Goal: Information Seeking & Learning: Understand process/instructions

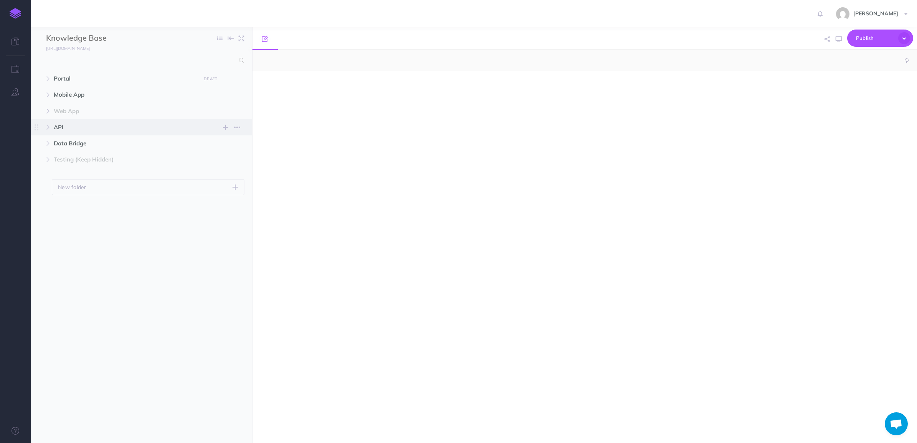
select select "null"
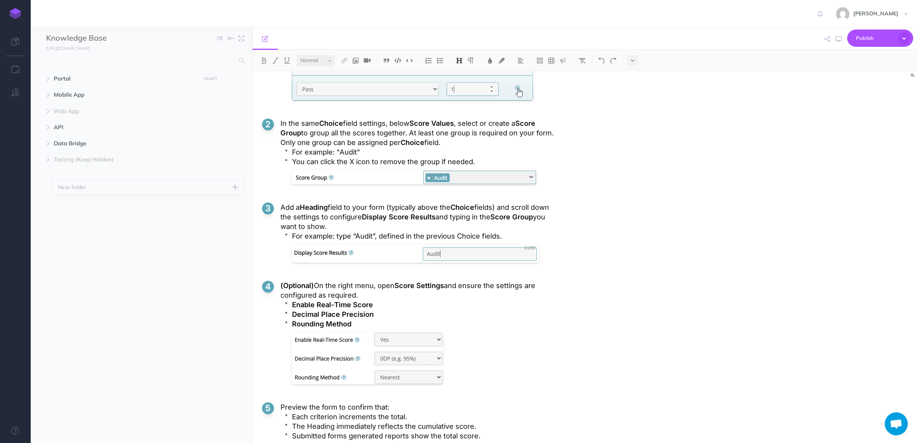
scroll to position [1295, 0]
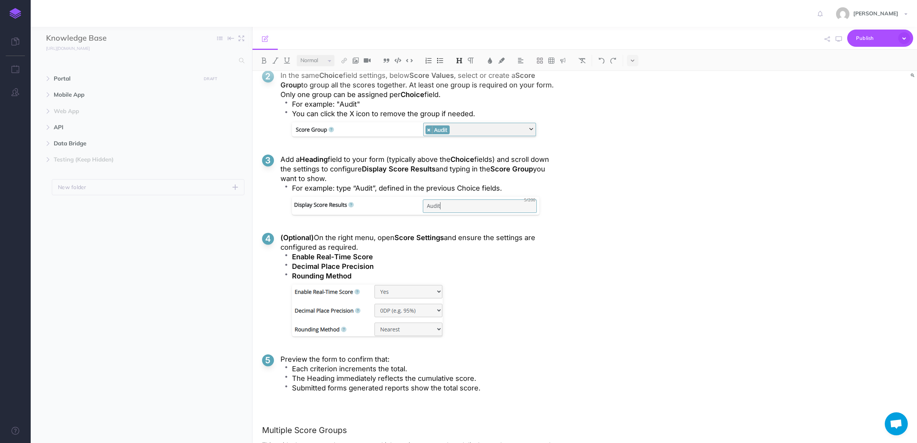
click at [412, 367] on p "Each criterion increments the total." at bounding box center [424, 369] width 265 height 10
drag, startPoint x: 404, startPoint y: 369, endPoint x: 564, endPoint y: 371, distance: 160.8
click at [526, 371] on p "Each criterion increments the total (if Real-Time Score is enabled)" at bounding box center [424, 369] width 265 height 10
drag, startPoint x: 530, startPoint y: 372, endPoint x: 404, endPoint y: 374, distance: 126.2
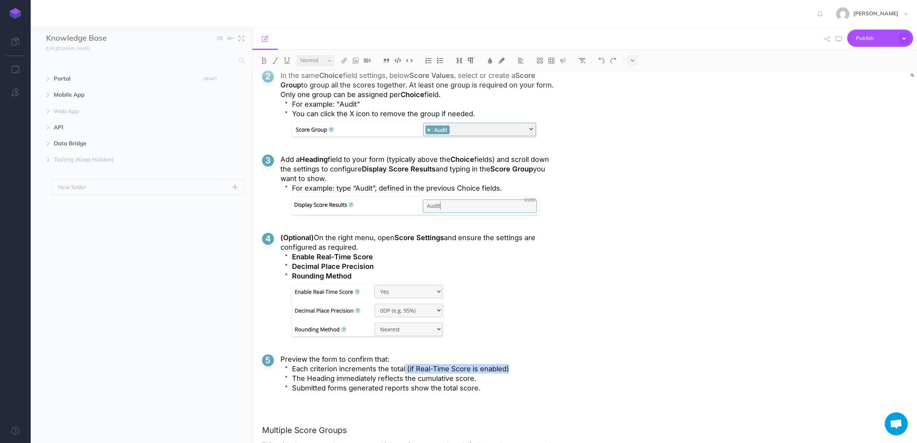
click at [404, 374] on p "Each criterion increments the total (if Real-Time Score is enabled)" at bounding box center [424, 369] width 265 height 10
copy p "(if Real-Time Score is enabled)"
click at [475, 382] on p "The Heading immediately reflects the cumulative score." at bounding box center [424, 379] width 265 height 10
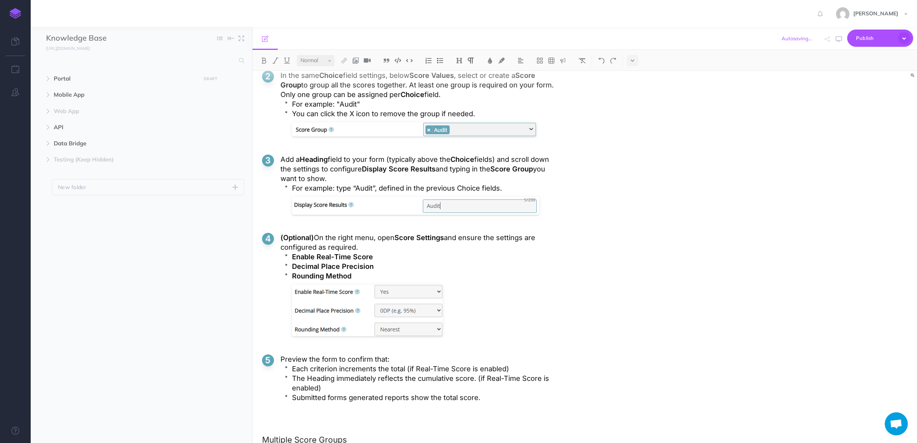
click at [472, 379] on p "The Heading immediately reflects the cumulative score. (if Real-Time Score is e…" at bounding box center [424, 383] width 265 height 19
click at [495, 398] on p "Submitted forms generated reports show the total score." at bounding box center [424, 398] width 265 height 10
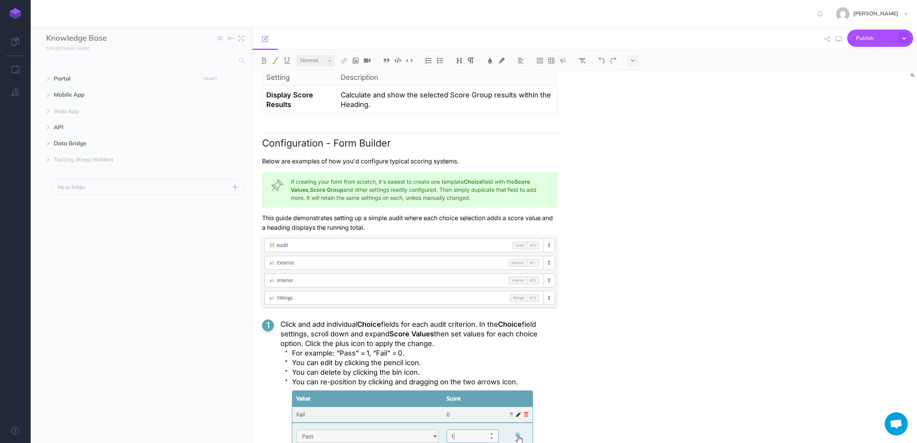
scroll to position [1475, 0]
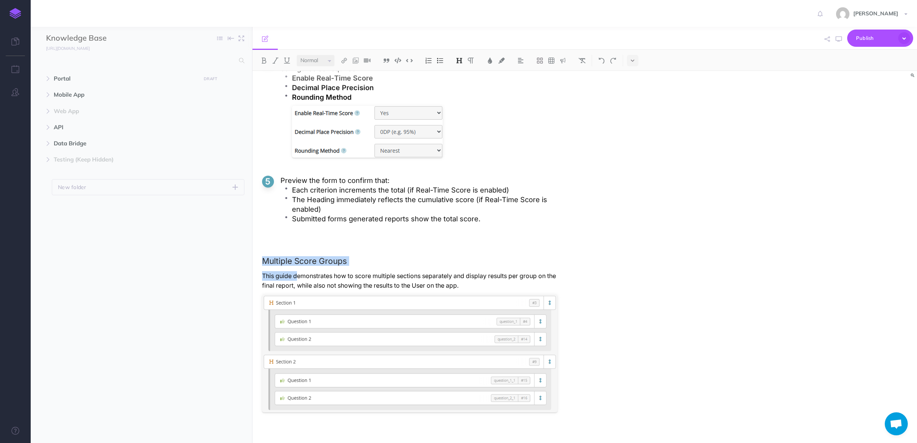
drag, startPoint x: 267, startPoint y: 260, endPoint x: 298, endPoint y: 271, distance: 33.4
click at [407, 281] on p "This guide demonstrates how to score multiple sections separately and display r…" at bounding box center [409, 280] width 295 height 19
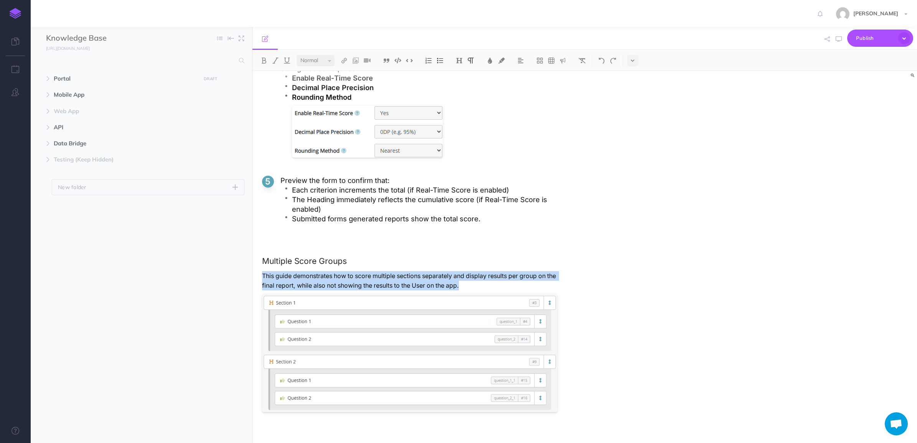
drag, startPoint x: 486, startPoint y: 289, endPoint x: 264, endPoint y: 277, distance: 223.2
click at [264, 277] on p "This guide demonstrates how to score multiple sections separately and display r…" at bounding box center [409, 280] width 295 height 19
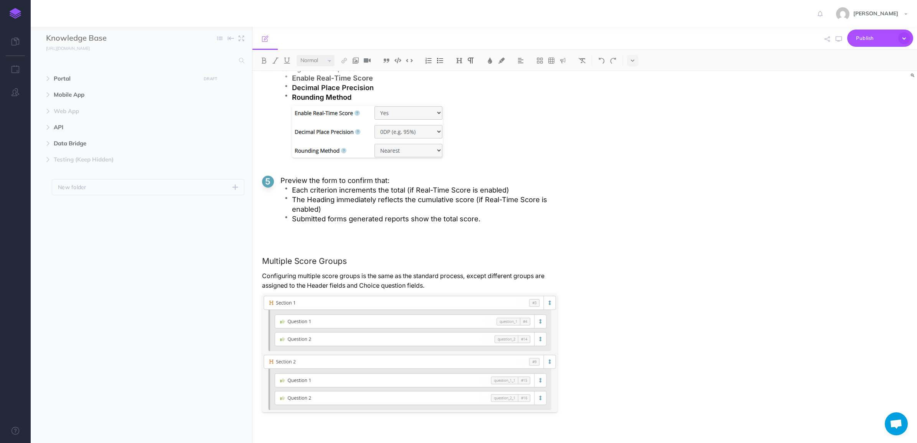
click at [281, 422] on p at bounding box center [409, 423] width 295 height 10
click at [426, 60] on img at bounding box center [428, 61] width 7 height 6
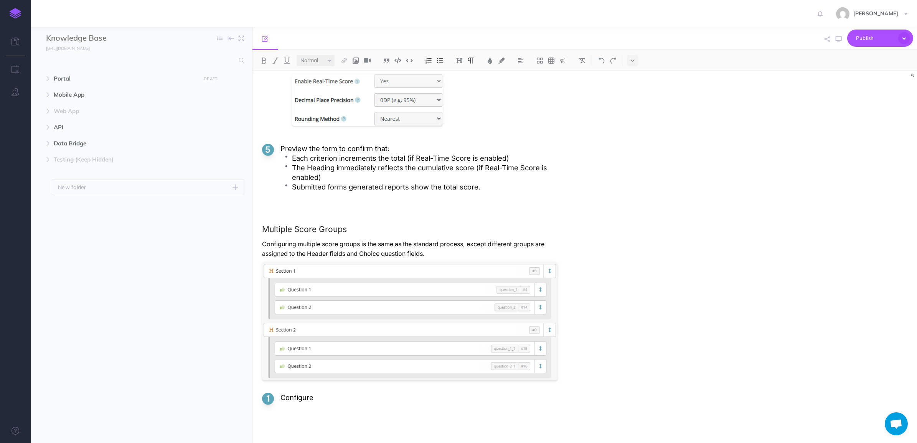
click at [280, 397] on p "Configure" at bounding box center [418, 398] width 277 height 10
click at [544, 399] on p "Assuming you've followed the standard configuration process, configure" at bounding box center [418, 398] width 277 height 10
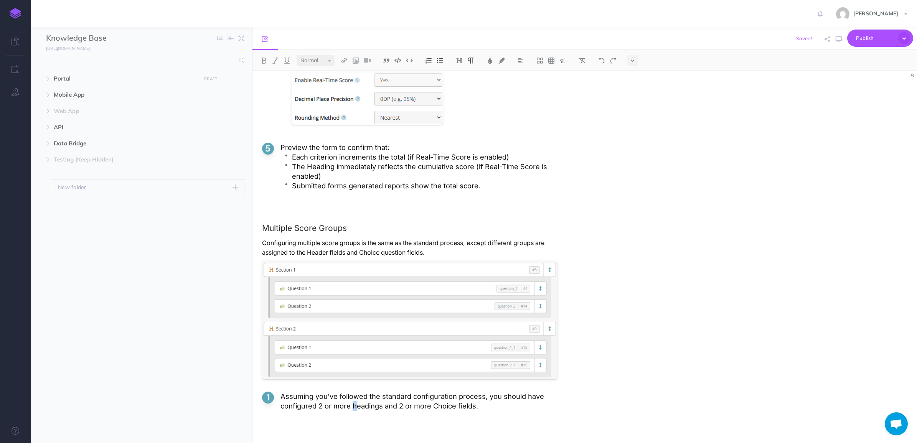
click at [356, 407] on p "Assuming you've followed the standard configuration process, you should have co…" at bounding box center [418, 401] width 277 height 19
click at [499, 411] on p "Assuming you've followed the standard configuration process, you should have co…" at bounding box center [418, 401] width 277 height 19
click at [522, 419] on ol "Assuming you've followed the standard configuration process, you should have co…" at bounding box center [409, 420] width 295 height 57
click at [386, 432] on p "Open the settings for your first groups Heading field" at bounding box center [418, 428] width 277 height 10
click at [0, 0] on lt-strong "p's" at bounding box center [0, 0] width 0 height 0
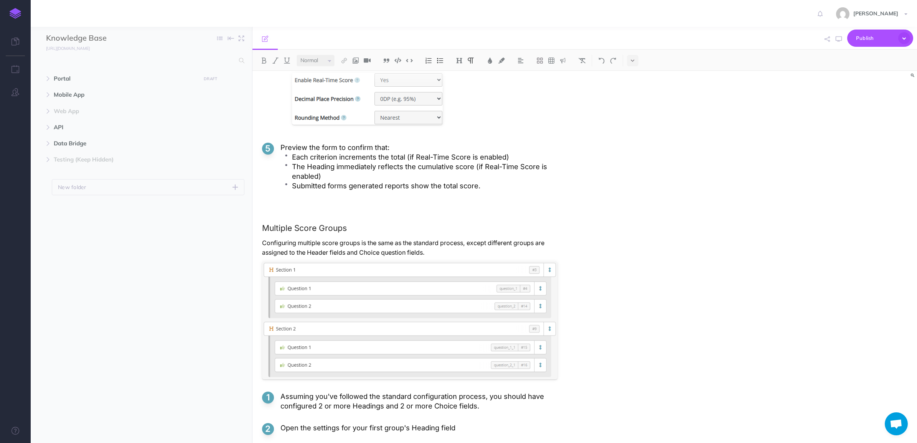
click at [482, 433] on p "Open the settings for your first group's Heading field" at bounding box center [418, 428] width 277 height 10
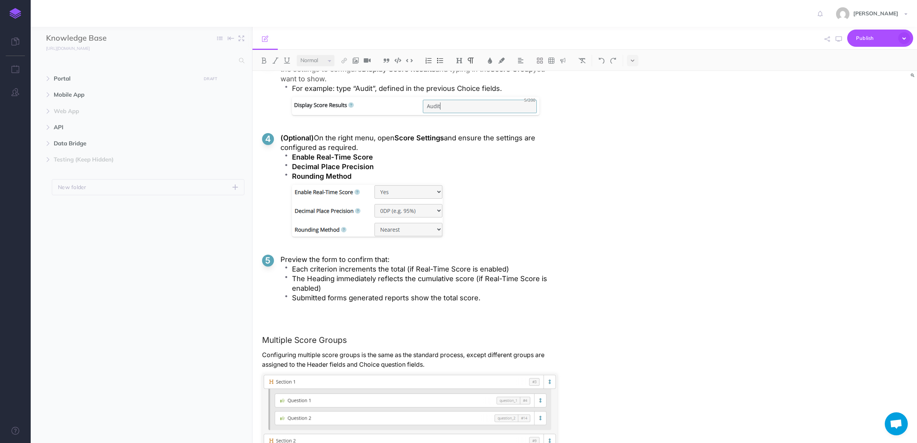
scroll to position [1539, 0]
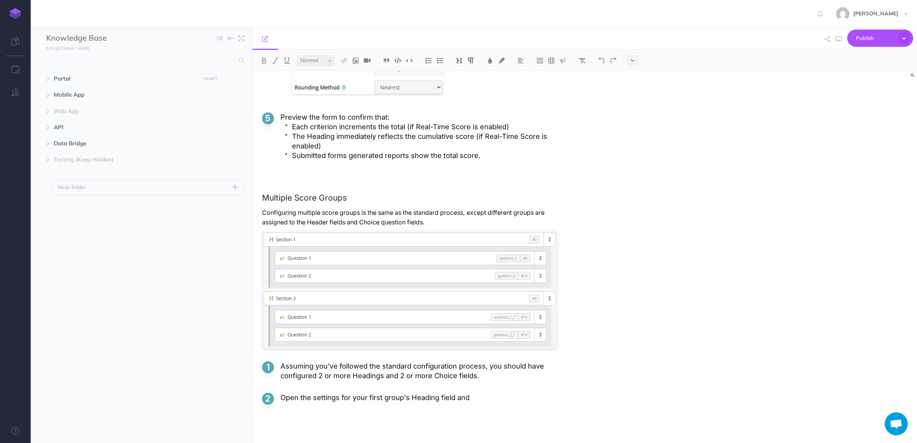
click at [368, 376] on p "Assuming you've followed the standard configuration process, you should have co…" at bounding box center [418, 370] width 277 height 19
click at [446, 373] on p "Assuming you've followed the standard configuration process, you should have co…" at bounding box center [418, 370] width 277 height 19
click at [421, 394] on p "Open the settings for your first group's Heading field and" at bounding box center [418, 398] width 277 height 10
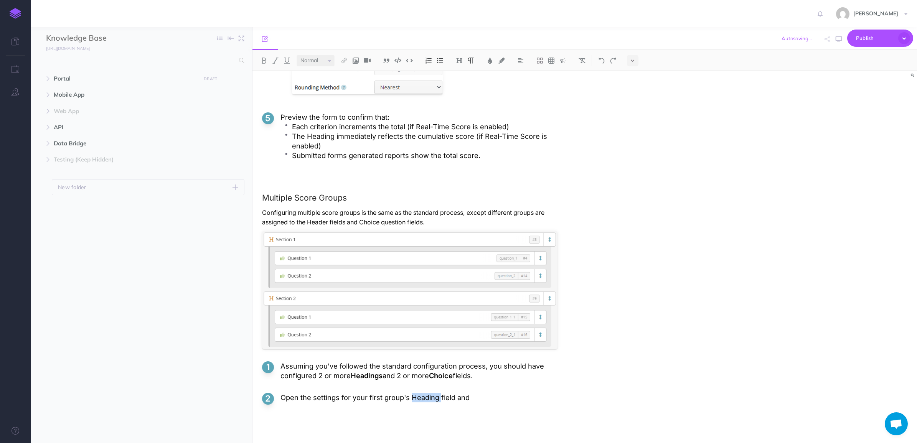
click at [421, 394] on p "Open the settings for your first group's Heading field and" at bounding box center [418, 398] width 277 height 10
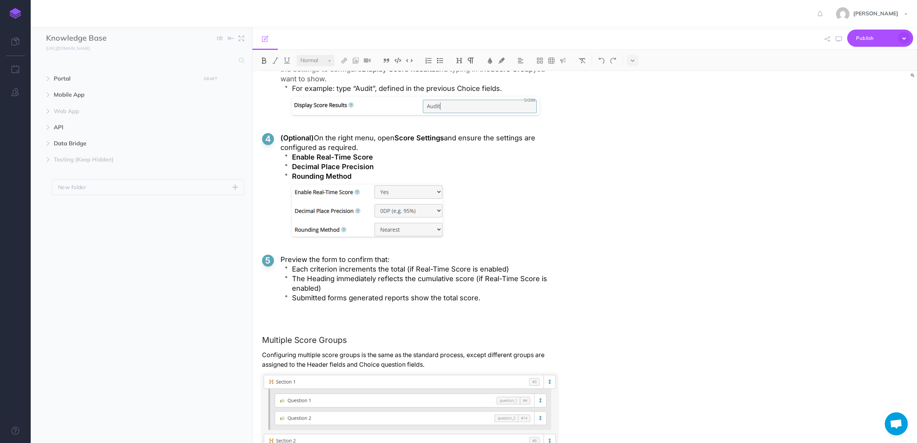
scroll to position [1299, 0]
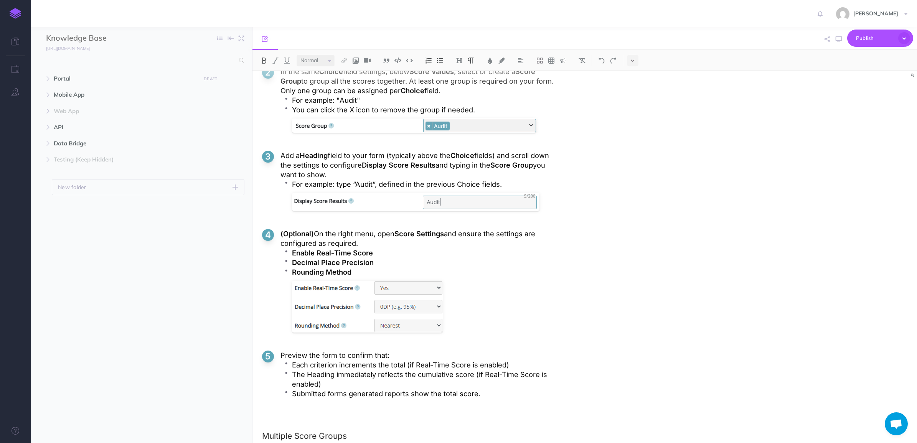
click at [424, 168] on strong "Display Score Results" at bounding box center [399, 165] width 74 height 8
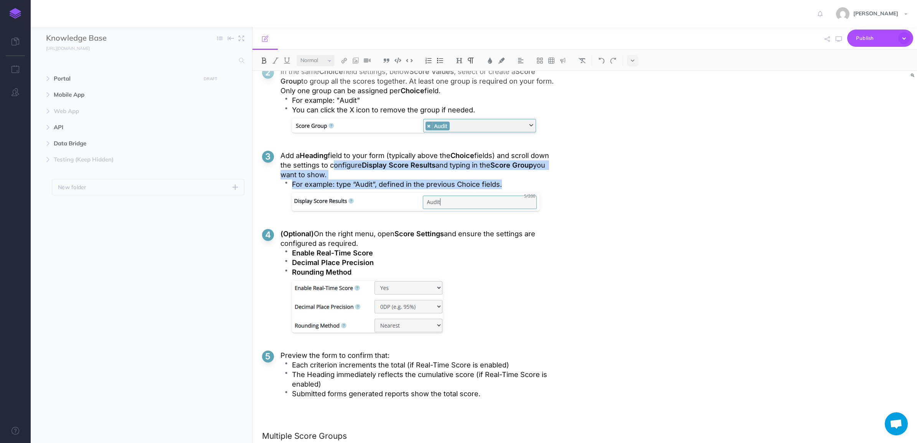
drag, startPoint x: 350, startPoint y: 168, endPoint x: 520, endPoint y: 186, distance: 171.3
click at [520, 186] on li "Add a Heading field to your form (typically above the Choice fields) and scroll…" at bounding box center [409, 184] width 295 height 66
copy li "configure Display Score Results and typing in the Score Group you want to show.…"
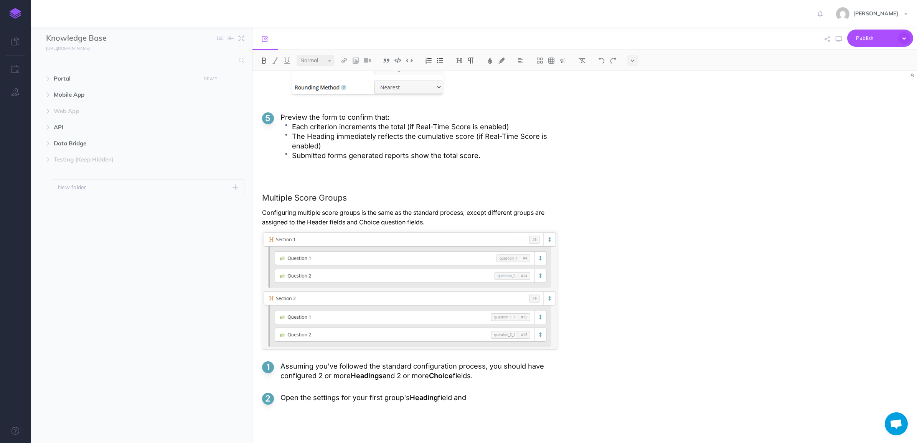
click at [484, 397] on p "Open the settings for your first group's Heading field and" at bounding box center [418, 398] width 277 height 10
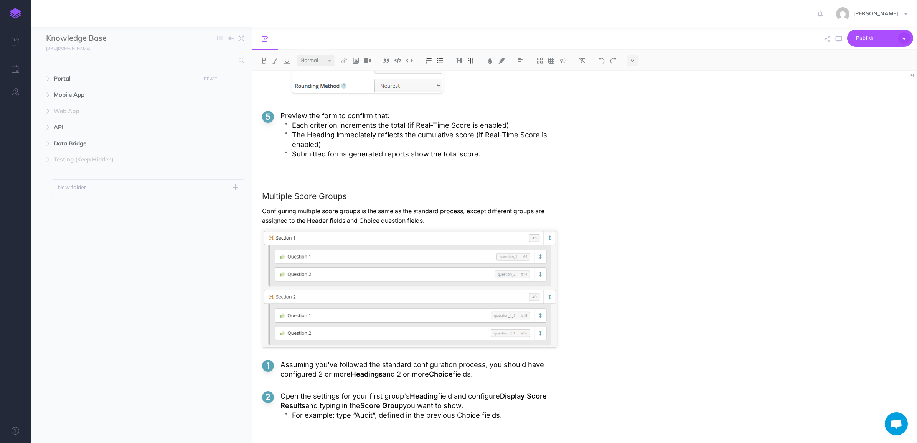
click at [361, 406] on p "Open the settings for your first group's Heading field and configure Display Sc…" at bounding box center [418, 400] width 277 height 19
click at [363, 417] on p "For example: type “Audit”, defined in the previous Choice fields." at bounding box center [424, 416] width 265 height 10
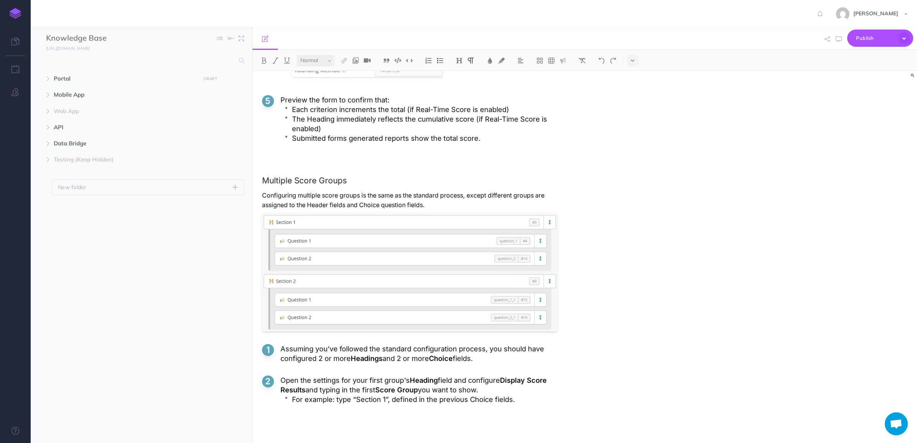
click at [522, 402] on p "For example: type “Section 1”, defined in the previous Choice fields." at bounding box center [424, 400] width 265 height 10
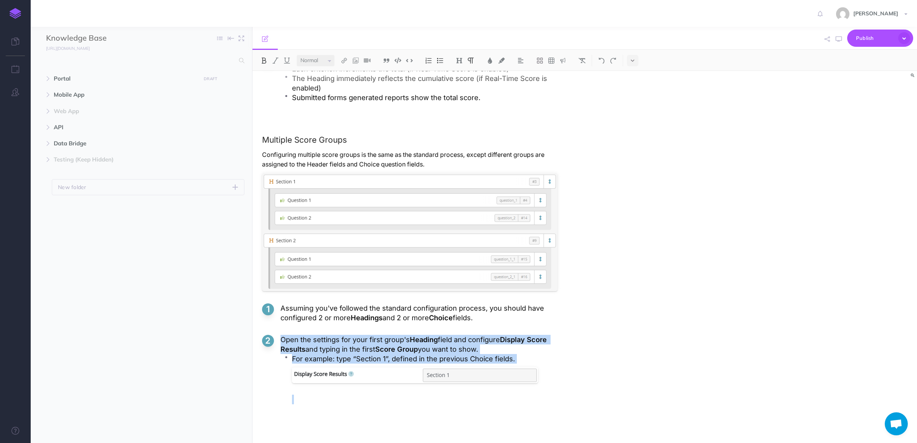
drag, startPoint x: 281, startPoint y: 340, endPoint x: 568, endPoint y: 380, distance: 289.8
copy li "Open the settings for your first group's Heading field and configure Display Sc…"
click at [359, 401] on p at bounding box center [424, 400] width 265 height 10
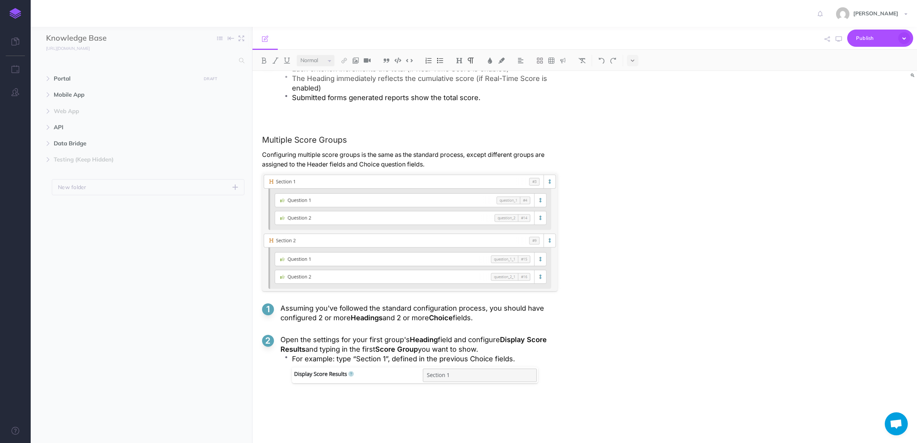
click at [333, 411] on ol "Assuming you've followed the standard configuration process, you should have co…" at bounding box center [409, 360] width 295 height 115
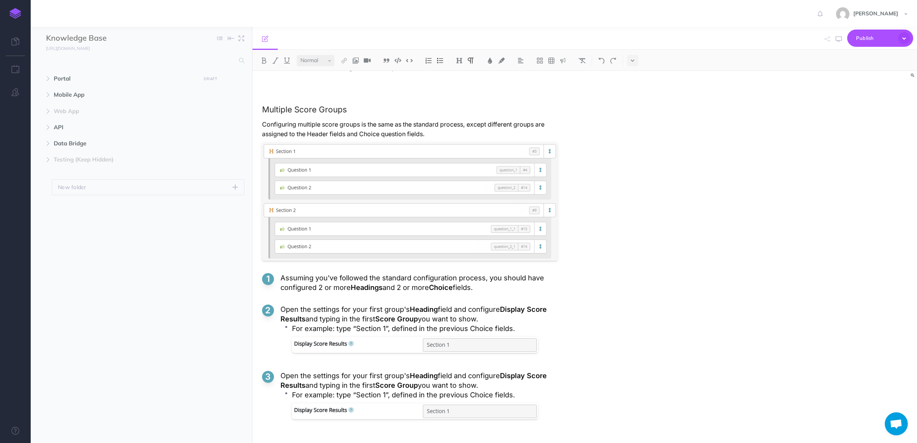
click at [299, 363] on ol "Assuming you've followed the standard configuration process, you should have co…" at bounding box center [409, 363] width 295 height 181
click at [370, 377] on p "Open the settings for your first group's Heading field and configure Display Sc…" at bounding box center [418, 380] width 277 height 19
click at [393, 384] on p "Open the settings for your second group's Heading field and configure Display S…" at bounding box center [418, 380] width 277 height 19
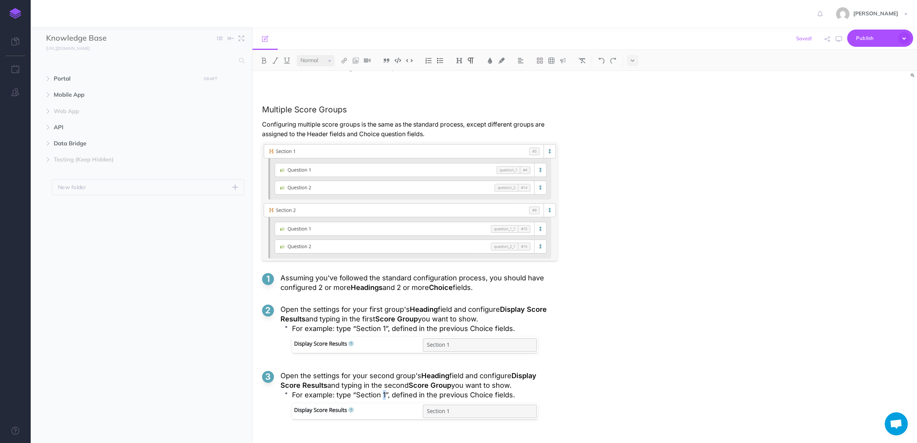
click at [386, 396] on p "For example: type “Section 1”, defined in the previous Choice fields." at bounding box center [424, 395] width 265 height 10
click at [439, 415] on div at bounding box center [415, 413] width 246 height 23
click at [384, 418] on ol "Assuming you've followed the standard configuration process, you should have co…" at bounding box center [409, 348] width 295 height 150
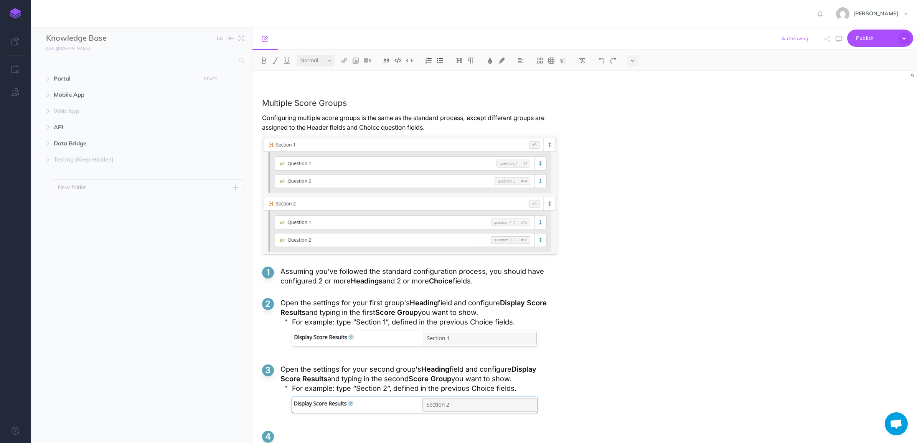
click at [351, 427] on ol "Assuming you've followed the standard configuration process, you should have co…" at bounding box center [409, 362] width 295 height 190
click at [290, 422] on ol "Assuming you've followed the standard configuration process, you should have co…" at bounding box center [409, 362] width 295 height 190
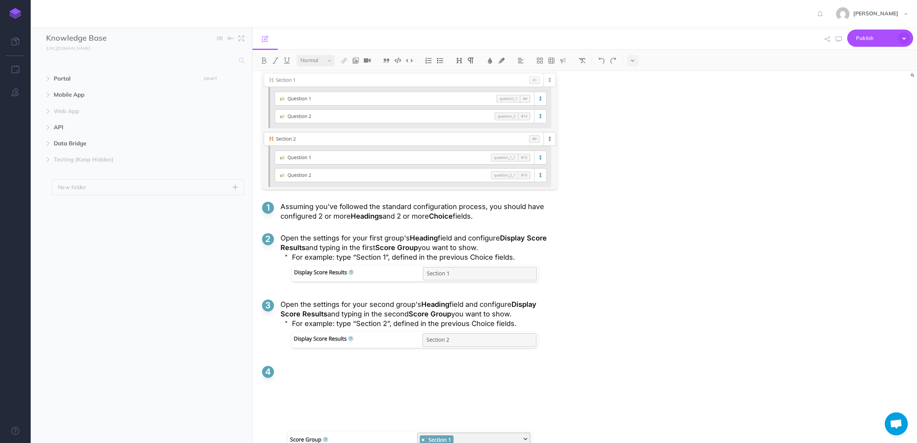
scroll to position [1733, 0]
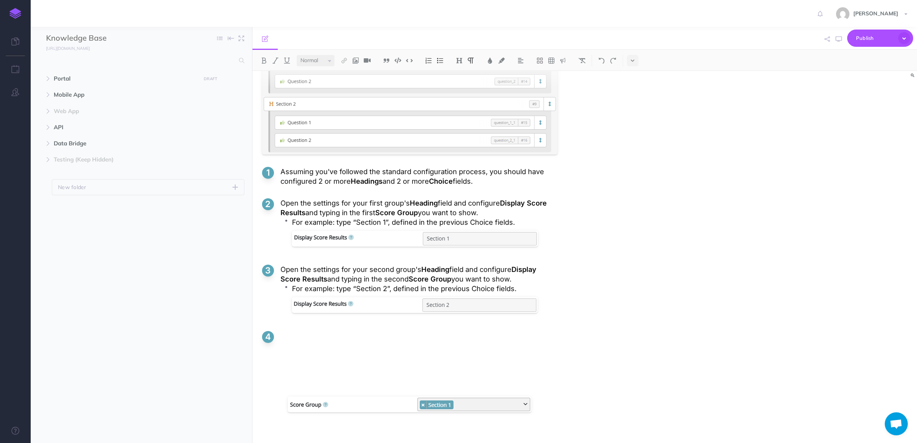
click at [388, 336] on p at bounding box center [418, 335] width 277 height 10
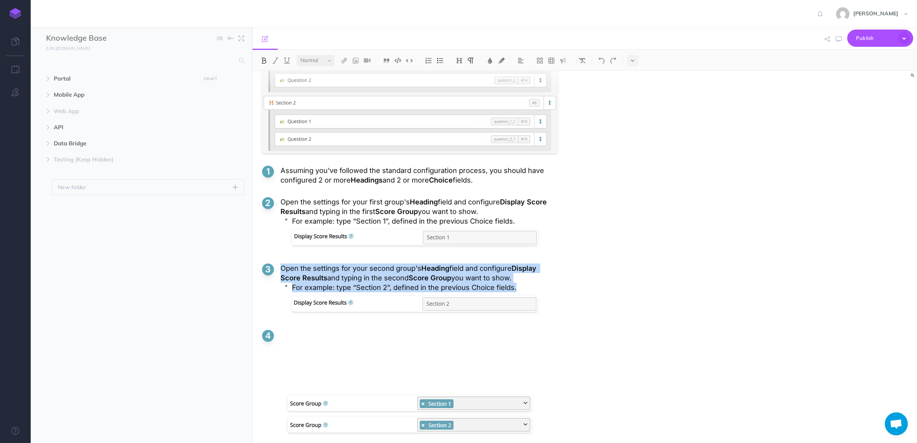
drag, startPoint x: 280, startPoint y: 268, endPoint x: 562, endPoint y: 291, distance: 282.6
copy li "Open the settings for your second group's Heading field and configure Display S…"
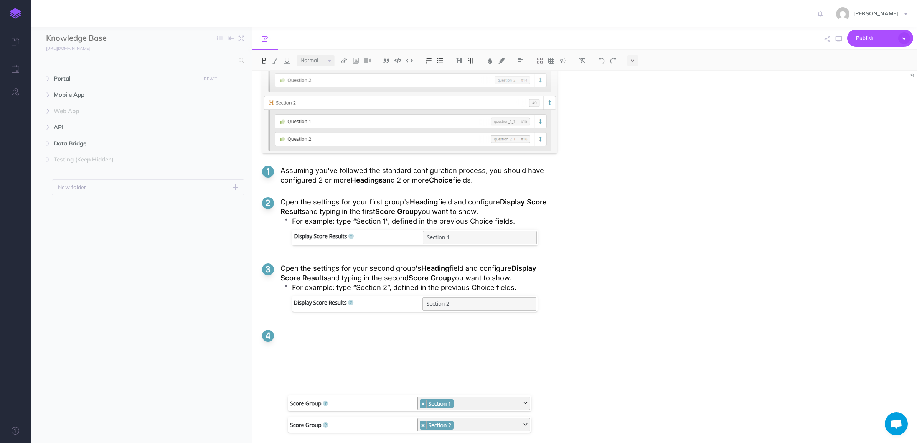
click at [321, 343] on ol "Assuming you've followed the standard configuration process, you should have co…" at bounding box center [409, 261] width 295 height 190
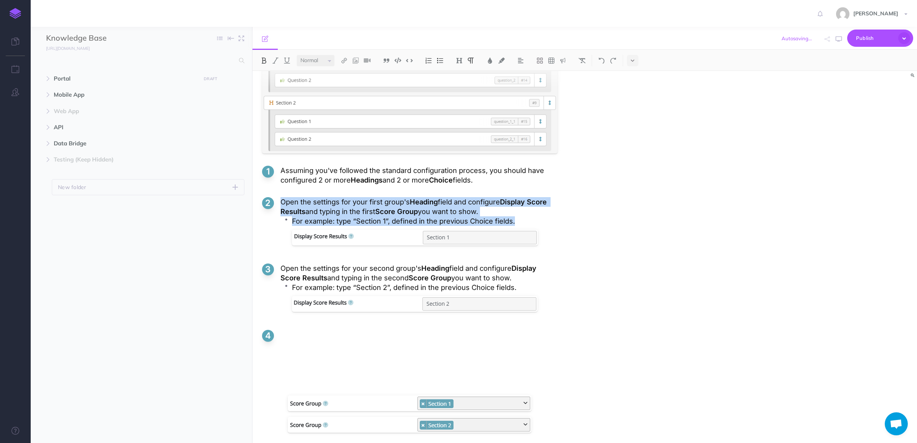
drag, startPoint x: 280, startPoint y: 201, endPoint x: 546, endPoint y: 219, distance: 265.8
click at [546, 219] on li "Open the settings for your first group's Heading field and configure Display Sc…" at bounding box center [409, 224] width 295 height 54
copy li "Open the settings for your first group's Heading field and configure Display Sc…"
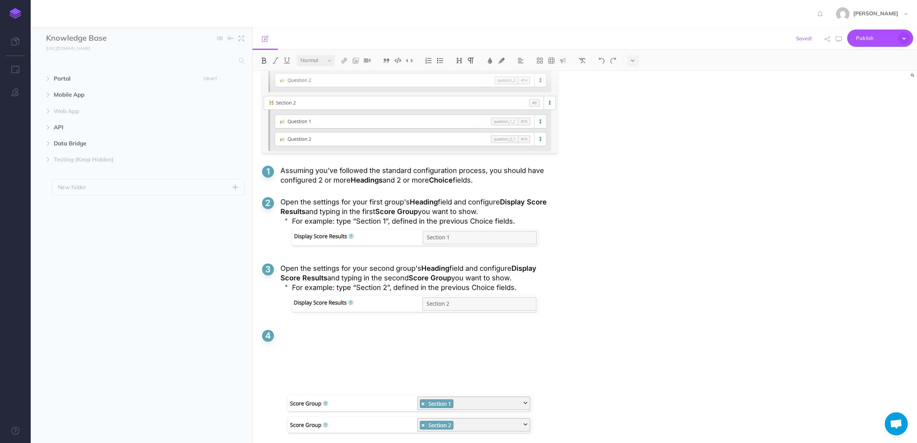
click at [304, 341] on li at bounding box center [409, 336] width 295 height 12
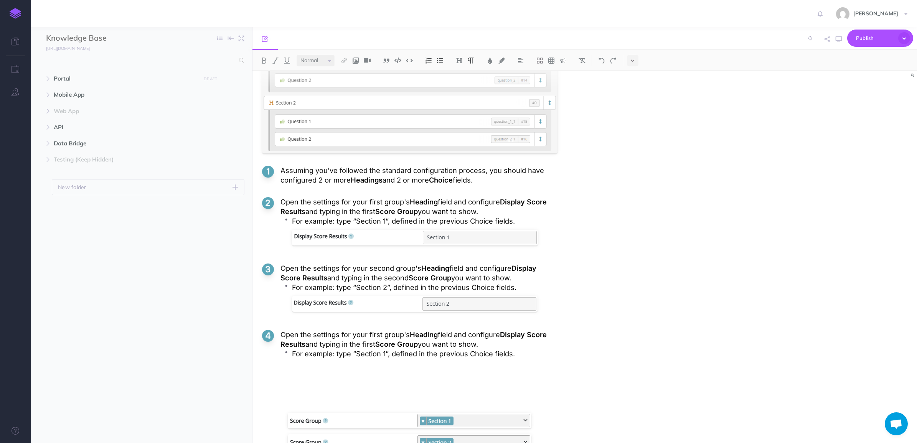
click at [360, 335] on p "Open the settings for your first group's Heading field and configure Display Sc…" at bounding box center [418, 339] width 277 height 19
drag, startPoint x: 370, startPoint y: 335, endPoint x: 409, endPoint y: 334, distance: 38.8
click at [409, 334] on p "Open the settings for each first group's Heading field and configure Display Sc…" at bounding box center [418, 339] width 277 height 19
click at [381, 335] on strong "Heading" at bounding box center [383, 334] width 28 height 8
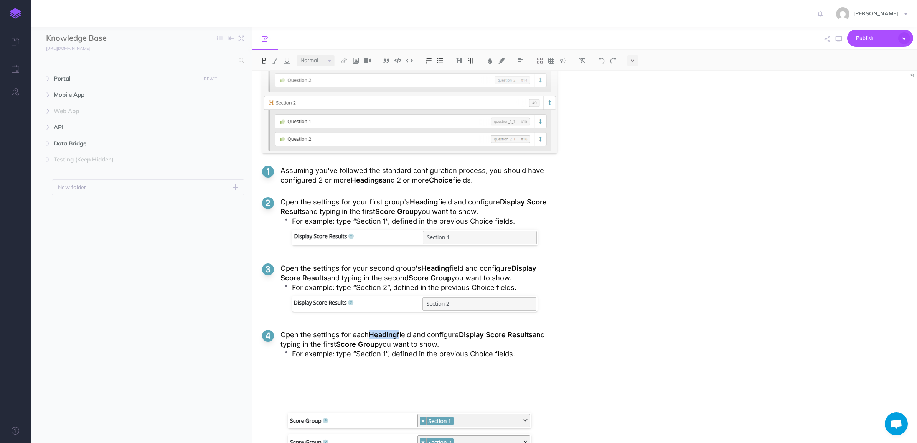
click at [381, 335] on strong "Heading" at bounding box center [383, 334] width 28 height 8
click at [413, 335] on p "Open the settings for each Choice field and configure Display Score Results and…" at bounding box center [418, 339] width 277 height 19
click at [524, 336] on strong "Display Score Results" at bounding box center [411, 339] width 262 height 18
click at [290, 343] on strong "Score Results" at bounding box center [408, 339] width 257 height 18
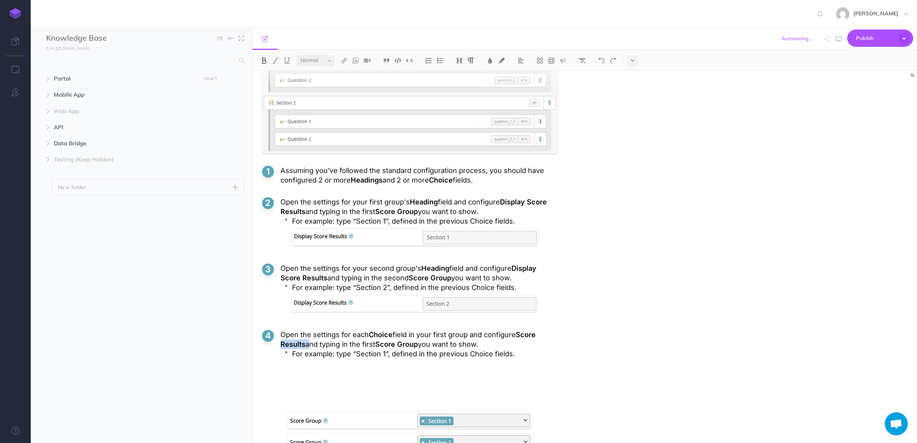
click at [290, 343] on strong "Score Results" at bounding box center [408, 339] width 257 height 18
drag, startPoint x: 302, startPoint y: 345, endPoint x: 420, endPoint y: 344, distance: 118.2
click at [420, 344] on p "Open the settings for each Choice field in your first group and configure Score…" at bounding box center [418, 339] width 277 height 19
drag, startPoint x: 519, startPoint y: 335, endPoint x: 551, endPoint y: 326, distance: 33.7
click at [520, 335] on p "Open the settings for each Choice field in your first group and configure Score…" at bounding box center [418, 339] width 277 height 19
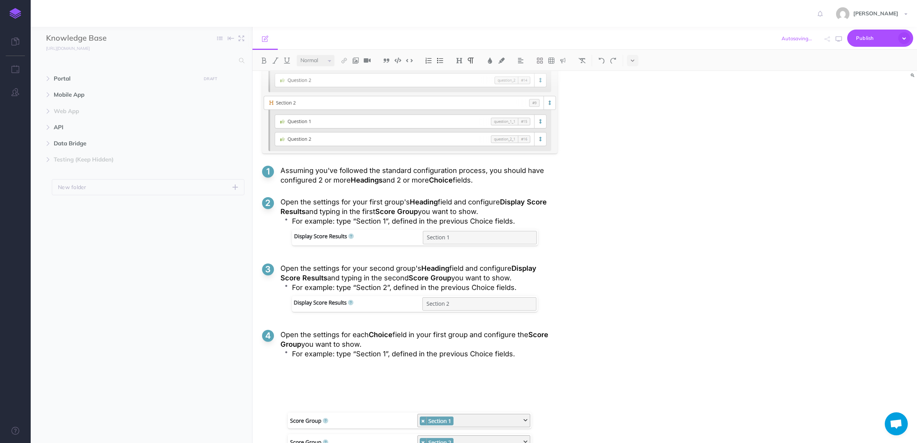
drag, startPoint x: 302, startPoint y: 344, endPoint x: 350, endPoint y: 341, distance: 47.3
click at [303, 344] on p "Open the settings for each Choice field in your first group and configure the S…" at bounding box center [418, 339] width 277 height 19
click at [317, 351] on p "For example: type “Section 1”, defined in the previous Choice fields." at bounding box center [424, 354] width 265 height 10
click at [311, 345] on p "Open the settings for each Choice field in your first group and configure the S…" at bounding box center [418, 339] width 277 height 19
click at [377, 345] on p "Open the settings for each Choice field in your first group and configure the S…" at bounding box center [418, 339] width 277 height 19
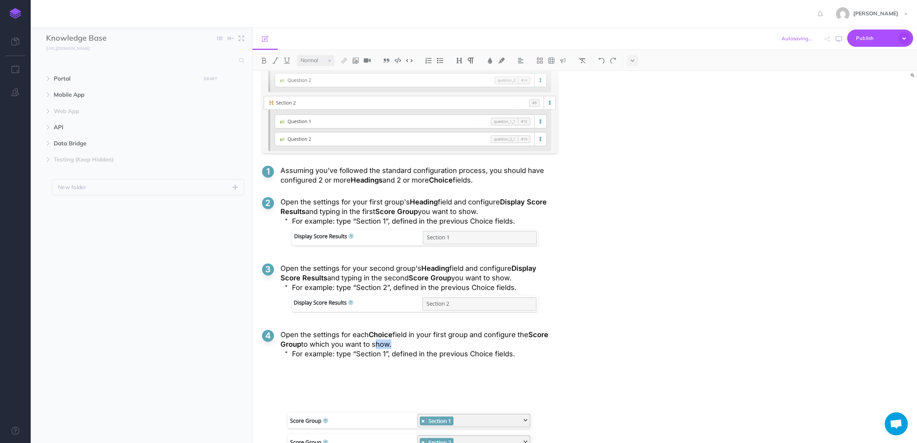
click at [377, 345] on p "Open the settings for each Choice field in your first group and configure the S…" at bounding box center [418, 339] width 277 height 19
drag, startPoint x: 522, startPoint y: 279, endPoint x: 266, endPoint y: 267, distance: 256.2
click at [266, 267] on li "Open the settings for your second group's Heading field and configure Display S…" at bounding box center [409, 291] width 295 height 54
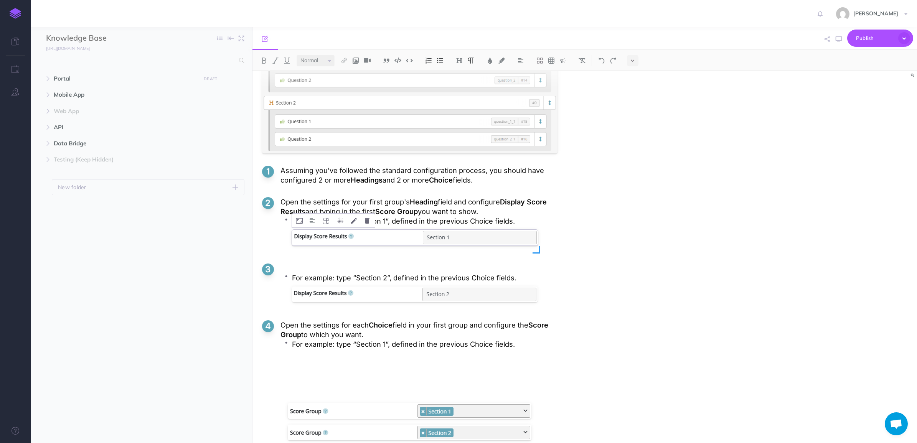
click at [331, 251] on div at bounding box center [415, 239] width 246 height 23
click at [329, 256] on ol "Assuming you've followed the standard configuration process, you should have co…" at bounding box center [409, 264] width 295 height 197
click at [343, 275] on p "For example: type “Section 2”, defined in the previous Choice fields." at bounding box center [424, 278] width 265 height 10
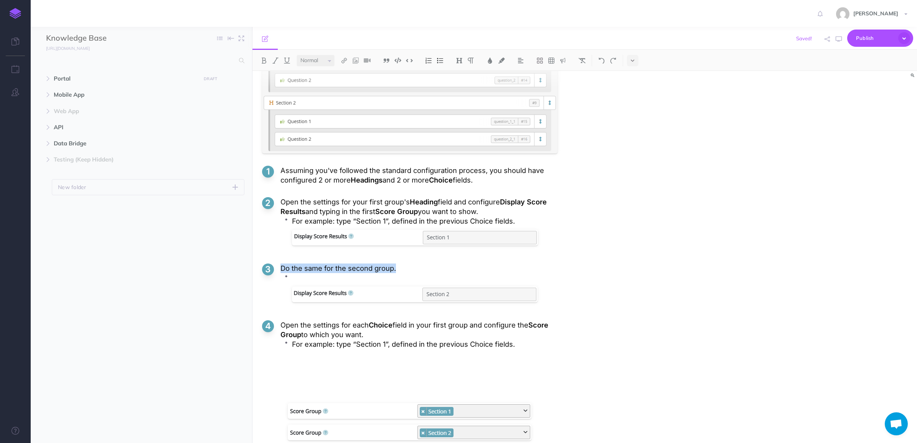
click at [292, 279] on li at bounding box center [424, 290] width 265 height 35
click at [299, 277] on p at bounding box center [424, 278] width 265 height 10
click at [298, 273] on p "Do the same for the second group" at bounding box center [418, 269] width 277 height 10
click at [302, 286] on li at bounding box center [424, 290] width 265 height 35
click at [303, 290] on div at bounding box center [415, 296] width 246 height 23
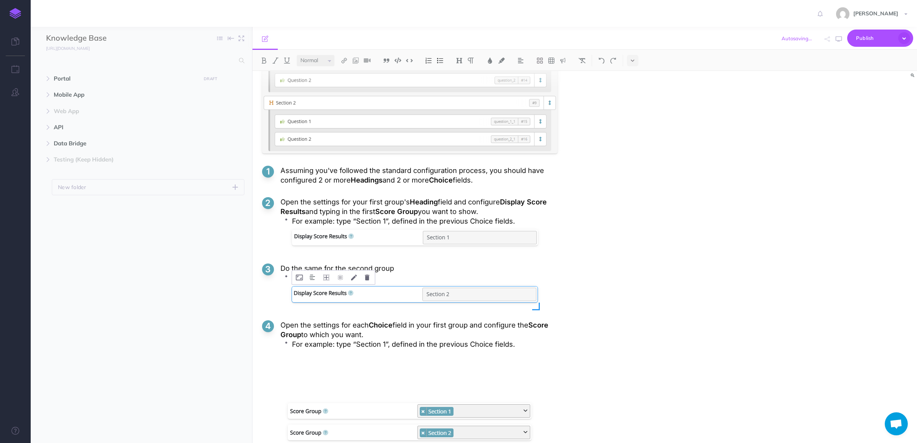
click at [315, 292] on div at bounding box center [415, 296] width 246 height 23
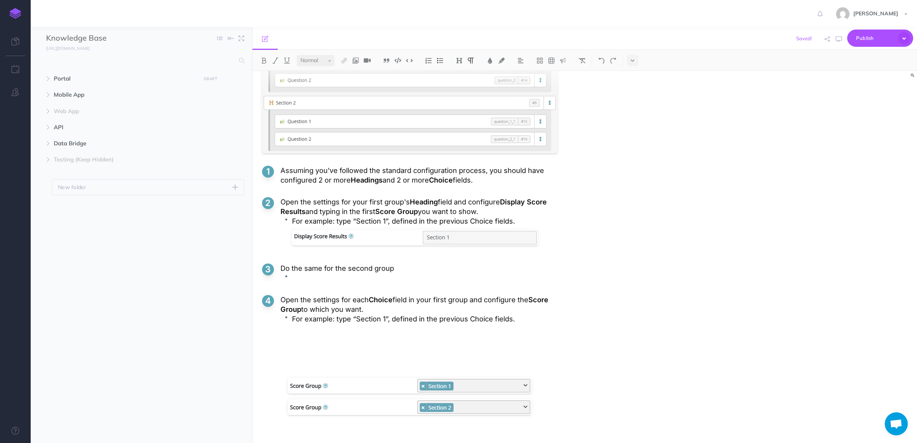
click at [309, 283] on p at bounding box center [424, 278] width 265 height 10
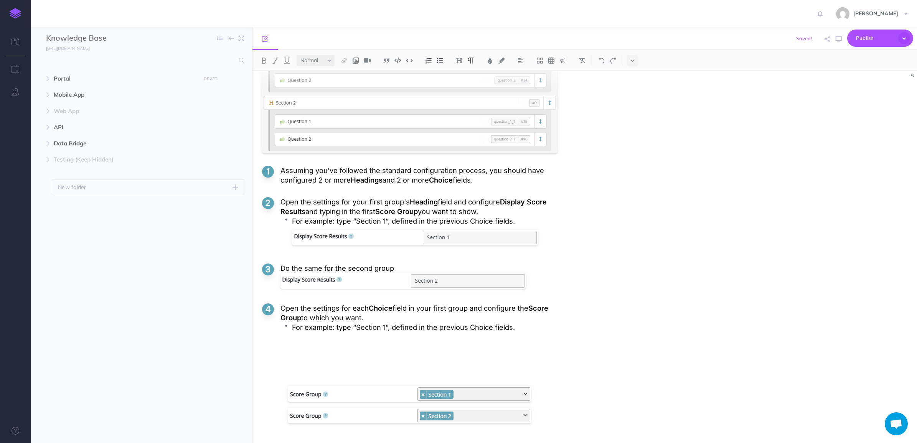
click at [403, 272] on p "Do the same for the second group" at bounding box center [418, 269] width 277 height 10
click at [388, 250] on div at bounding box center [415, 239] width 246 height 23
click at [375, 257] on ol "Assuming you've followed the standard configuration process, you should have co…" at bounding box center [409, 256] width 295 height 180
click at [836, 38] on icon "button" at bounding box center [839, 39] width 6 height 6
click at [486, 181] on p "Assuming you've followed the standard configuration process, you should have co…" at bounding box center [418, 175] width 277 height 19
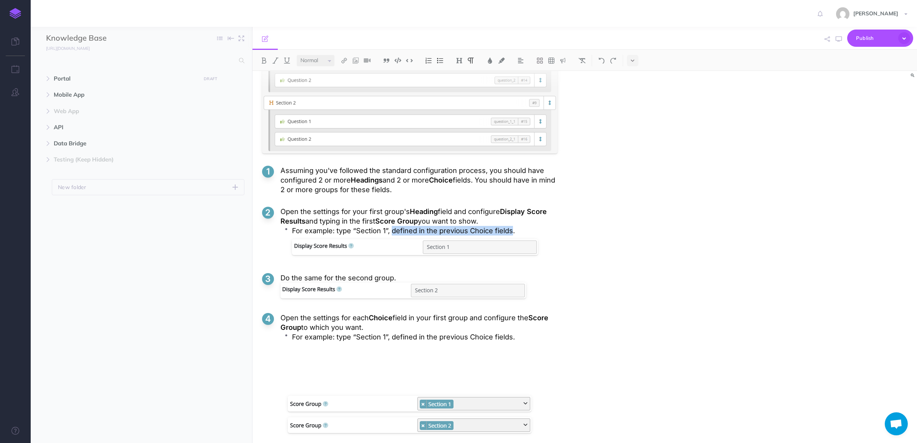
drag, startPoint x: 393, startPoint y: 234, endPoint x: 512, endPoint y: 233, distance: 118.9
click at [512, 233] on p "For example: type “Section 1”, defined in the previous Choice fields." at bounding box center [424, 231] width 265 height 10
click at [405, 278] on p "Do the same for the second group." at bounding box center [418, 278] width 277 height 10
drag, startPoint x: 353, startPoint y: 213, endPoint x: 381, endPoint y: 211, distance: 27.7
click at [381, 211] on p "Open the settings for your first group's Heading field and configure Display Sc…" at bounding box center [418, 216] width 277 height 19
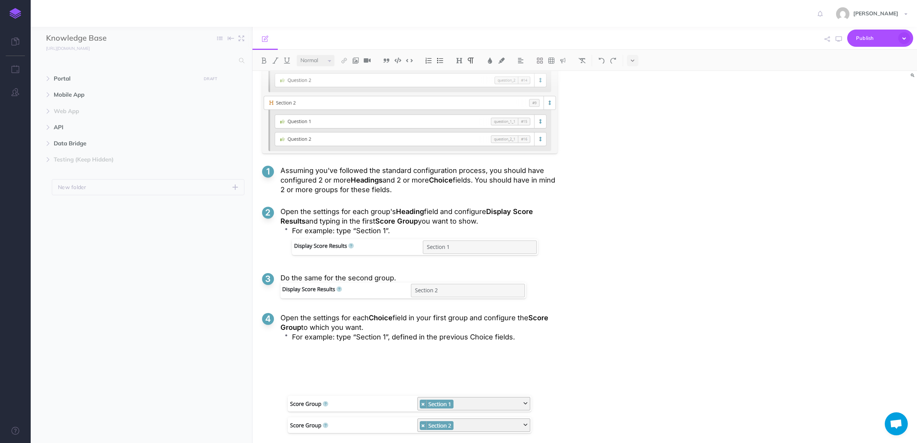
click at [310, 277] on p "Do the same for the second group." at bounding box center [418, 278] width 277 height 10
click at [454, 266] on ol "Assuming you've followed the standard configuration process, you should have co…" at bounding box center [409, 261] width 295 height 190
click at [425, 235] on p "For example: type “Section 1”." at bounding box center [424, 231] width 265 height 10
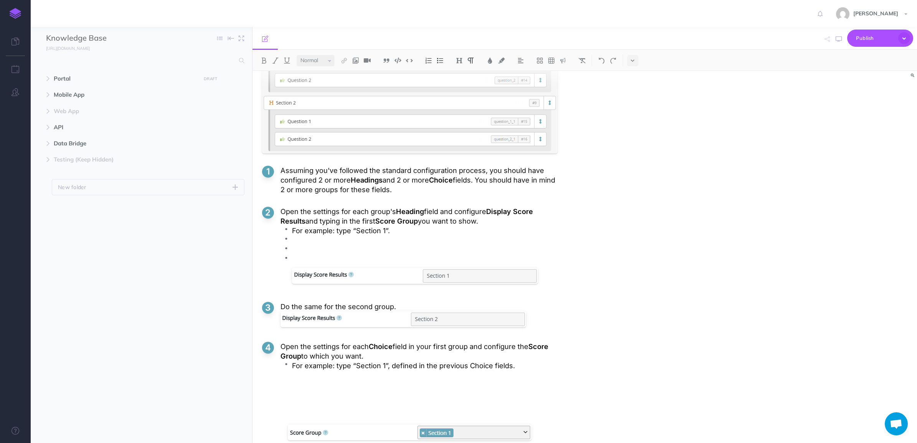
click at [343, 302] on ol "Assuming you've followed the standard configuration process, you should have co…" at bounding box center [409, 275] width 295 height 219
click at [341, 306] on p "Do the same for the second group." at bounding box center [418, 307] width 277 height 10
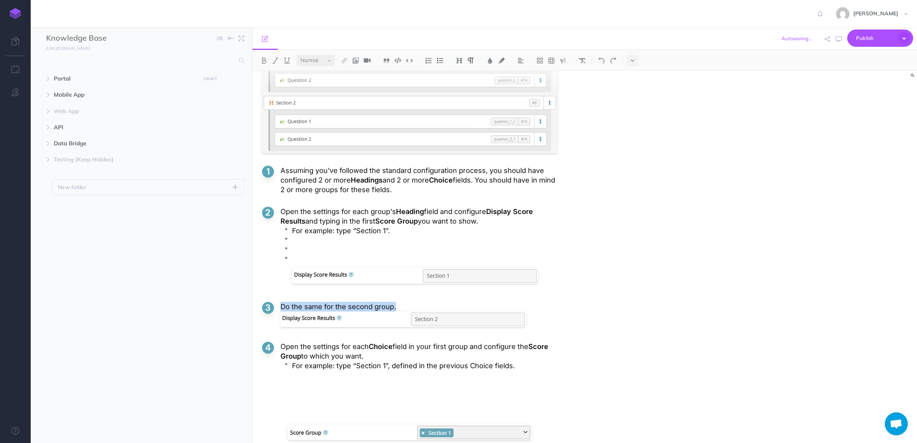
click at [341, 306] on p "Do the same for the second group." at bounding box center [418, 307] width 277 height 10
click at [338, 248] on p at bounding box center [424, 250] width 265 height 10
click at [292, 233] on p "For example: type “Section 1”." at bounding box center [424, 231] width 265 height 10
click at [419, 234] on p "For example: type “Section 1”." at bounding box center [424, 231] width 265 height 10
click at [407, 233] on p "For example: type “Section 1”." at bounding box center [424, 231] width 265 height 10
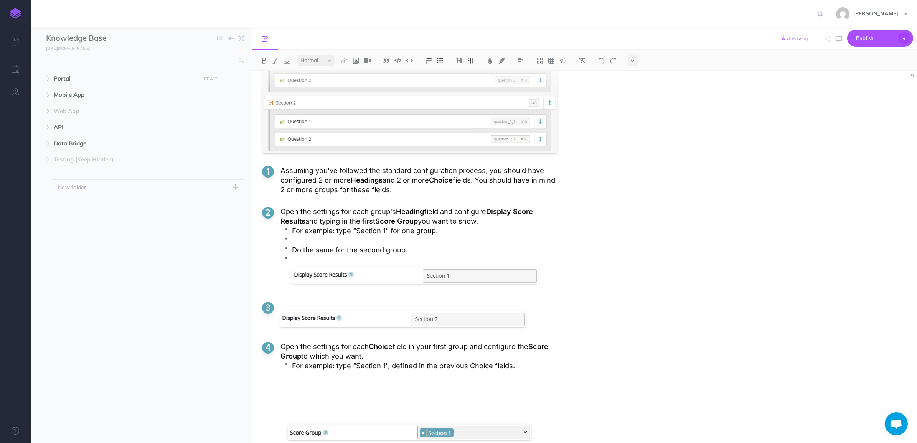
click at [365, 234] on p "For example: type “Section 1” for one group." at bounding box center [424, 231] width 265 height 10
copy p "For example: type “Section 1” for one group."
click at [354, 250] on p "Do the same for the second group." at bounding box center [424, 250] width 265 height 10
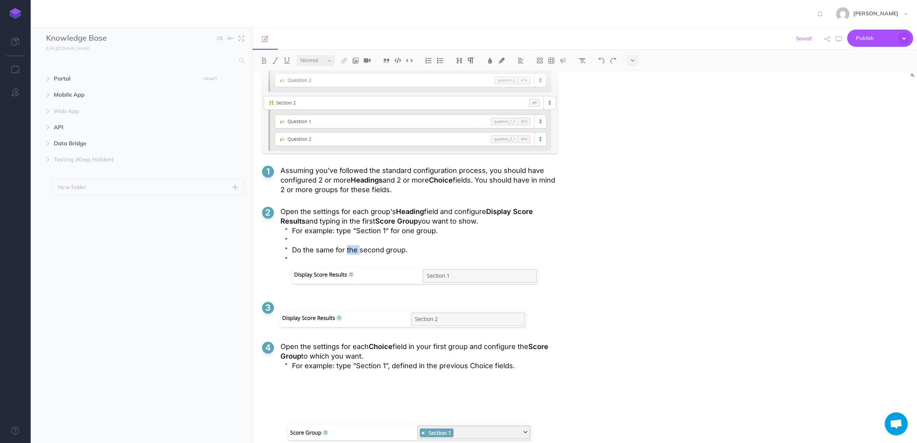
click at [354, 250] on p "Do the same for the second group." at bounding box center [424, 250] width 265 height 10
click at [386, 252] on p "For example: type “Section 1” for one group." at bounding box center [424, 250] width 265 height 10
click at [412, 252] on p "For example: type “Section 2” for one group." at bounding box center [424, 250] width 265 height 10
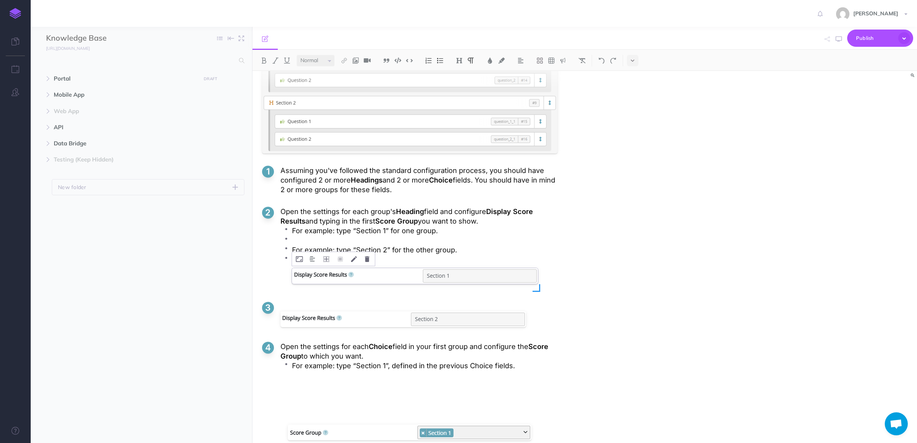
click at [388, 274] on div at bounding box center [415, 277] width 246 height 23
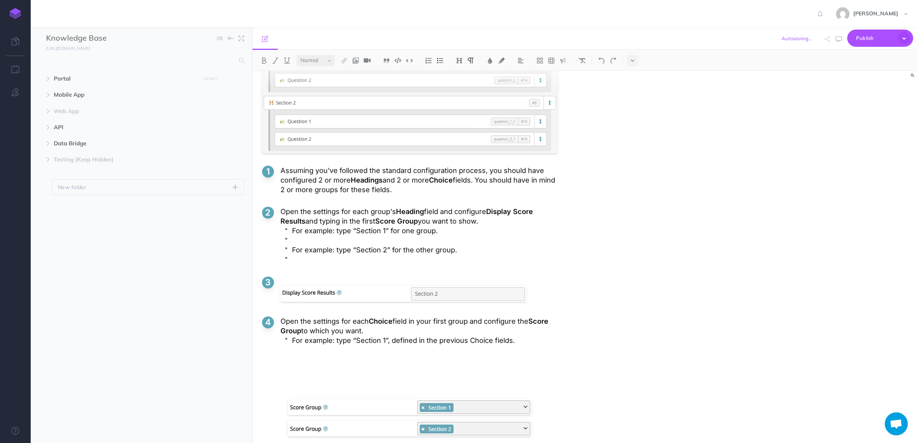
click at [345, 243] on p at bounding box center [424, 241] width 265 height 10
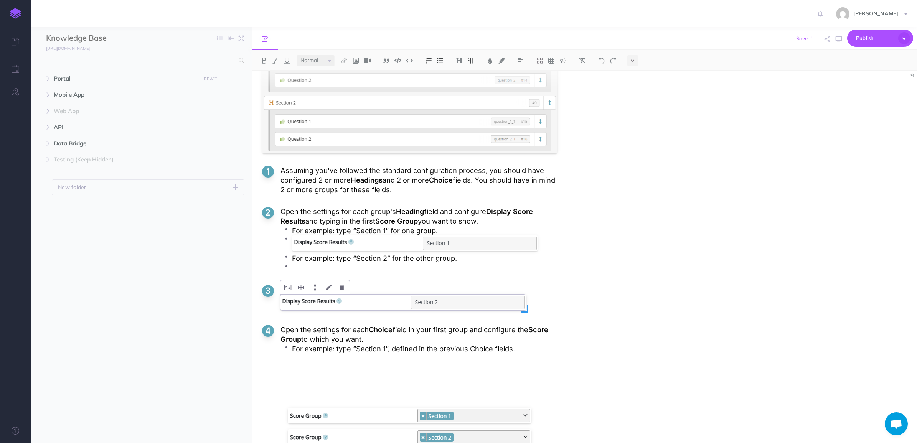
click at [360, 306] on div at bounding box center [403, 303] width 246 height 16
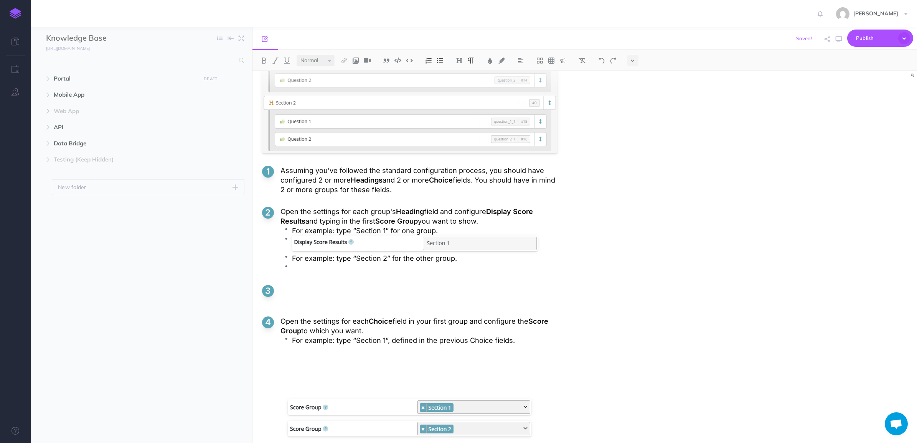
click at [346, 273] on p at bounding box center [424, 268] width 265 height 10
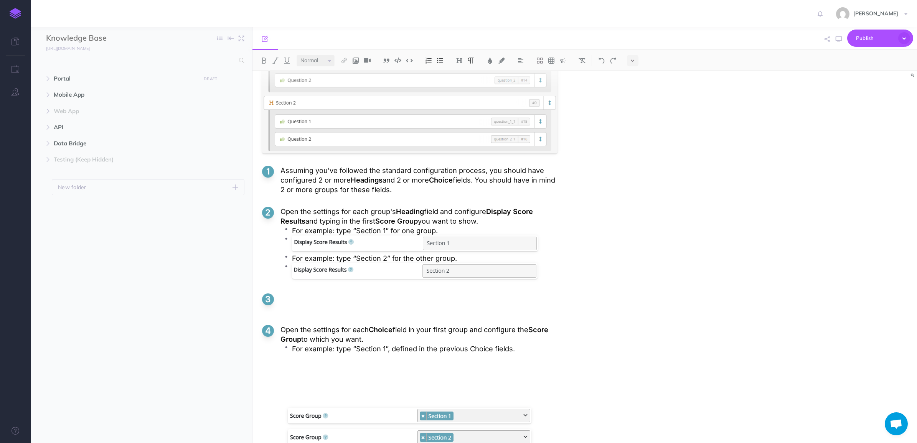
click at [292, 267] on li at bounding box center [424, 272] width 265 height 18
click at [292, 244] on li at bounding box center [424, 245] width 265 height 18
click at [547, 287] on ol "Assuming you've followed the standard configuration process, you should have co…" at bounding box center [409, 267] width 295 height 202
click at [296, 303] on p at bounding box center [418, 299] width 277 height 10
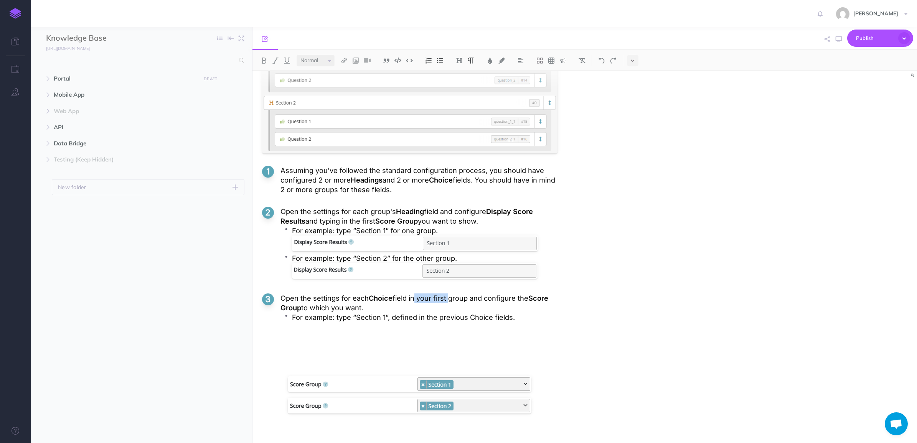
drag, startPoint x: 419, startPoint y: 300, endPoint x: 450, endPoint y: 300, distance: 31.1
click at [450, 300] on p "Open the settings for each Choice field in your first group and configure the S…" at bounding box center [418, 303] width 277 height 19
click at [381, 309] on p "Open the settings for each Choice field in each group and configure the Score G…" at bounding box center [418, 303] width 277 height 19
click at [375, 231] on p "For example: type “Section 1” for one group." at bounding box center [424, 231] width 265 height 10
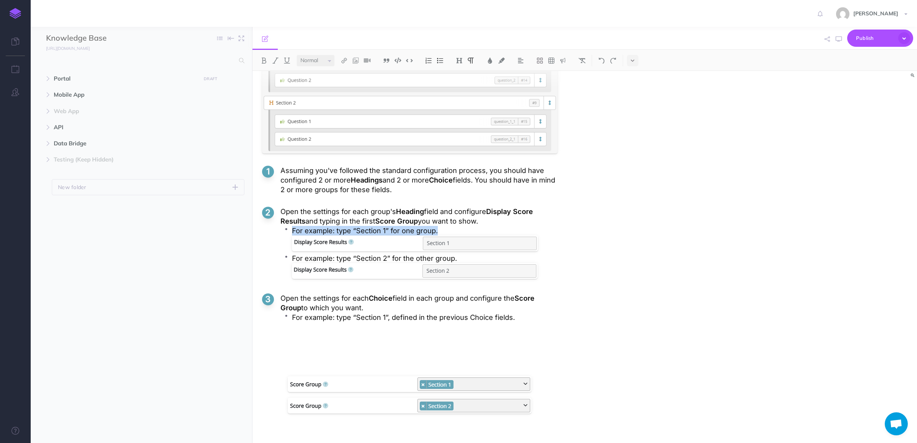
click at [375, 231] on p "For example: type “Section 1” for one group." at bounding box center [424, 231] width 265 height 10
copy p "For example: type “Section 1” for one group."
click at [339, 318] on p "For example: type “Section 1”, defined in the previous Choice fields." at bounding box center [424, 318] width 265 height 10
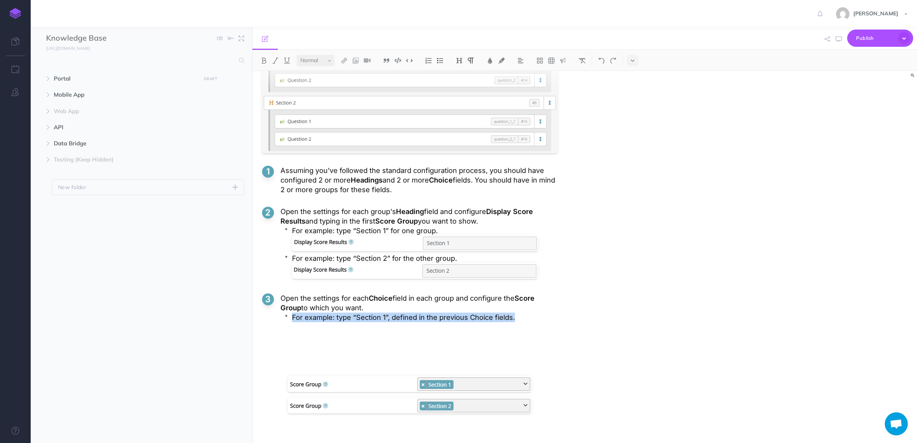
click at [339, 318] on p "For example: type “Section 1”, defined in the previous Choice fields." at bounding box center [424, 318] width 265 height 10
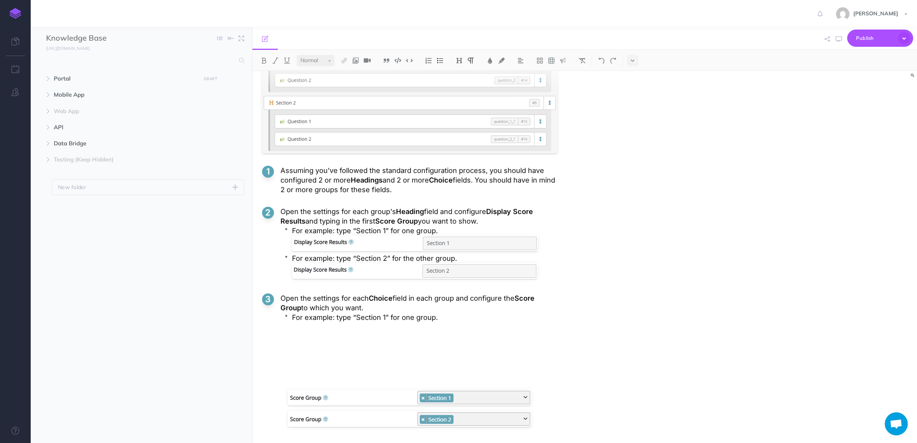
click at [486, 318] on p "For example: type “Section 1” for one group." at bounding box center [424, 318] width 265 height 10
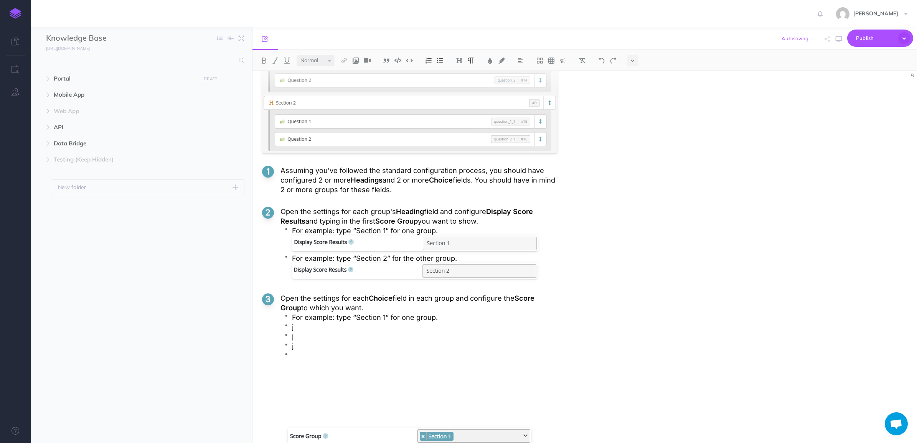
click at [375, 261] on p "For example: type “Section 2” for the other group." at bounding box center [424, 259] width 265 height 10
copy p "For example: type “Section 2” for the other group."
click at [292, 338] on p "j" at bounding box center [424, 337] width 265 height 10
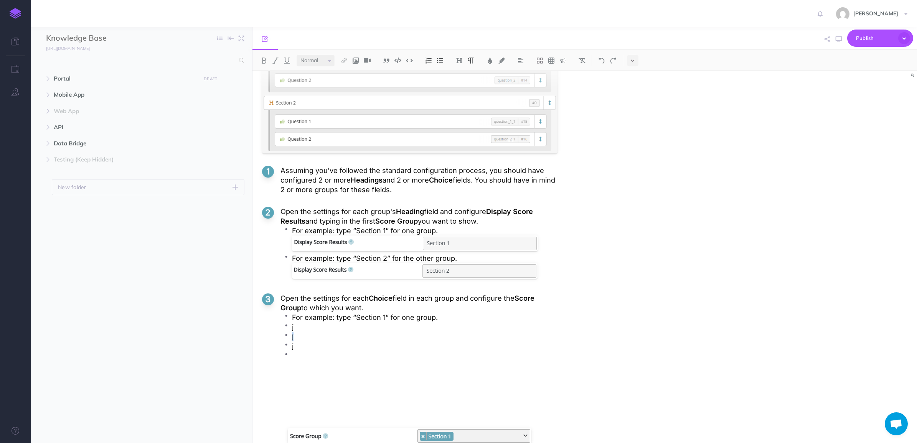
click at [292, 338] on p "j" at bounding box center [424, 337] width 265 height 10
click at [315, 329] on p "j" at bounding box center [424, 327] width 265 height 10
click at [305, 349] on p "j" at bounding box center [424, 346] width 265 height 10
click at [307, 356] on p at bounding box center [424, 356] width 265 height 10
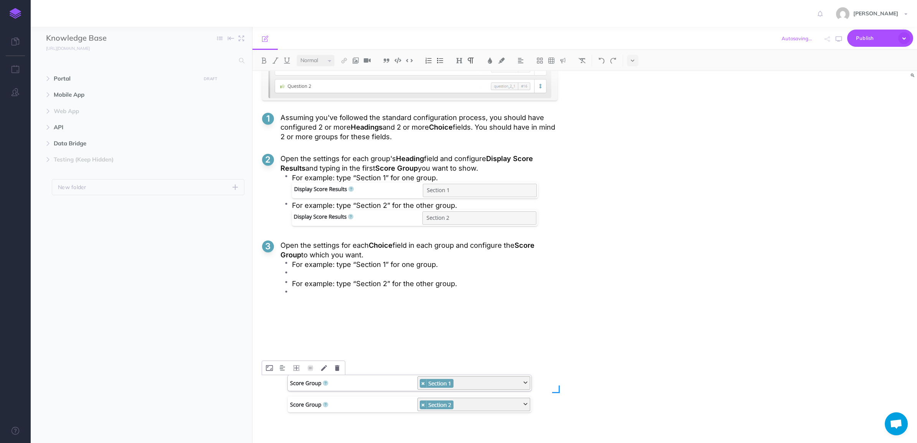
click at [417, 379] on div at bounding box center [409, 383] width 295 height 16
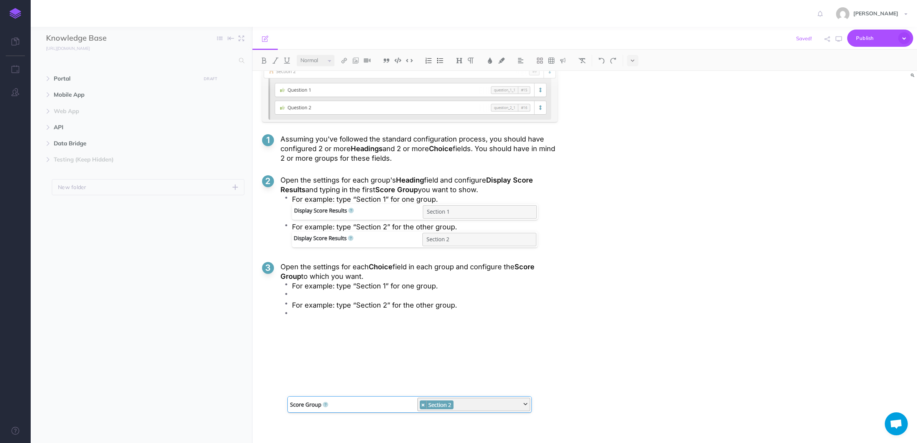
click at [310, 300] on p "For example: type “Section 2” for the other group." at bounding box center [424, 305] width 265 height 10
click at [313, 298] on p at bounding box center [424, 296] width 265 height 10
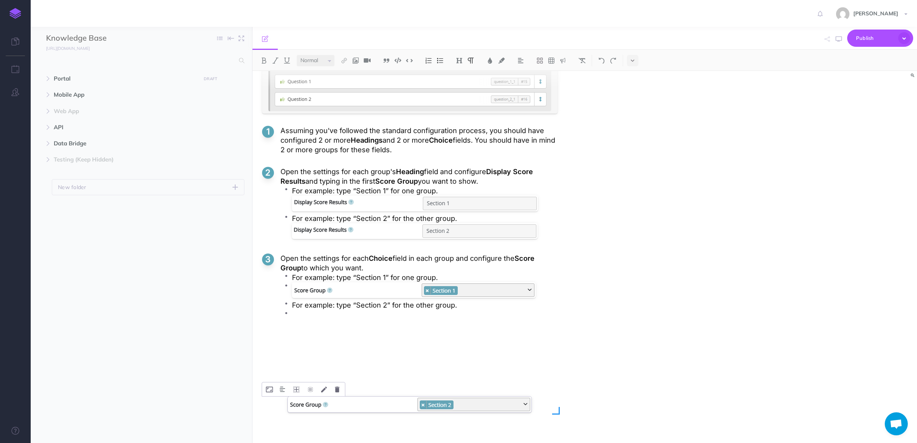
click at [405, 407] on div at bounding box center [409, 405] width 295 height 16
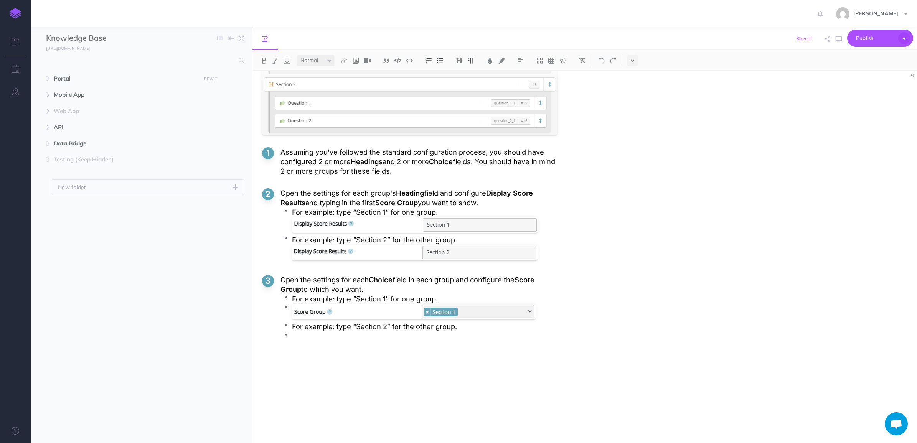
click at [324, 337] on p at bounding box center [424, 336] width 265 height 10
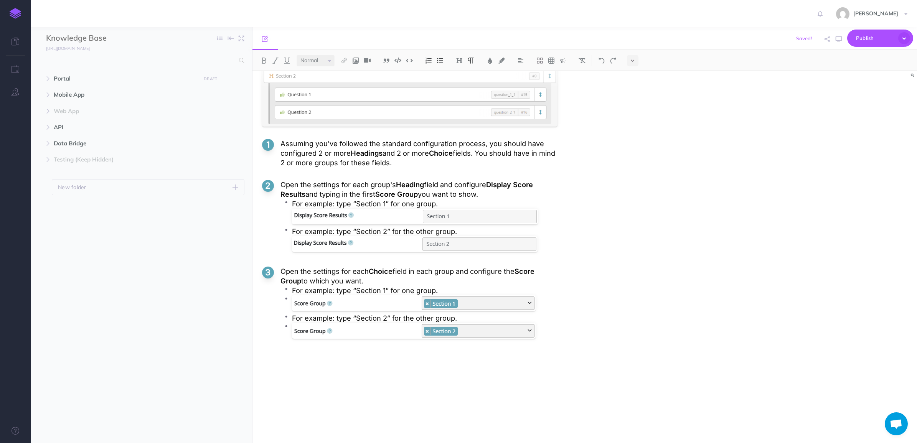
click at [292, 332] on li at bounding box center [424, 337] width 265 height 28
click at [442, 360] on ol "Assuming you've followed the standard configuration process, you should have co…" at bounding box center [409, 252] width 295 height 226
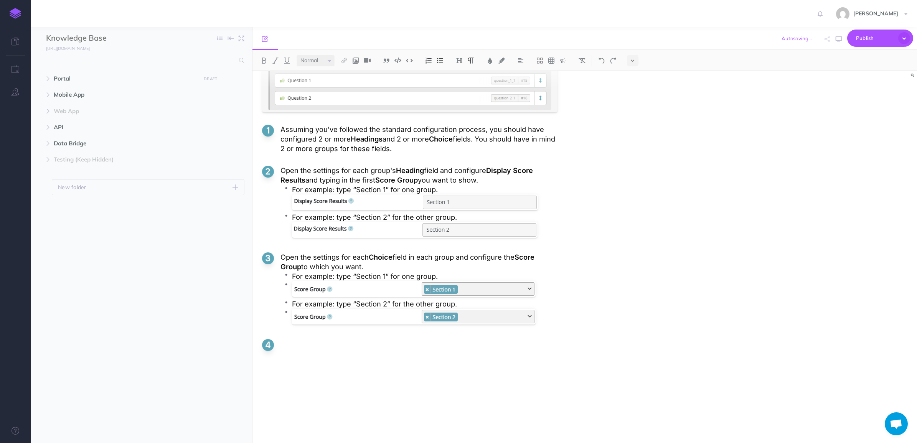
click at [292, 316] on li at bounding box center [424, 318] width 265 height 18
click at [292, 290] on li at bounding box center [424, 290] width 265 height 18
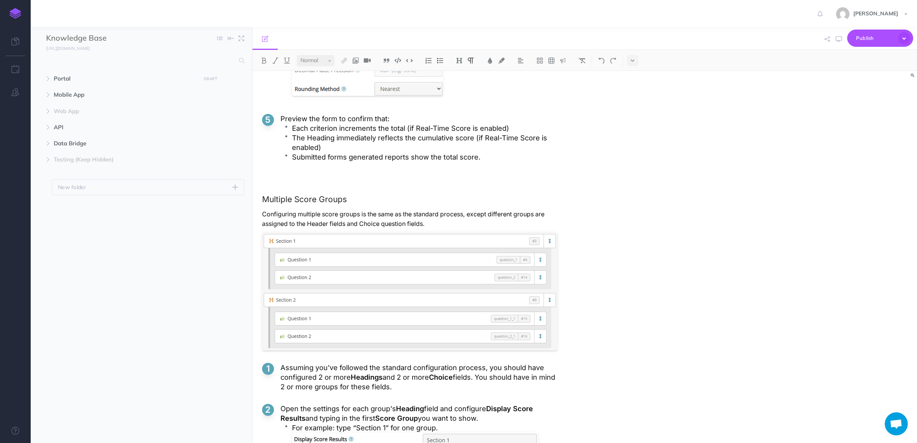
scroll to position [1440, 0]
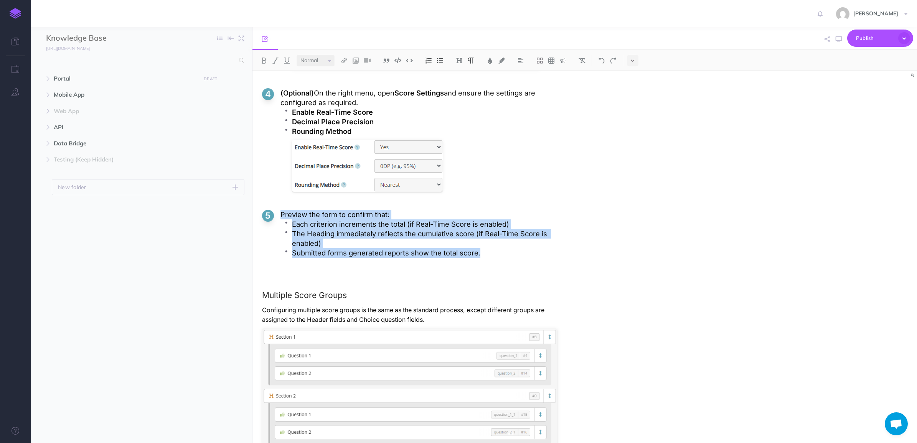
drag, startPoint x: 499, startPoint y: 252, endPoint x: 259, endPoint y: 219, distance: 242.1
copy li "Preview the form to confirm that: Each criterion increments the total (if Real-…"
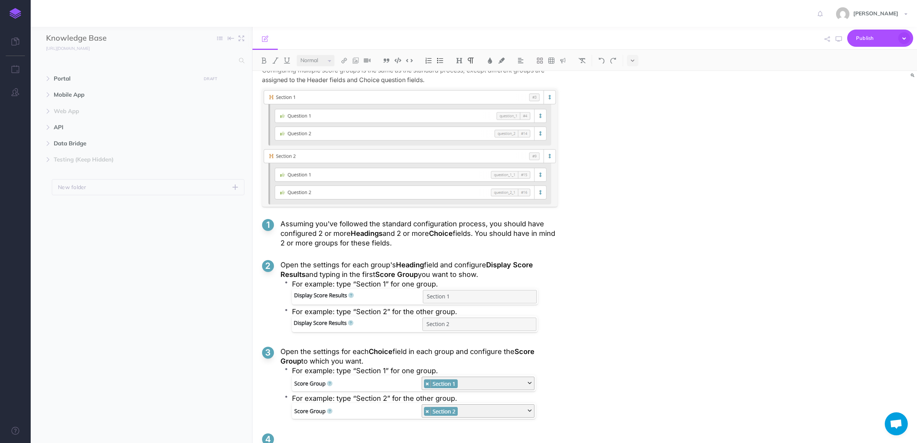
scroll to position [1775, 0]
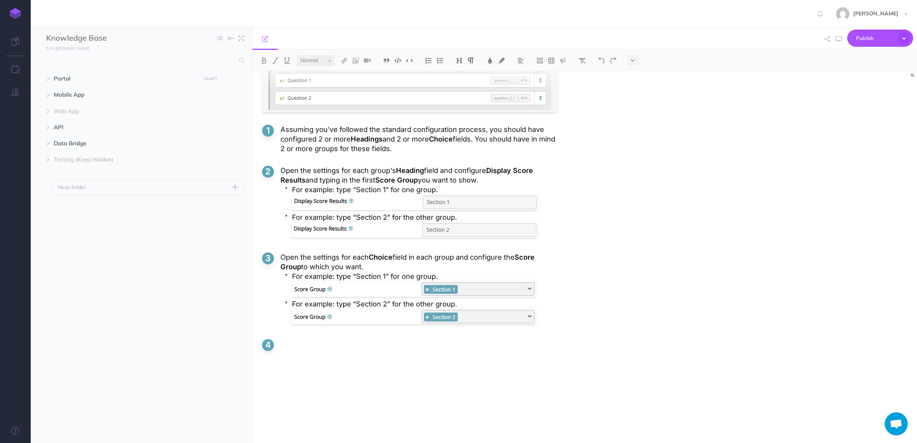
click at [298, 348] on p at bounding box center [418, 344] width 277 height 10
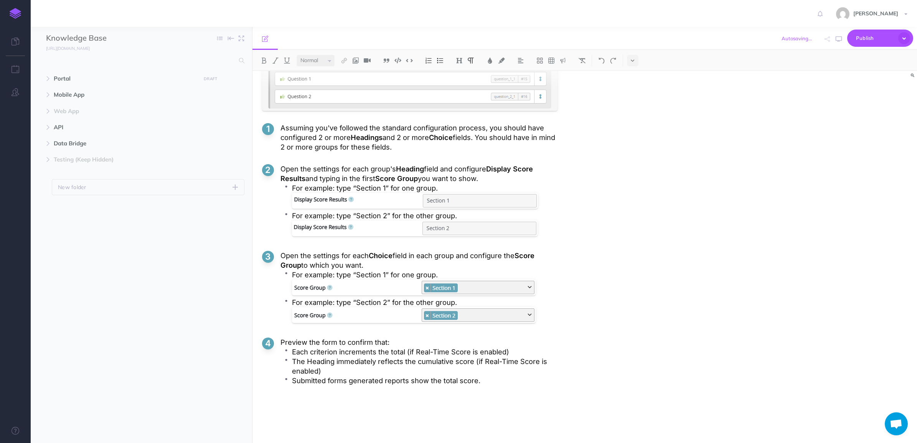
click at [292, 343] on p "Preview the form to confirm that:" at bounding box center [418, 343] width 277 height 10
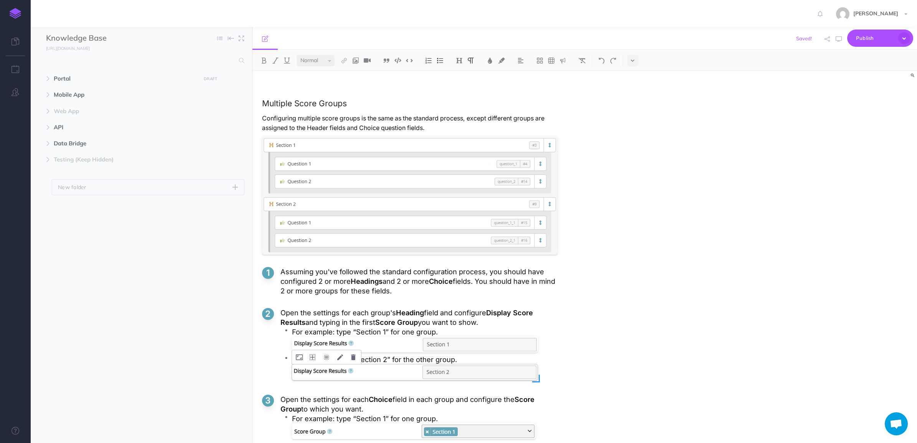
scroll to position [1535, 0]
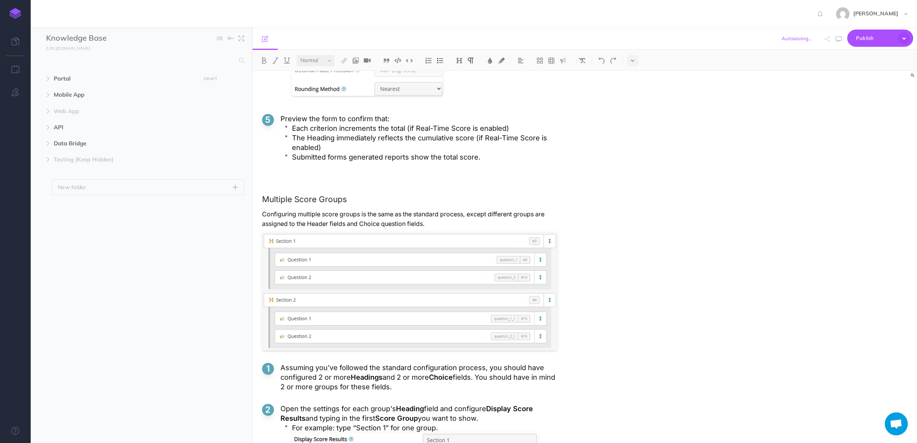
click at [292, 124] on p "Preview the form to confirm that:" at bounding box center [418, 119] width 277 height 10
click at [292, 122] on p "Preview the form to confirm that:" at bounding box center [418, 119] width 277 height 10
click at [292, 121] on p "Preview the form to confirm that:" at bounding box center [418, 119] width 277 height 10
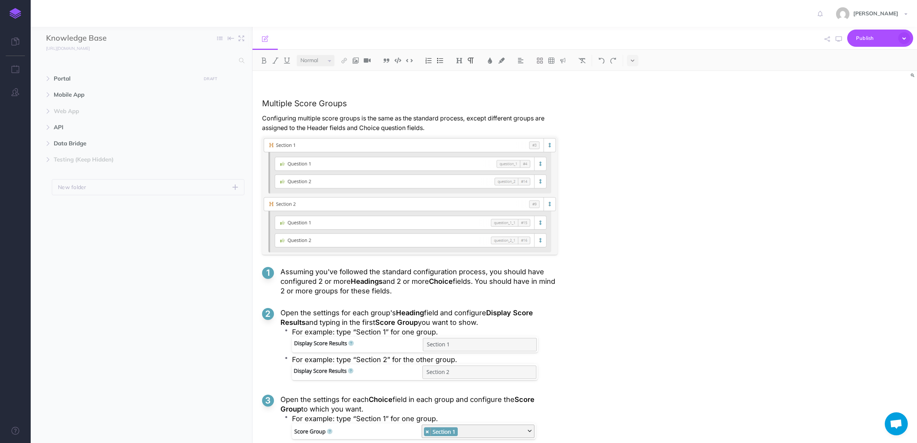
scroll to position [1775, 0]
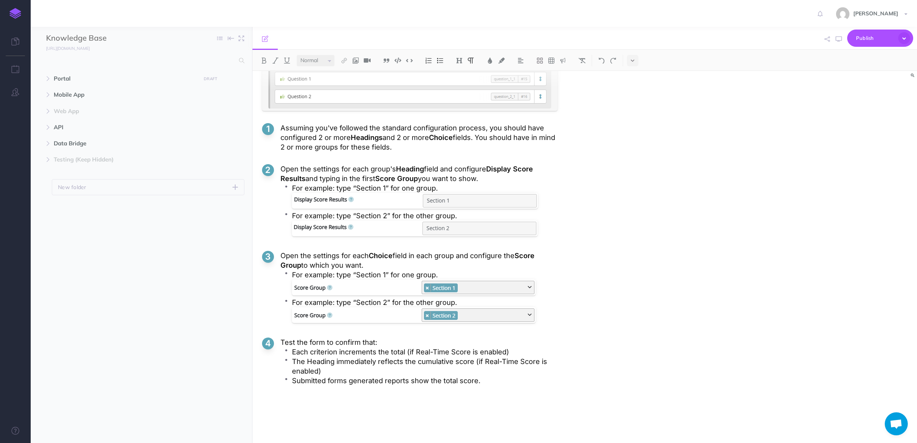
click at [333, 364] on p "The Heading immediately reflects the cumulative score (if Real-Time Score is en…" at bounding box center [424, 366] width 265 height 19
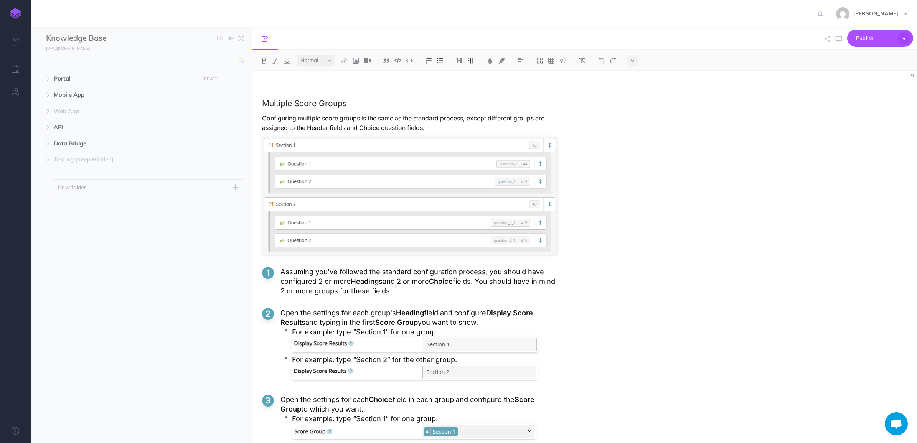
scroll to position [1583, 0]
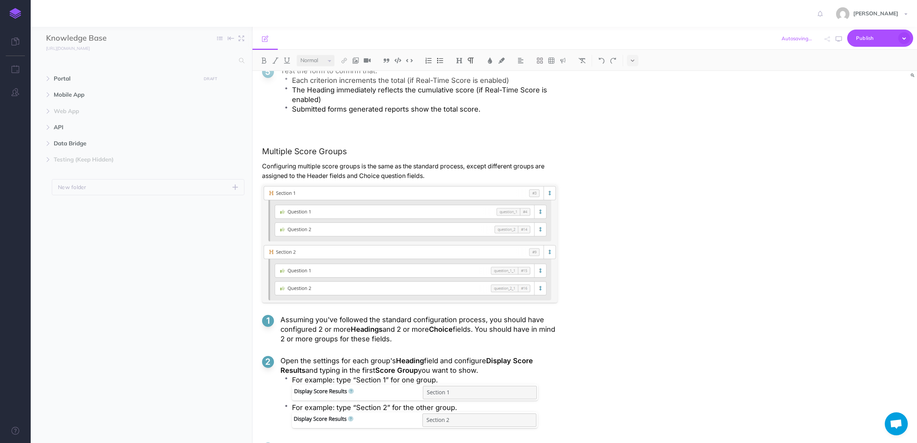
click at [332, 91] on p "The Heading immediately reflects the cumulative score (if Real-Time Score is en…" at bounding box center [424, 94] width 265 height 19
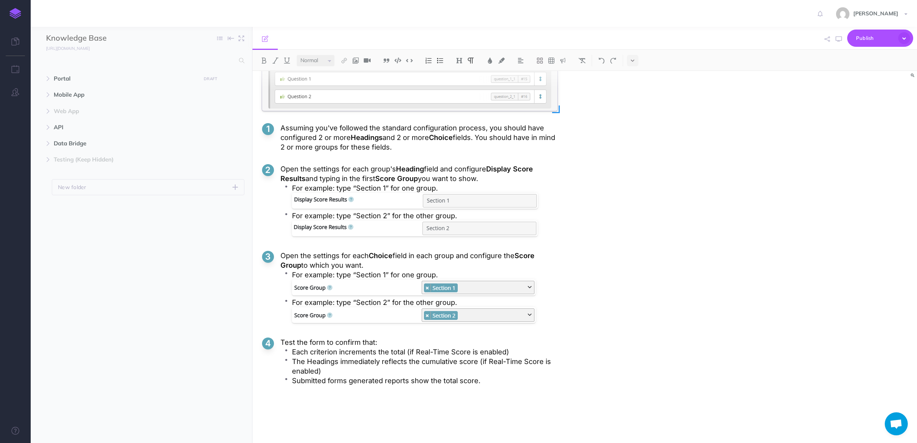
scroll to position [1812, 0]
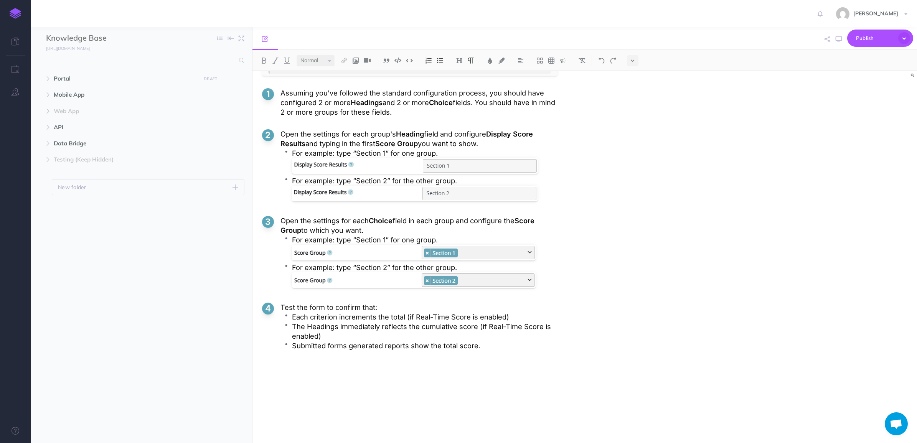
click at [482, 366] on p at bounding box center [409, 369] width 295 height 10
click at [482, 418] on p at bounding box center [409, 423] width 295 height 10
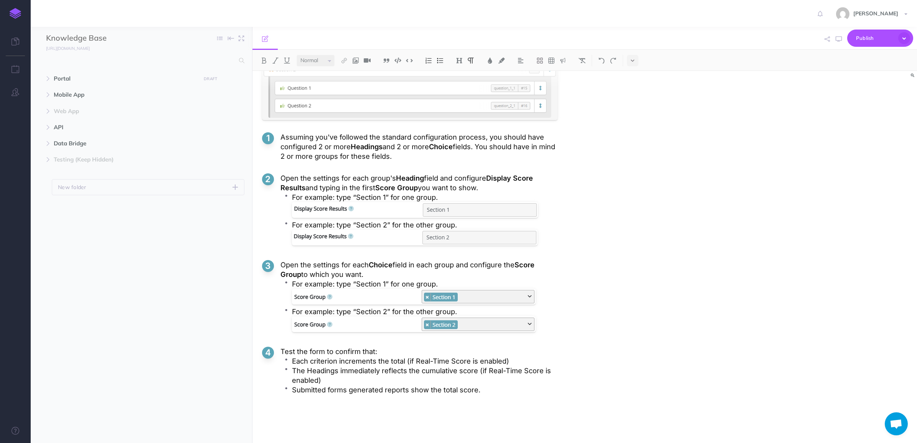
scroll to position [1758, 0]
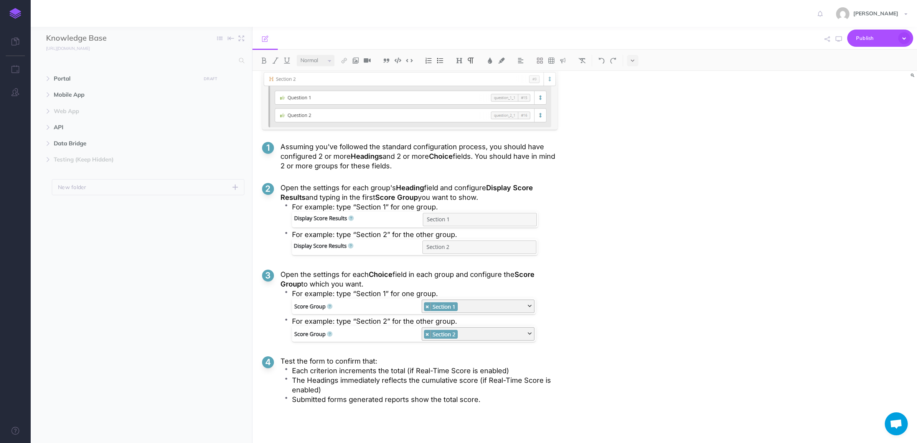
click at [345, 421] on p at bounding box center [409, 423] width 295 height 10
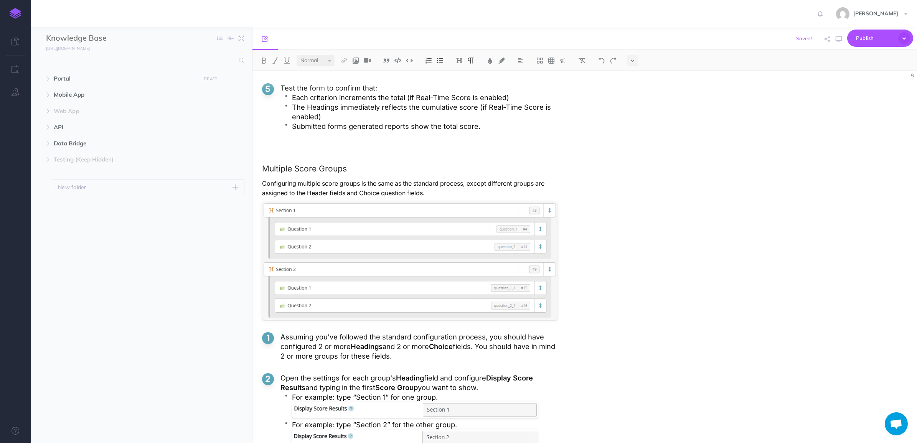
scroll to position [1518, 0]
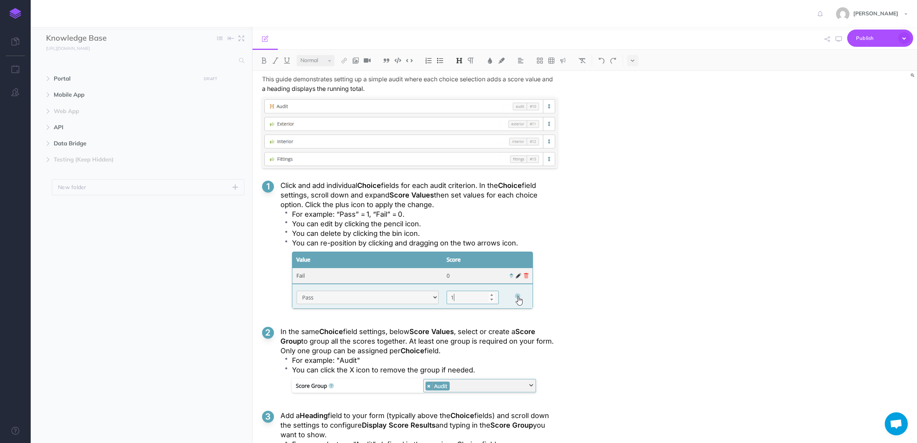
scroll to position [943, 0]
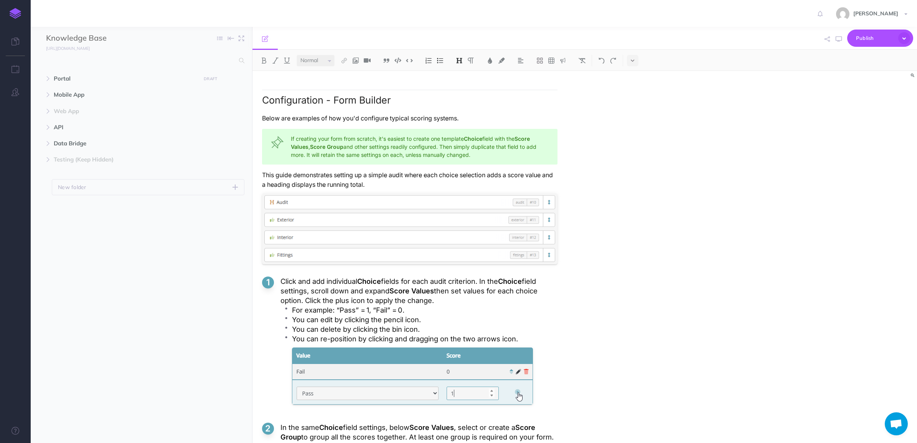
click at [261, 175] on div "Scoring Overview Scoring allows assigning values to field choices, and can calc…" at bounding box center [409, 192] width 315 height 2129
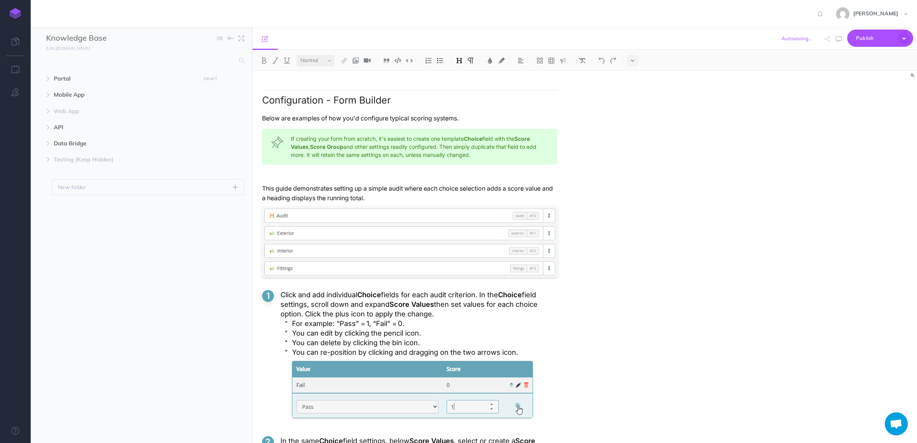
click at [457, 60] on img at bounding box center [459, 61] width 7 height 6
click at [460, 94] on button "H3" at bounding box center [459, 97] width 12 height 12
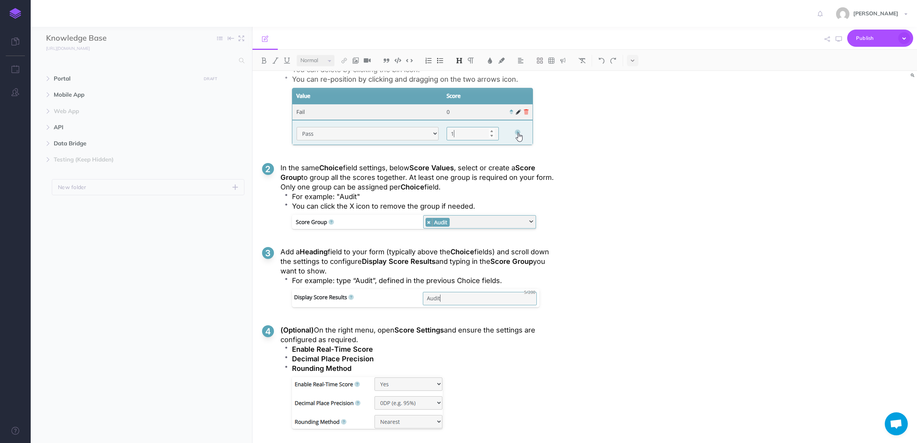
scroll to position [1518, 0]
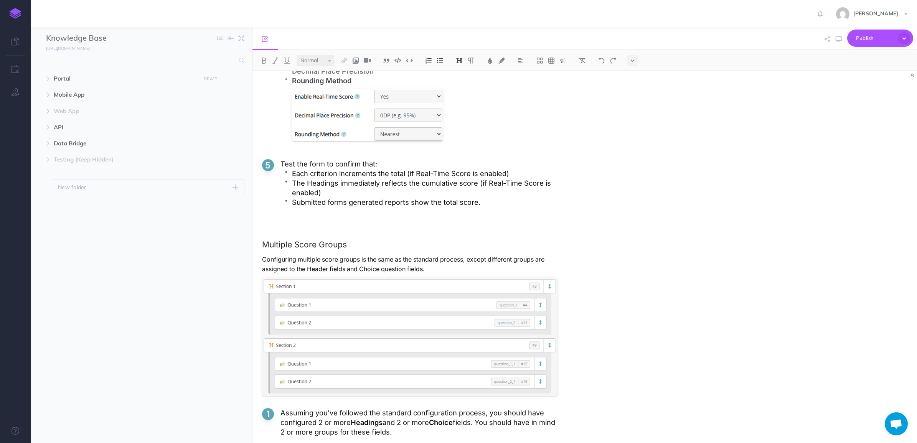
click at [391, 268] on p "Configuring multiple score groups is the same as the standard process, except d…" at bounding box center [409, 264] width 295 height 19
click at [338, 269] on p "Configuring multiple score groups is the same as the standard process, except d…" at bounding box center [409, 264] width 295 height 19
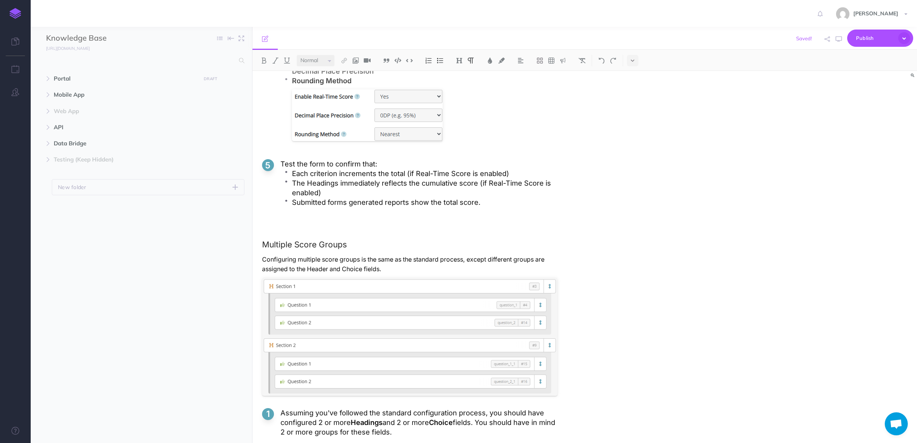
click at [422, 265] on p "Configuring multiple score groups is the same as the standard process, except d…" at bounding box center [409, 264] width 295 height 19
click at [351, 271] on p "Configuring multiple score groups is the same as the standard process, except d…" at bounding box center [409, 264] width 295 height 19
click at [429, 268] on p "Configuring multiple score groups is the same as the standard process, except d…" at bounding box center [409, 264] width 295 height 19
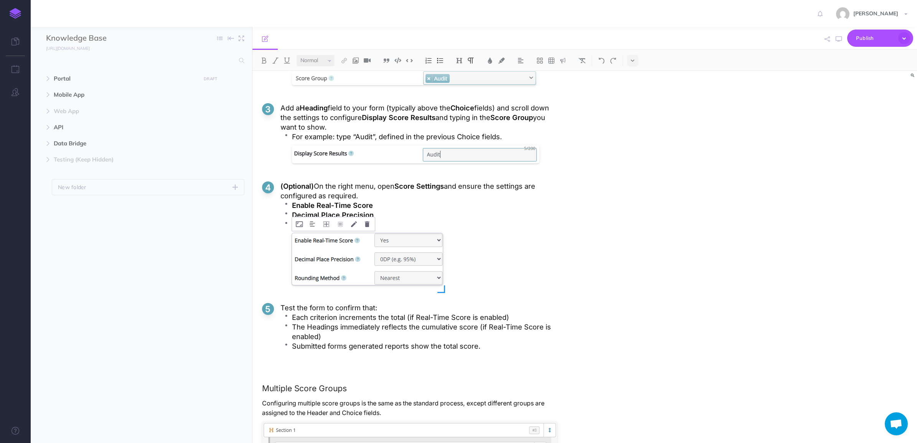
scroll to position [1566, 0]
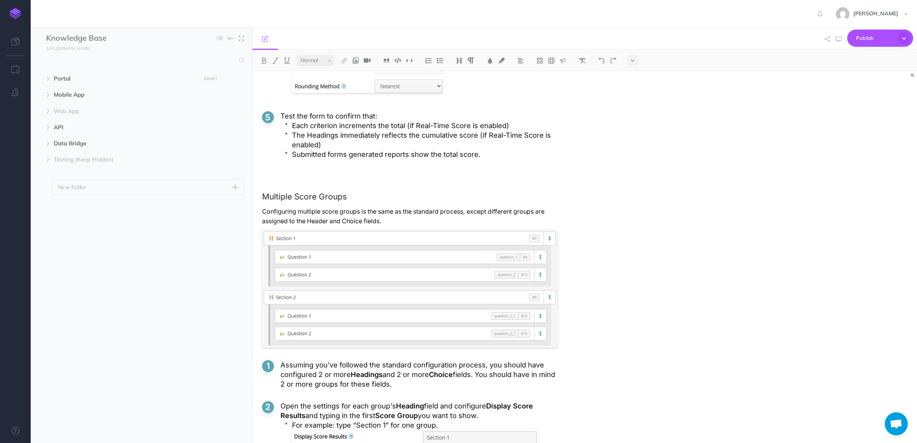
click at [391, 367] on p "Assuming you've followed the standard configuration process, you should have co…" at bounding box center [418, 374] width 277 height 29
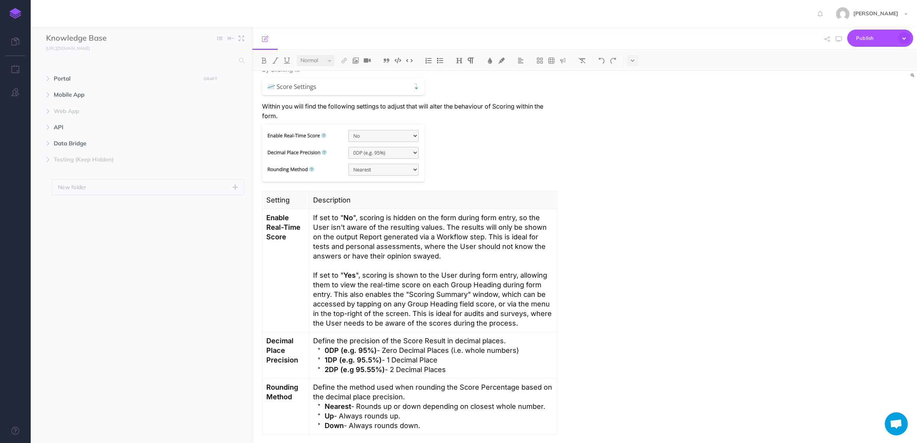
scroll to position [0, 0]
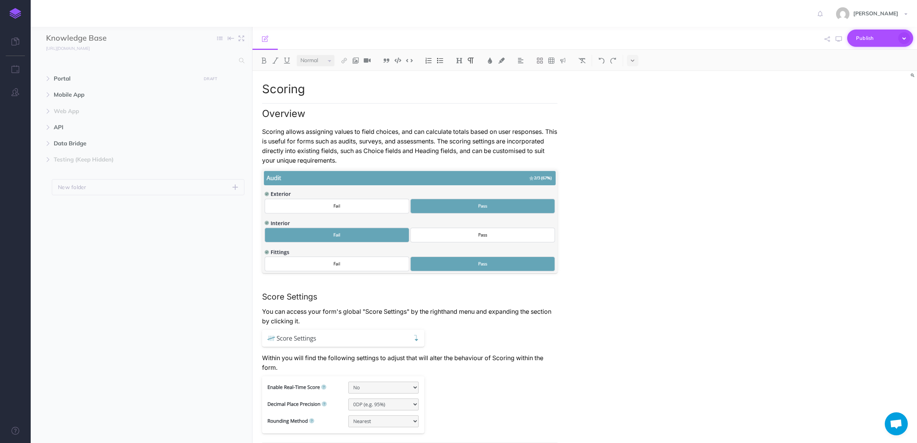
click at [893, 42] on span "Publish" at bounding box center [875, 38] width 38 height 12
click at [876, 59] on h4 "Submit" at bounding box center [867, 56] width 77 height 5
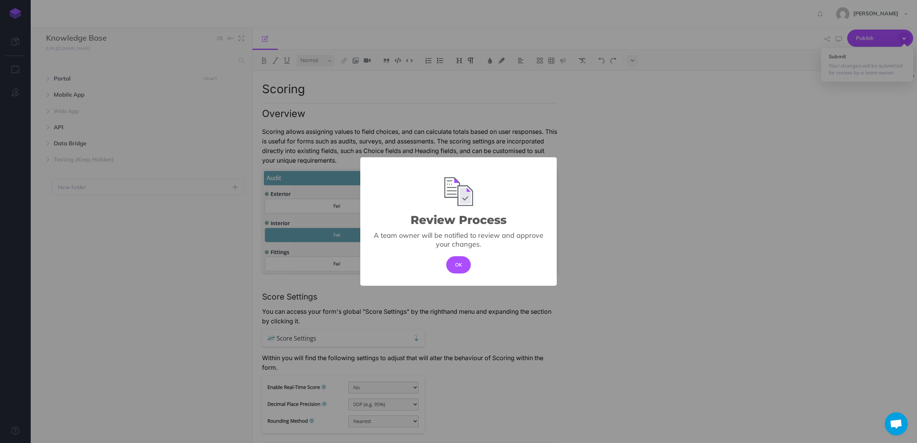
click at [467, 263] on button "OK" at bounding box center [458, 264] width 25 height 17
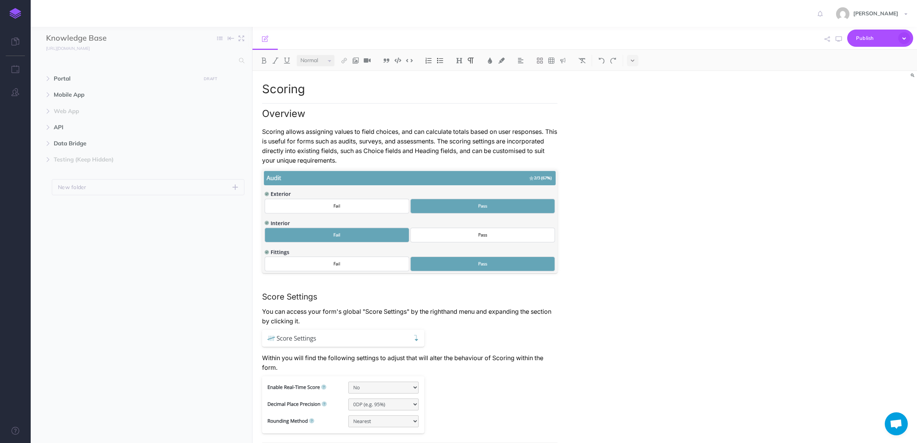
click at [473, 129] on p "Scoring allows assigning values to field choices, and can calculate totals base…" at bounding box center [409, 146] width 295 height 38
click at [77, 78] on span "Portal" at bounding box center [125, 78] width 143 height 9
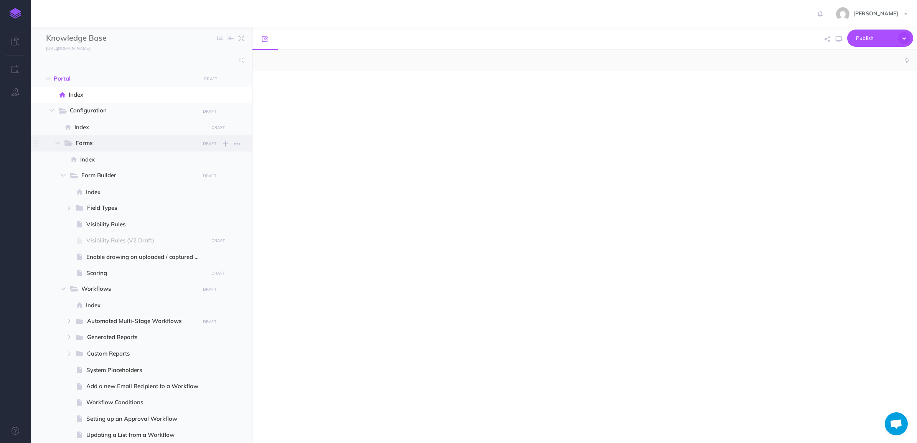
select select "null"
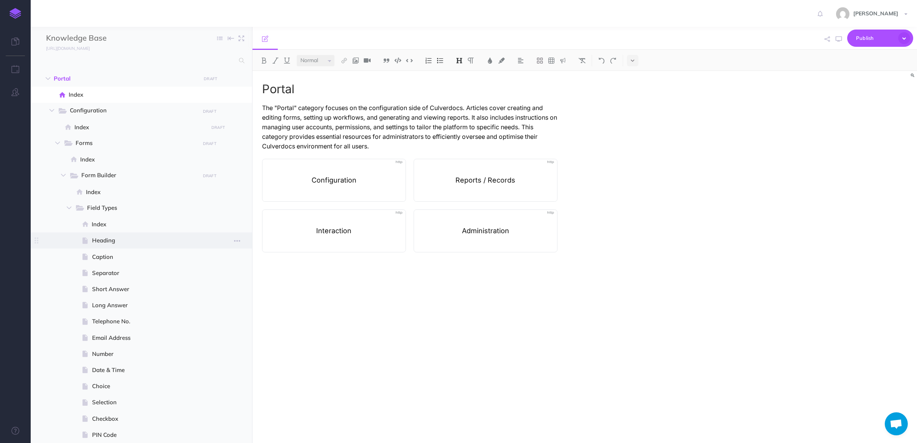
click at [118, 240] on span "Heading" at bounding box center [149, 240] width 114 height 9
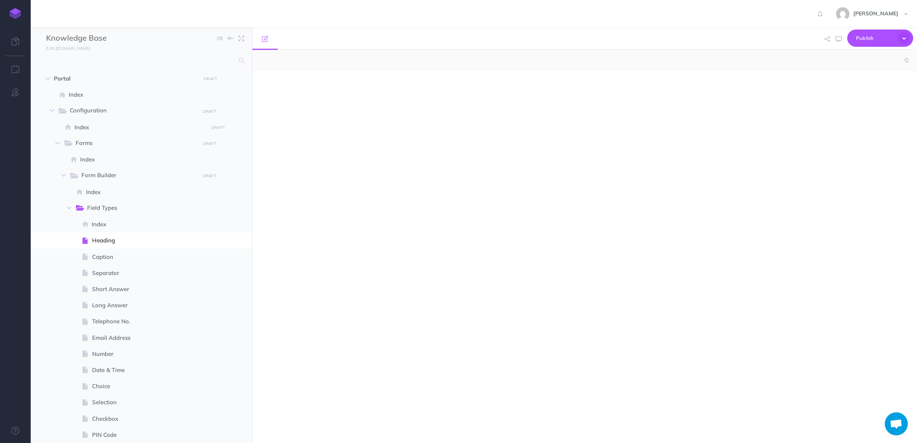
select select "null"
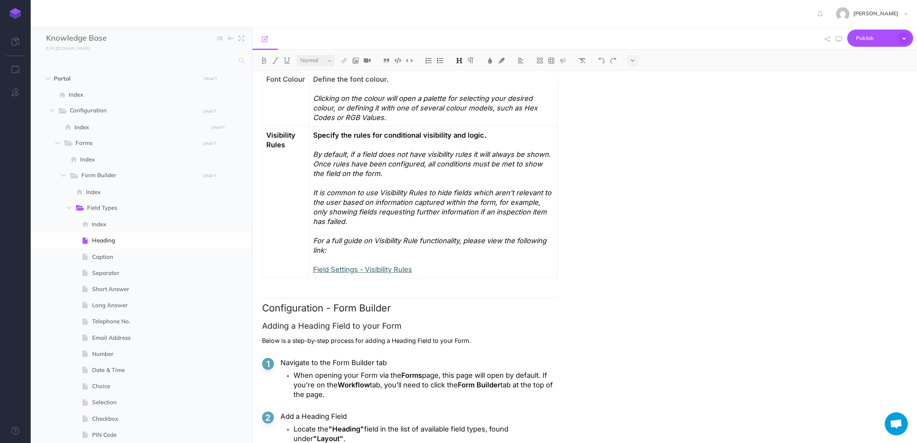
scroll to position [432, 0]
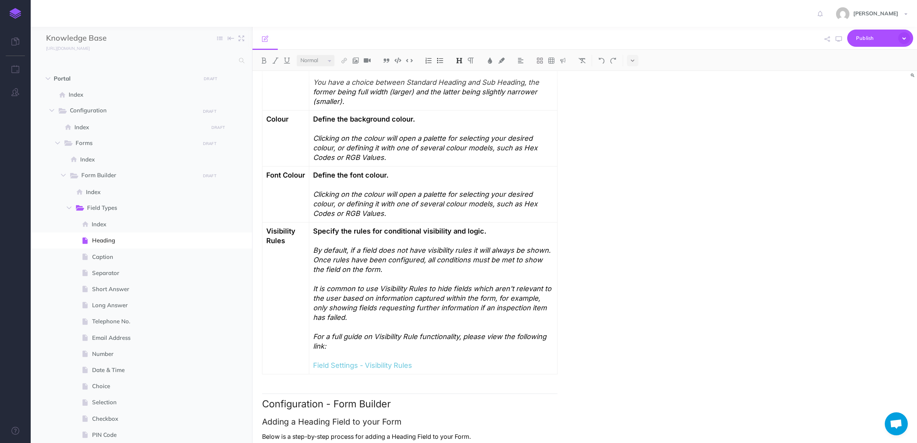
click at [350, 201] on em "Clicking on the colour will open a palette for selecting your desired colour, o…" at bounding box center [426, 204] width 226 height 28
click at [529, 74] on img at bounding box center [532, 74] width 7 height 6
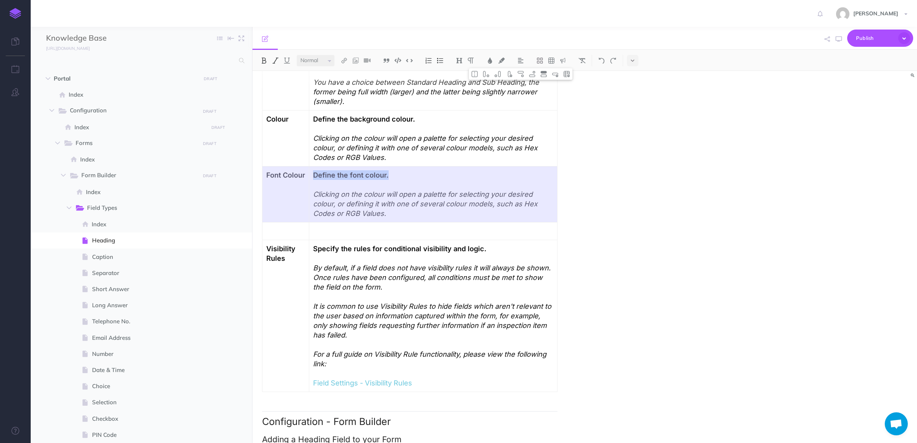
drag, startPoint x: 294, startPoint y: 181, endPoint x: 336, endPoint y: 179, distance: 42.3
click at [336, 179] on tr "Font Colour Define the font colour. Clicking on the colour will open a palette …" at bounding box center [409, 195] width 295 height 56
copy strong "Define the font colour."
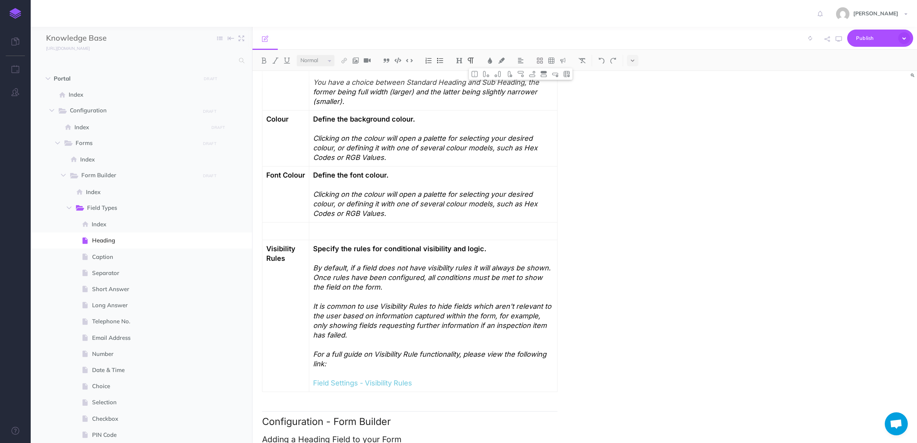
click at [288, 233] on p at bounding box center [285, 231] width 39 height 10
paste div
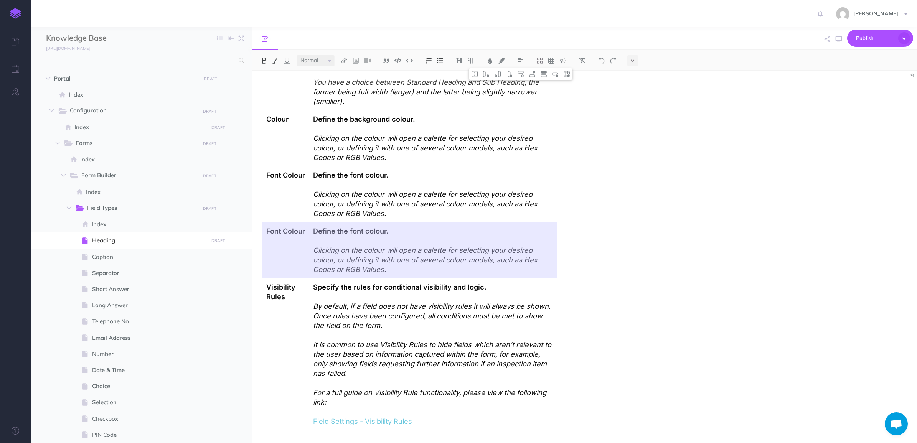
click at [281, 232] on strong "Font Colour" at bounding box center [285, 231] width 39 height 8
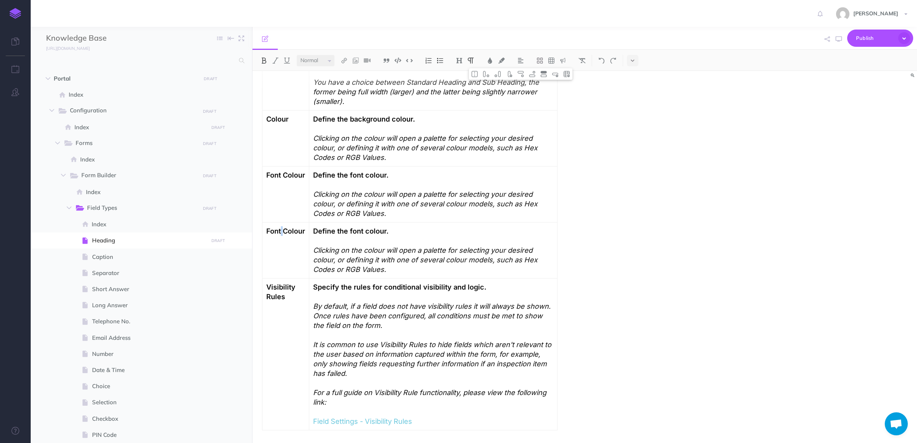
click at [281, 232] on strong "Font Colour" at bounding box center [285, 231] width 39 height 8
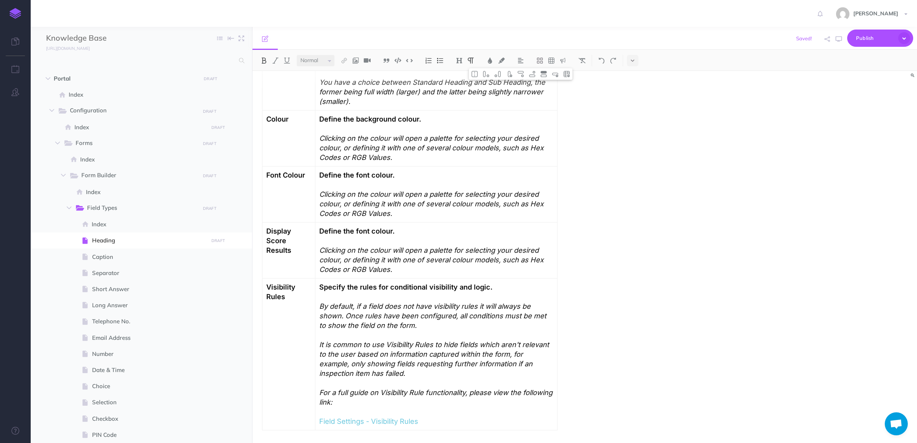
click at [364, 233] on strong "Define the font colour." at bounding box center [357, 231] width 76 height 8
click at [359, 231] on strong "Define the font colour." at bounding box center [357, 231] width 76 height 8
drag, startPoint x: 354, startPoint y: 232, endPoint x: 423, endPoint y: 231, distance: 68.7
click at [423, 231] on p "Define the font colour." at bounding box center [436, 231] width 234 height 10
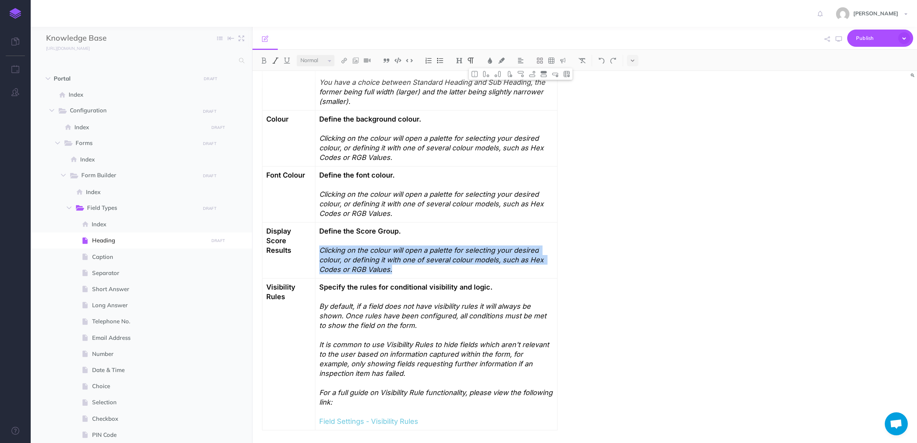
drag, startPoint x: 399, startPoint y: 272, endPoint x: 321, endPoint y: 253, distance: 80.2
click at [321, 253] on p "Clicking on the colour will open a palette for selecting your desired colour, o…" at bounding box center [436, 255] width 234 height 38
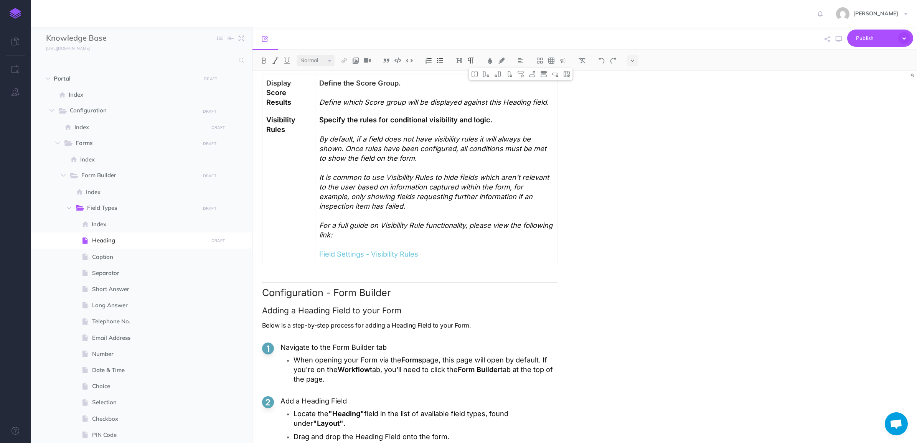
scroll to position [532, 0]
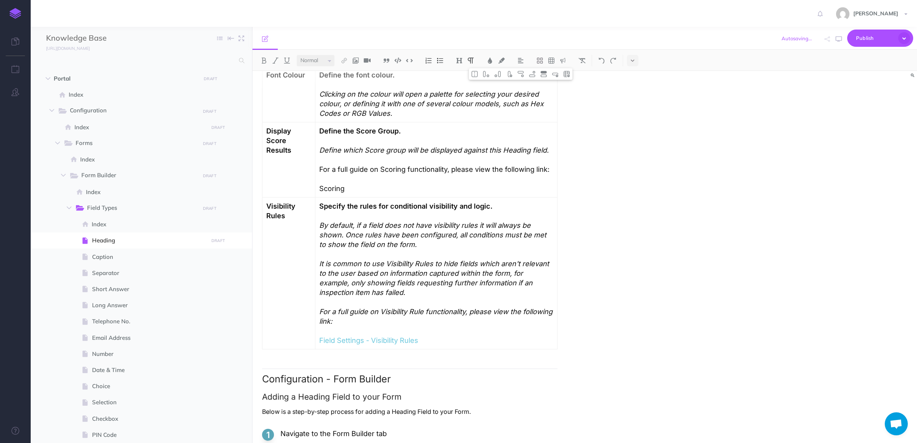
click at [336, 186] on p "Scoring" at bounding box center [436, 189] width 234 height 10
click at [346, 62] on img at bounding box center [344, 61] width 7 height 6
click at [346, 86] on icon at bounding box center [344, 85] width 6 height 5
select select
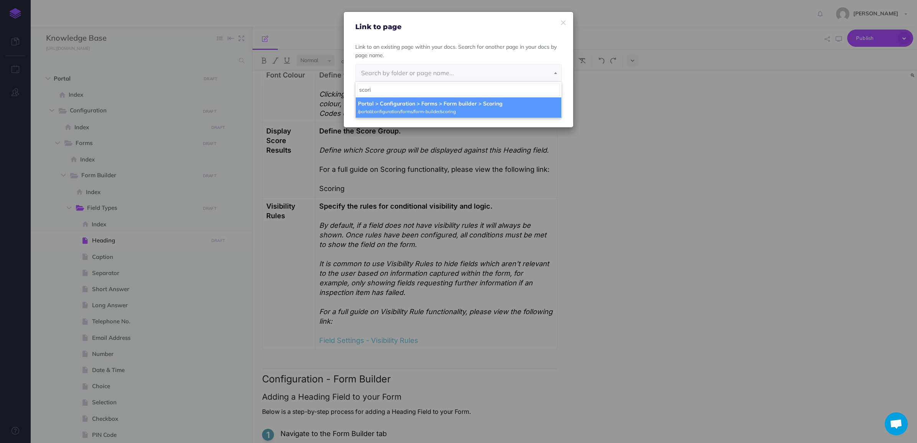
type input "scori"
select select "B41-S38T-25V-38A"
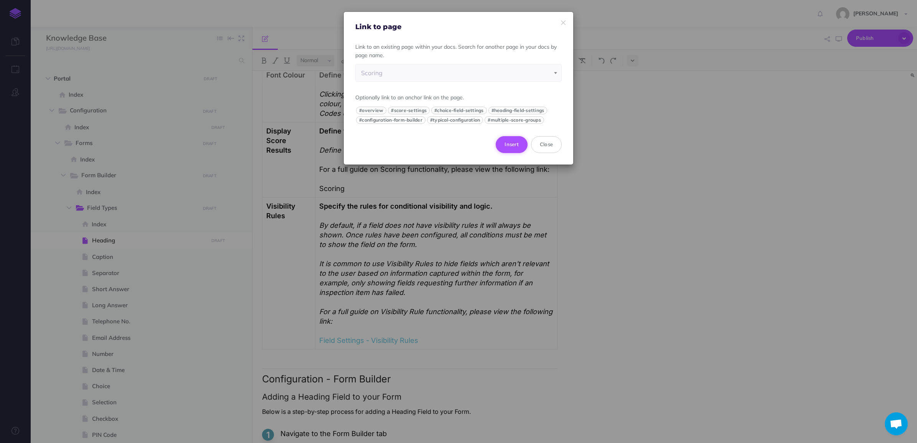
click at [511, 146] on button "Insert" at bounding box center [512, 144] width 32 height 17
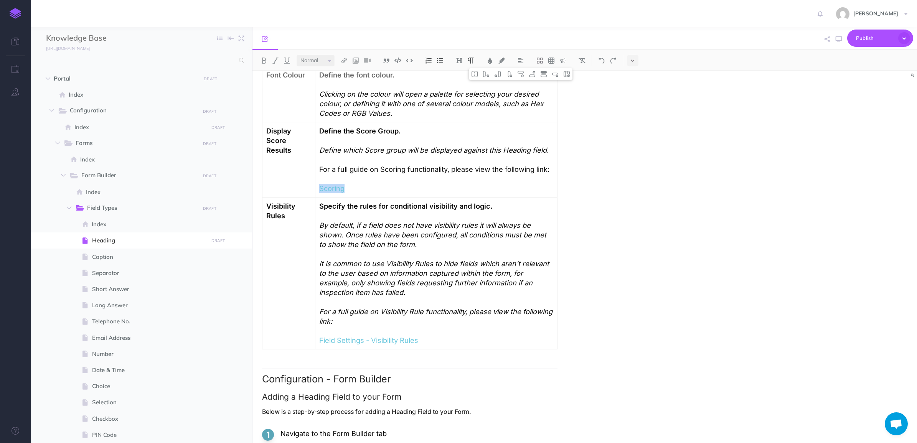
click at [446, 191] on p "Scoring" at bounding box center [436, 189] width 234 height 10
click at [391, 170] on p "For a full guide on Scoring functionality, please view the following link:" at bounding box center [436, 170] width 234 height 10
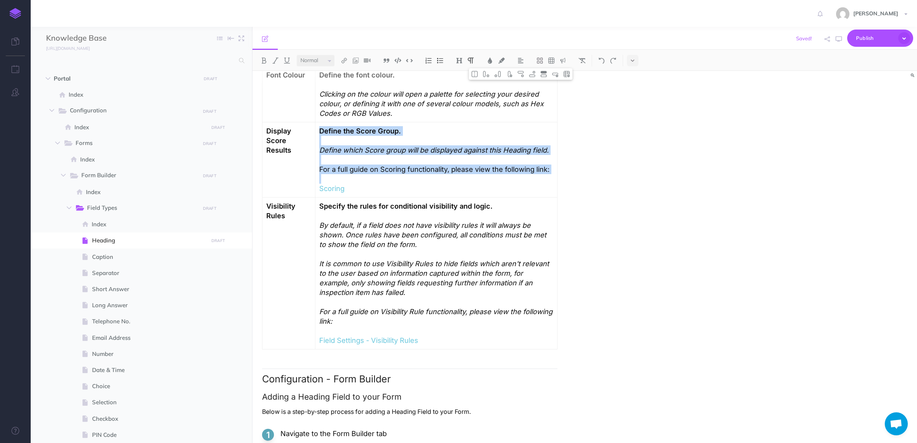
click at [391, 170] on p "For a full guide on Scoring functionality, please view the following link:" at bounding box center [436, 170] width 234 height 10
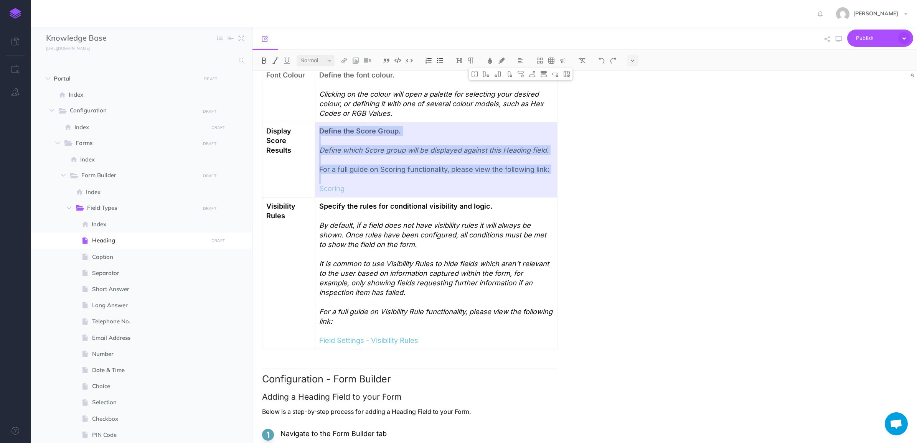
click at [391, 170] on p "For a full guide on Scoring functionality, please view the following link:" at bounding box center [436, 170] width 234 height 10
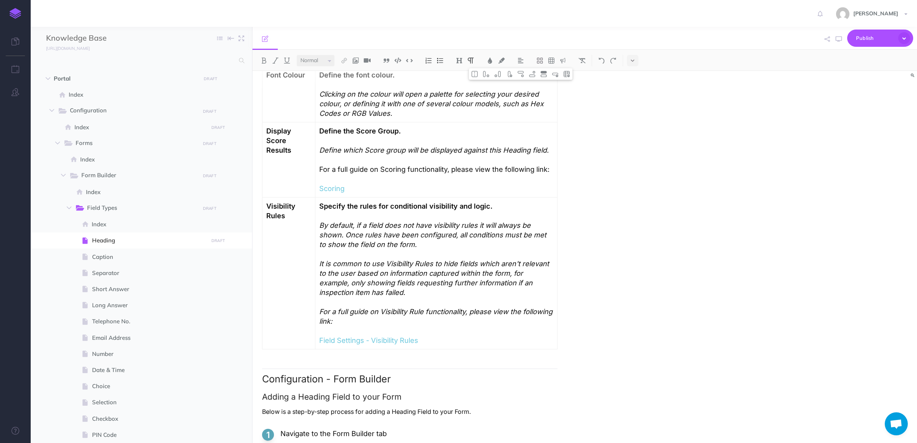
click at [462, 166] on p "For a full guide on Scoring functionality, please view the following link:" at bounding box center [436, 170] width 234 height 10
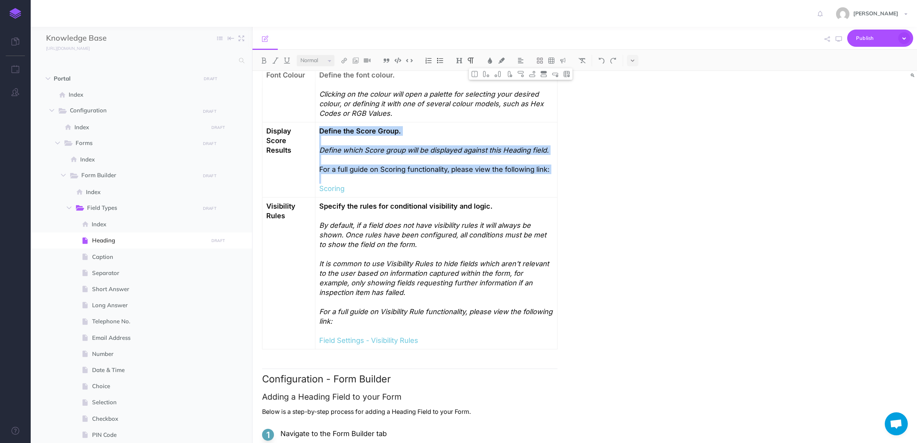
click at [462, 166] on p "For a full guide on Scoring functionality, please view the following link:" at bounding box center [436, 170] width 234 height 10
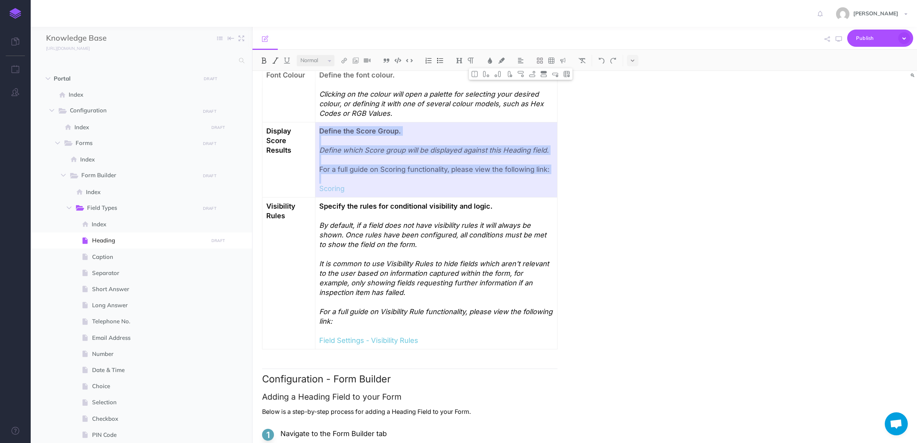
click at [457, 166] on p "For a full guide on Scoring functionality, please view the following link:" at bounding box center [436, 170] width 234 height 10
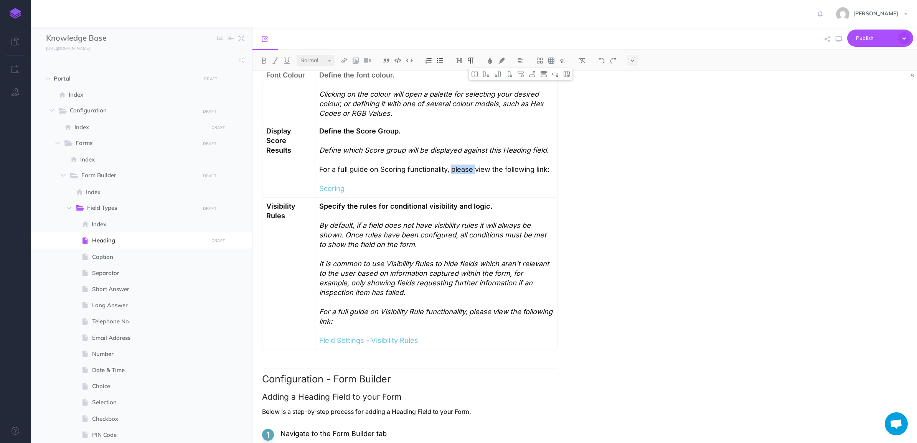
click at [457, 166] on p "For a full guide on Scoring functionality, please view the following link:" at bounding box center [436, 170] width 234 height 10
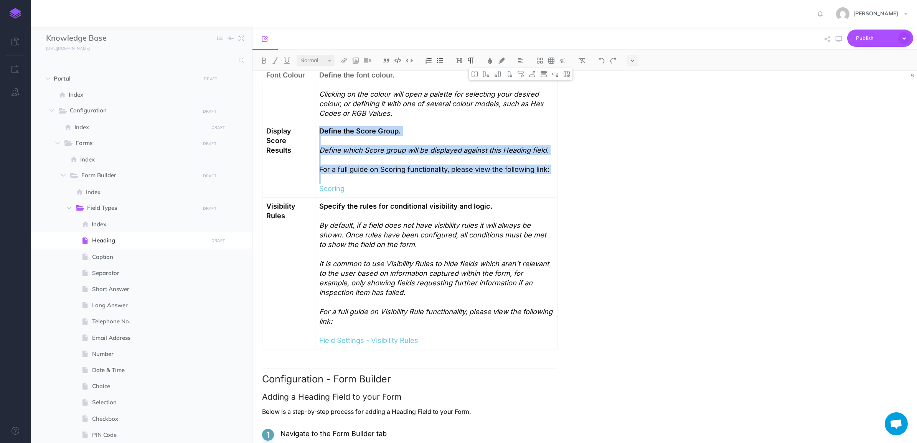
click at [457, 166] on p "For a full guide on Scoring functionality, please view the following link:" at bounding box center [436, 170] width 234 height 10
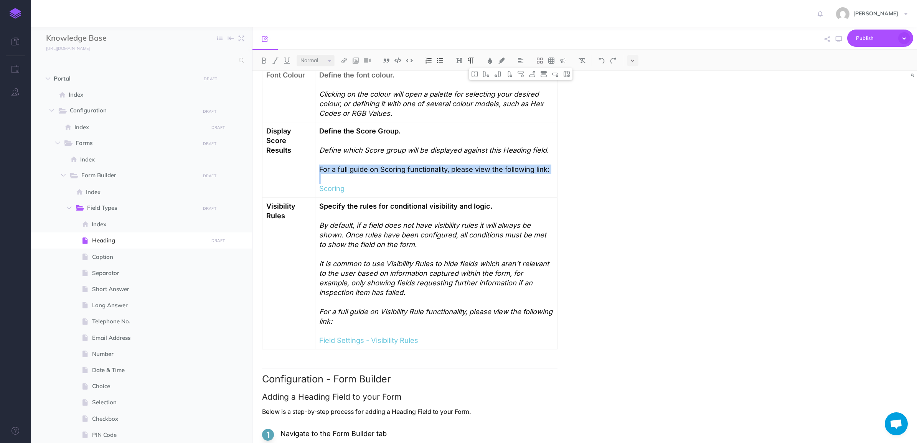
click at [457, 166] on p "For a full guide on Scoring functionality, please view the following link:" at bounding box center [436, 170] width 234 height 10
click at [407, 156] on p at bounding box center [436, 160] width 234 height 10
click at [551, 152] on p "Define which Score group will be displayed against this Heading field." at bounding box center [436, 145] width 234 height 19
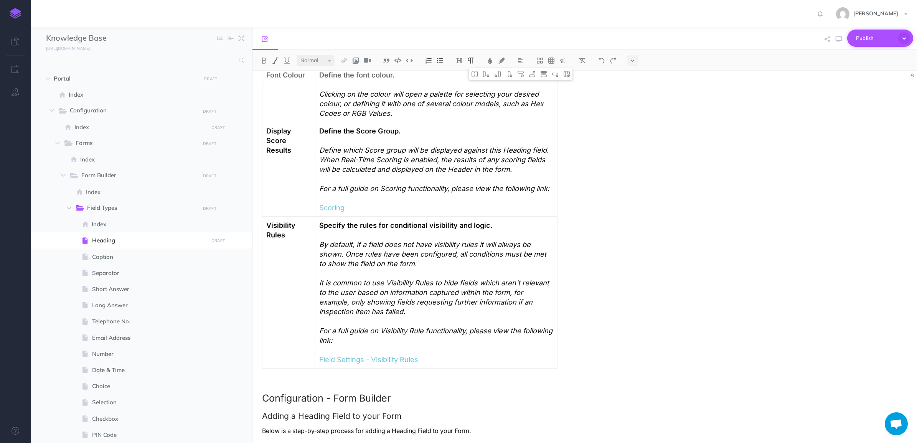
click at [869, 35] on span "Publish" at bounding box center [875, 38] width 38 height 12
click at [863, 56] on h4 "Submit" at bounding box center [867, 56] width 77 height 5
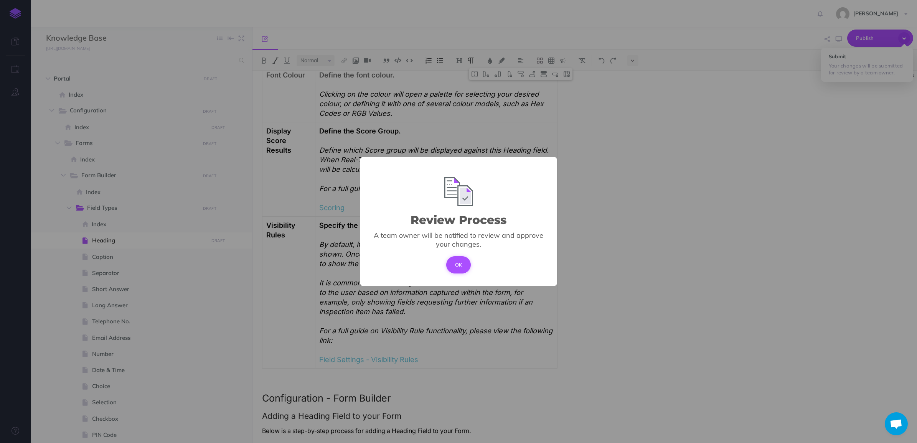
click at [454, 264] on button "OK" at bounding box center [458, 264] width 25 height 17
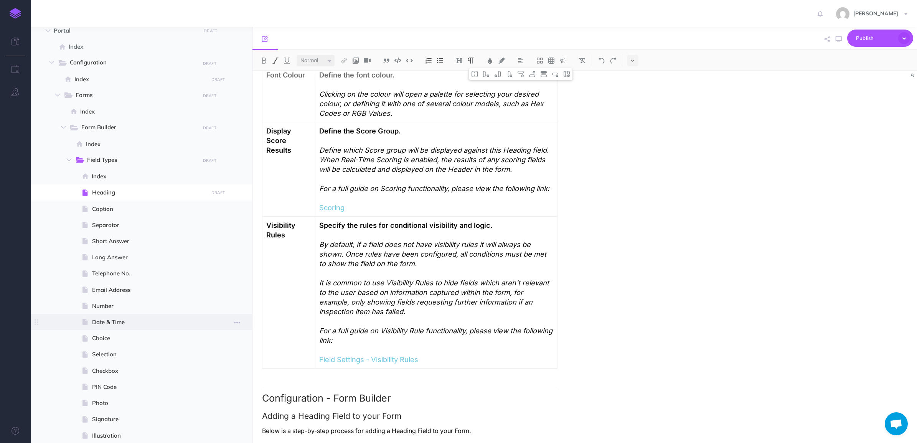
scroll to position [96, 0]
click at [127, 290] on span "Choice" at bounding box center [149, 290] width 114 height 9
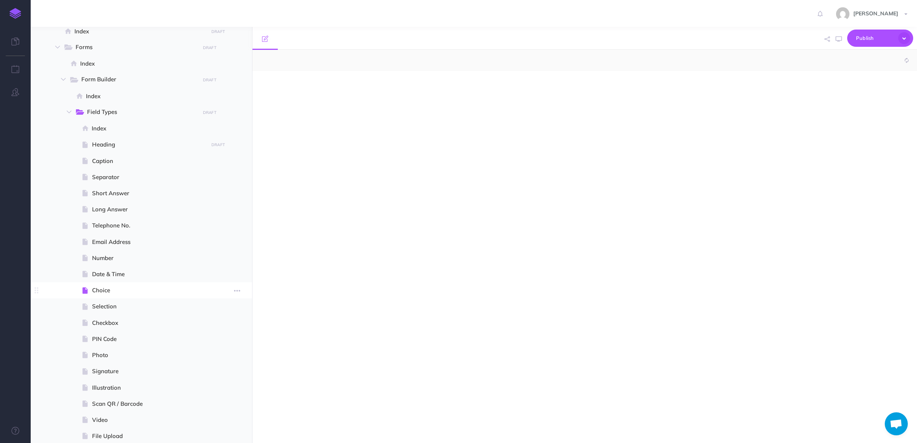
select select "null"
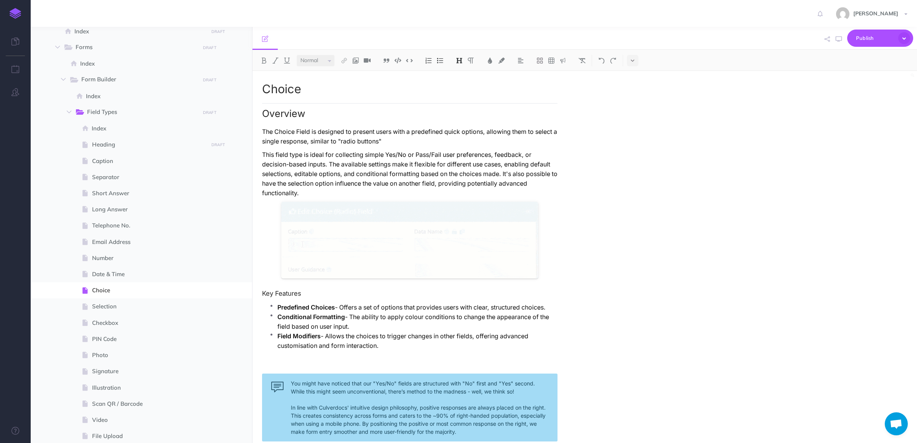
scroll to position [96, 0]
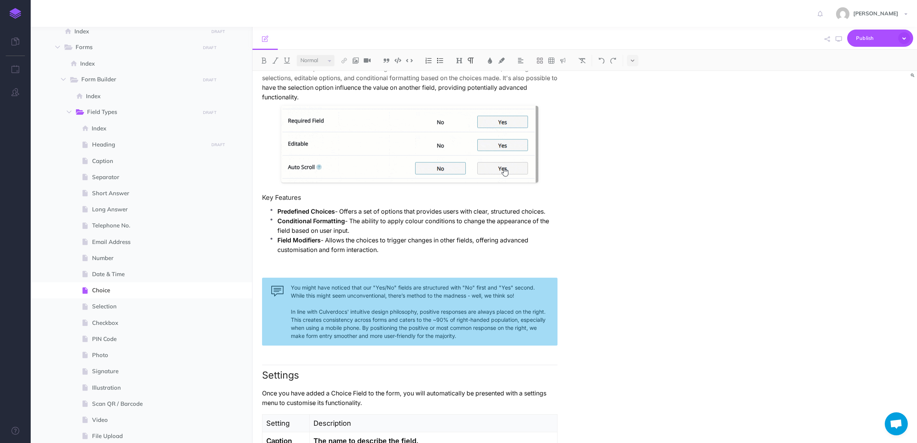
click at [293, 265] on p at bounding box center [409, 267] width 295 height 10
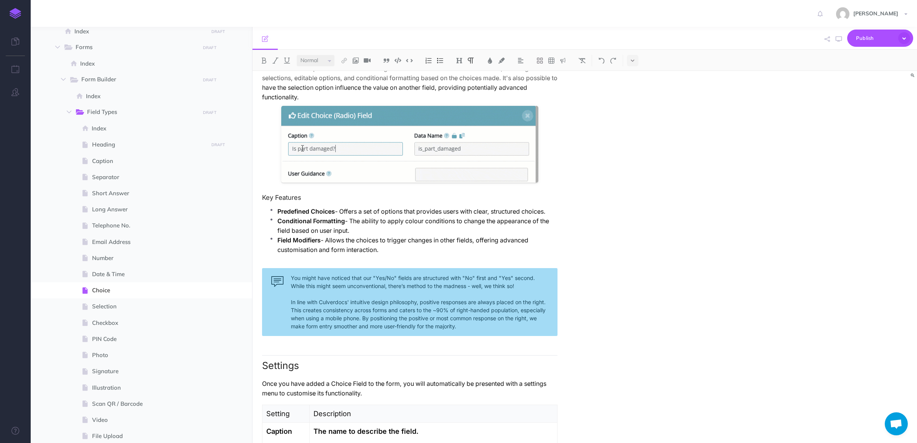
click at [277, 258] on ul "Predefined Choices - Offers a set of options that provides users with clear, st…" at bounding box center [412, 235] width 292 height 56
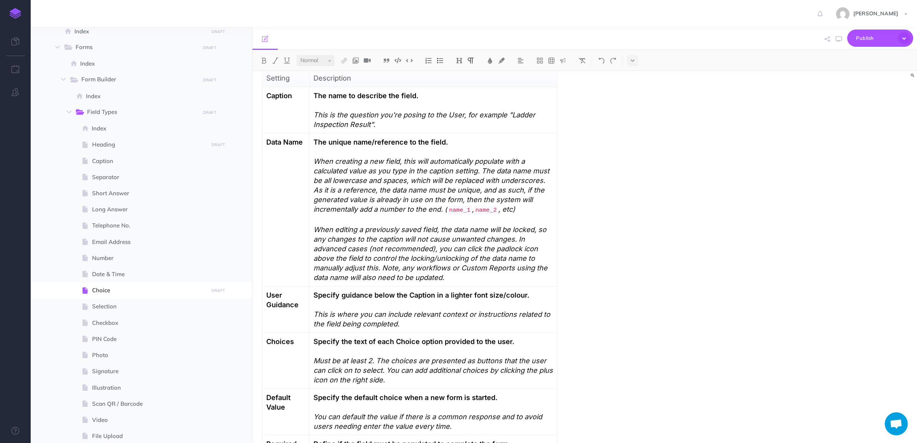
scroll to position [480, 0]
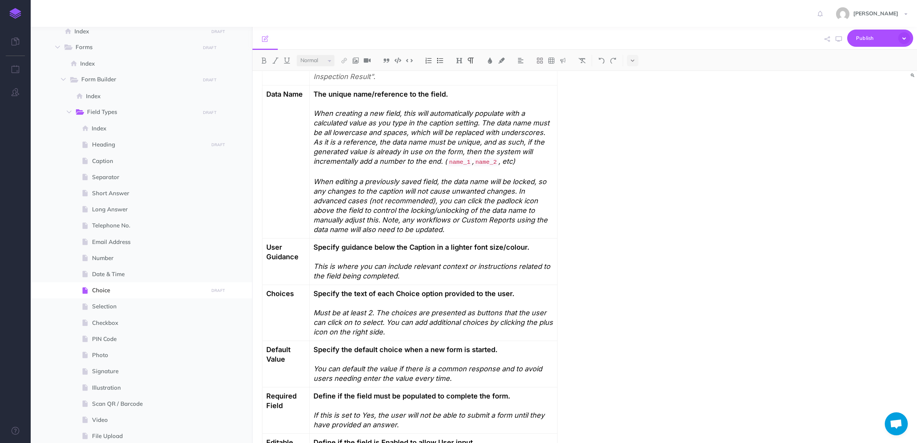
click at [363, 312] on em "Must be at least 2. The choices are presented as buttons that the user can clic…" at bounding box center [433, 322] width 241 height 28
click at [363, 326] on em "Must be at least 2. The choices are presented as buttons that the user can clic…" at bounding box center [433, 322] width 241 height 28
drag, startPoint x: 363, startPoint y: 326, endPoint x: 538, endPoint y: 76, distance: 304.8
click at [538, 76] on button at bounding box center [532, 74] width 12 height 12
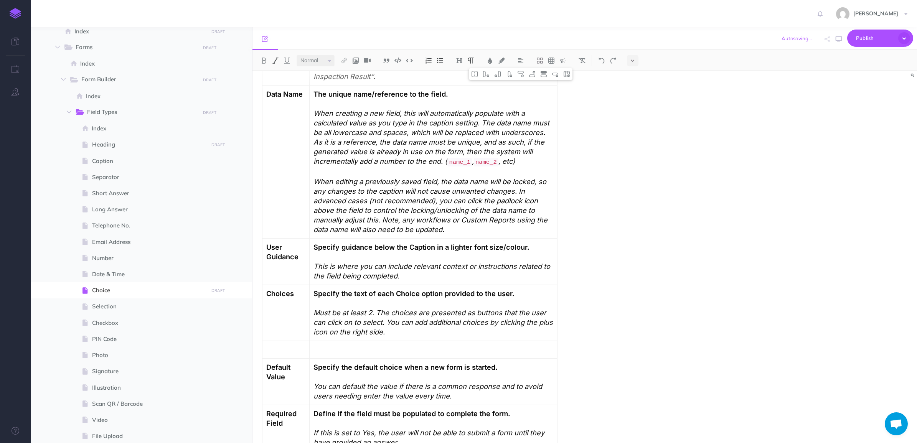
click at [287, 350] on p at bounding box center [286, 350] width 40 height 10
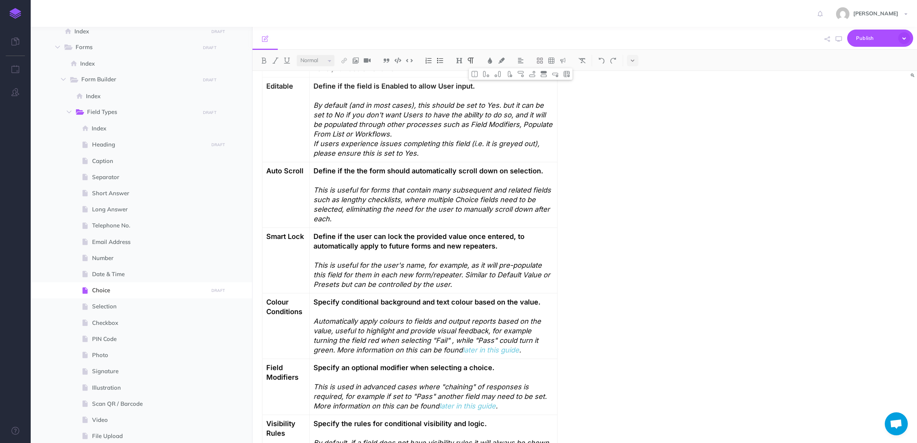
scroll to position [911, 0]
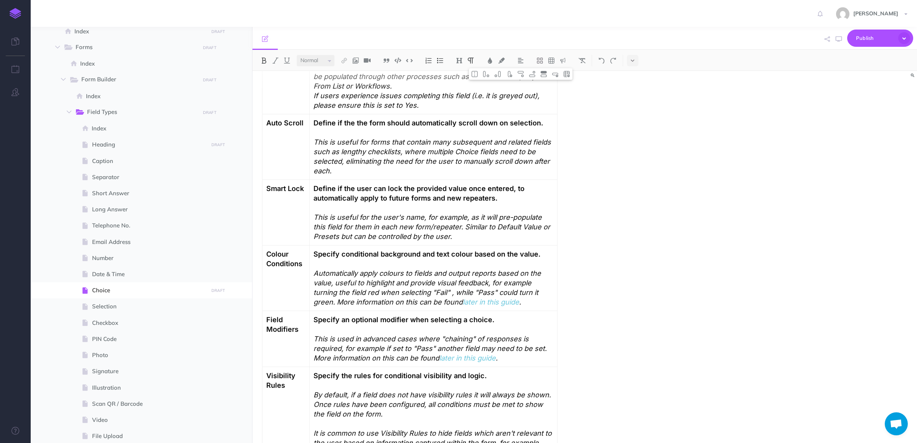
click at [273, 272] on td "Colour Conditions" at bounding box center [286, 279] width 48 height 66
click at [528, 70] on button at bounding box center [532, 74] width 12 height 12
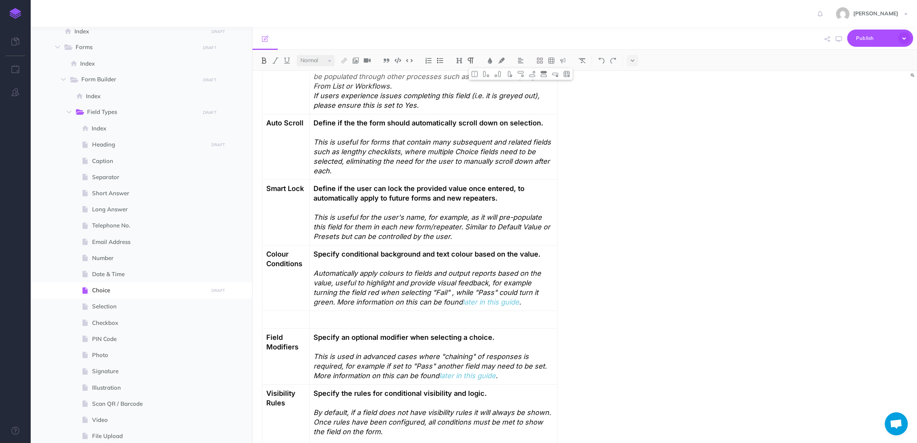
click at [280, 320] on p at bounding box center [286, 320] width 40 height 10
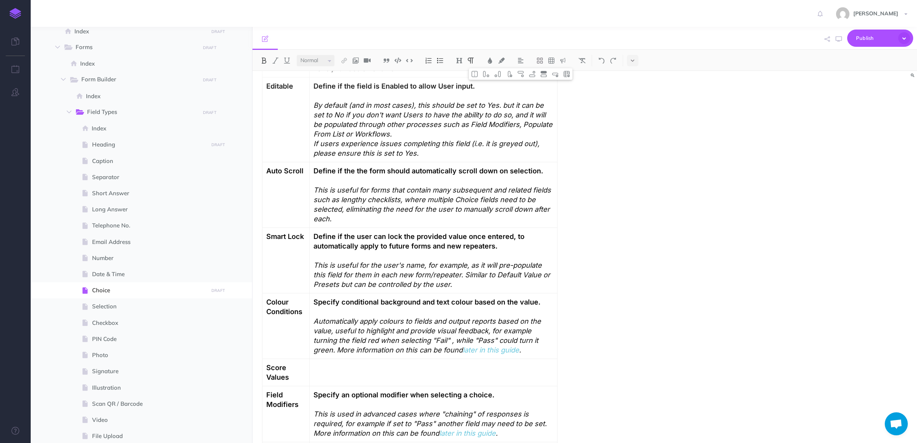
scroll to position [671, 0]
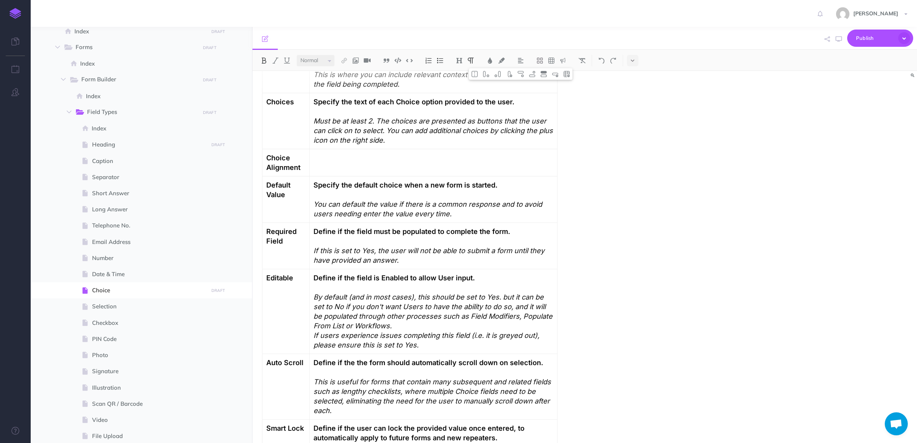
click at [365, 161] on p at bounding box center [432, 158] width 239 height 10
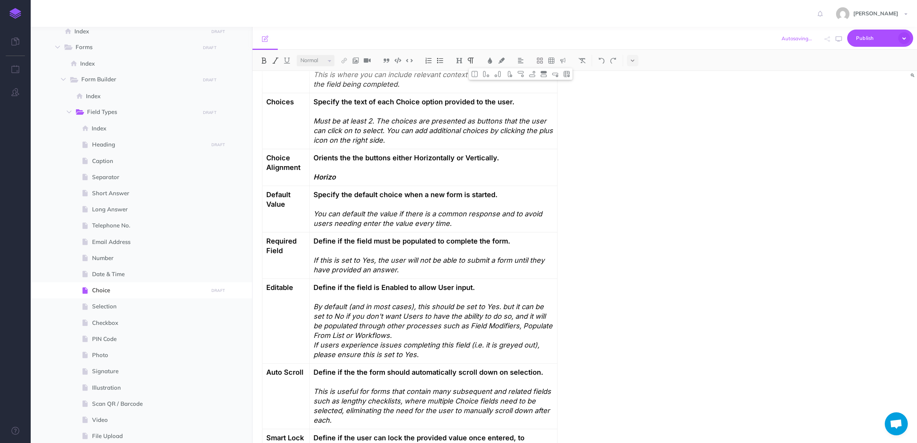
click at [330, 177] on em "Horizo" at bounding box center [324, 177] width 22 height 8
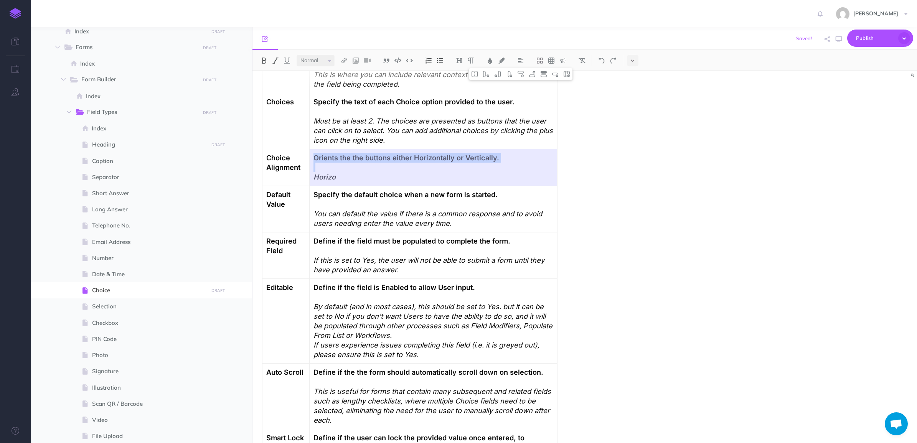
click at [331, 175] on em "Horizo" at bounding box center [324, 177] width 22 height 8
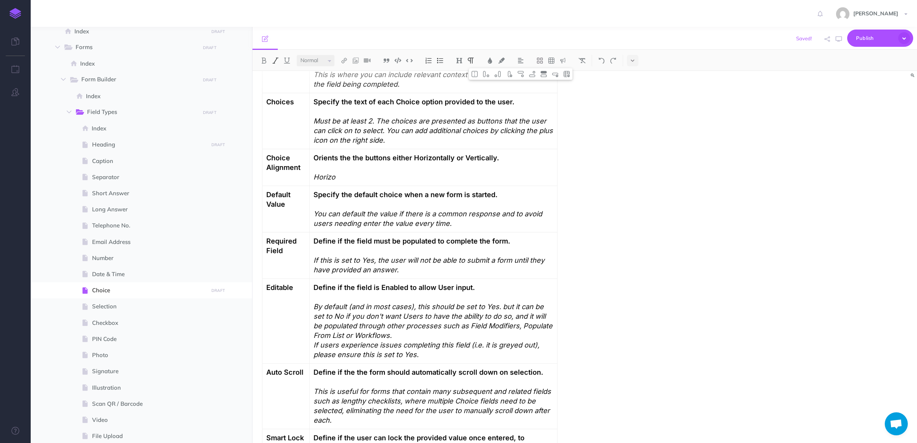
click at [371, 179] on p "Horizo" at bounding box center [432, 177] width 239 height 10
drag, startPoint x: 369, startPoint y: 176, endPoint x: 426, endPoint y: 172, distance: 56.5
click at [426, 172] on p "Horizontally will provide the most vertical space" at bounding box center [432, 177] width 239 height 10
click at [505, 178] on p "Horizontally will utilise the least vertical space" at bounding box center [432, 177] width 239 height 10
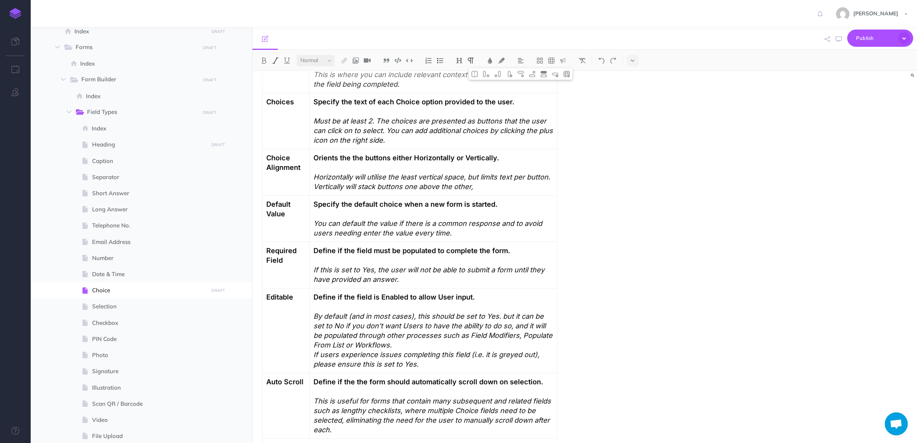
click at [361, 185] on em "Horizontally will utilise the least vertical space, but limits text per button.…" at bounding box center [432, 182] width 239 height 18
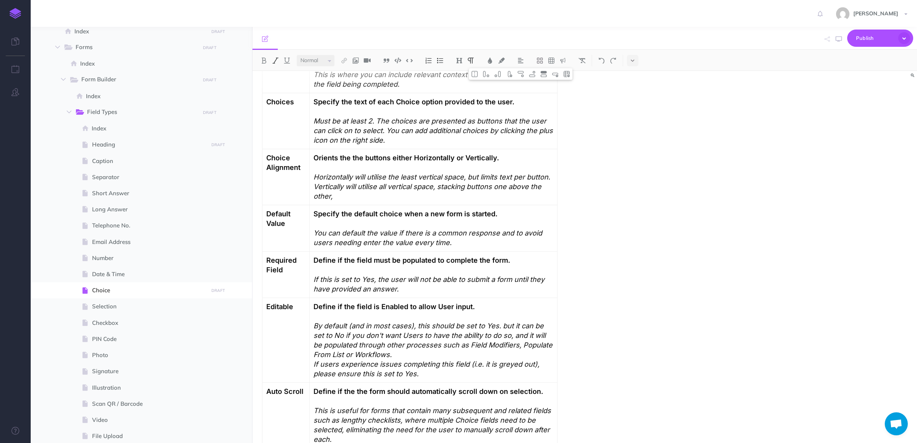
click at [419, 194] on p "Horizontally will utilise the least vertical space, but limits text per button.…" at bounding box center [432, 186] width 239 height 29
drag, startPoint x: 388, startPoint y: 183, endPoint x: 437, endPoint y: 183, distance: 49.1
click at [388, 183] on em "Horizontally will utilise the least vertical space, but limits text per button.…" at bounding box center [432, 187] width 239 height 28
click at [430, 198] on p "Horizontally will utilise the least vertical space, but limits text per button.…" at bounding box center [432, 186] width 239 height 29
click at [475, 177] on em "Horizontally will utilise the least vertical space, but limits text per button.…" at bounding box center [432, 187] width 239 height 28
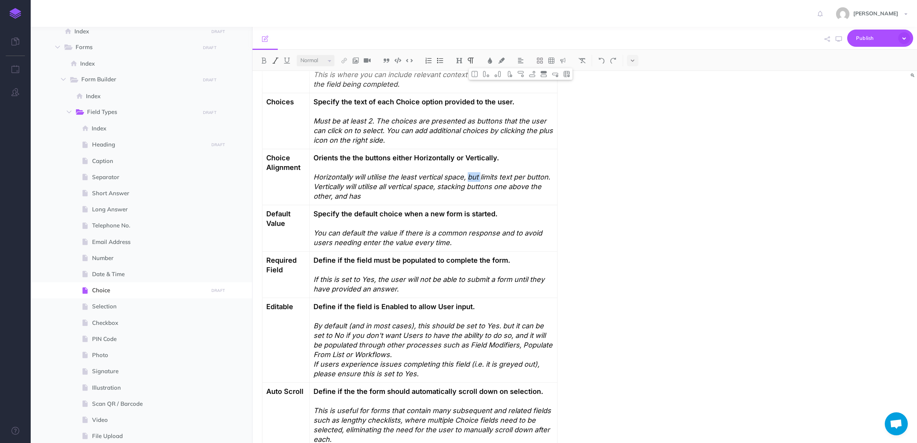
click at [475, 177] on em "Horizontally will utilise the least vertical space, but limits text per button.…" at bounding box center [432, 187] width 239 height 28
click at [552, 176] on em "Horizontally will utilise the least vertical space, but limits text per button.…" at bounding box center [432, 187] width 239 height 28
click at [443, 187] on em "Horizontally will utilise the least vertical space, but limits text per button …" at bounding box center [431, 187] width 237 height 28
click at [453, 198] on p "Horizontally will utilise the least vertical space, but limits text per button …" at bounding box center [432, 186] width 239 height 29
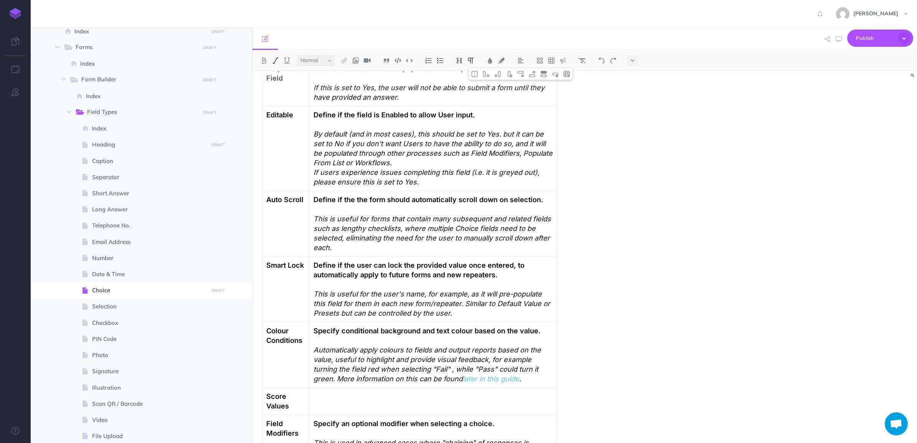
scroll to position [1007, 0]
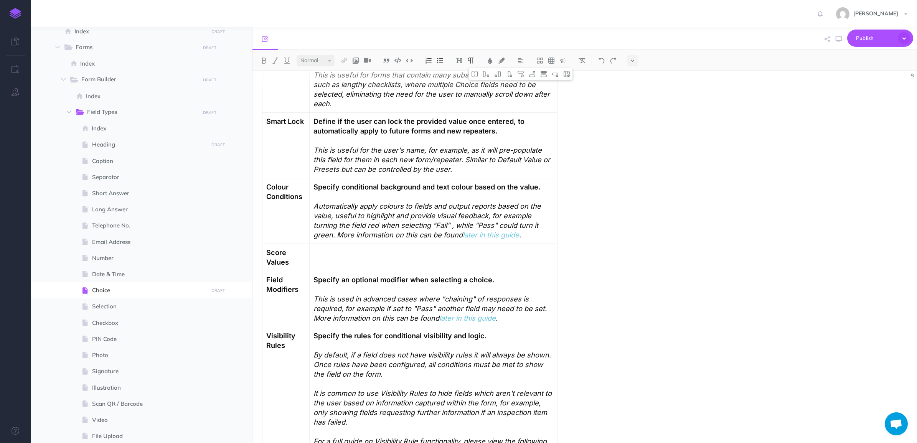
click at [355, 257] on p at bounding box center [432, 253] width 239 height 10
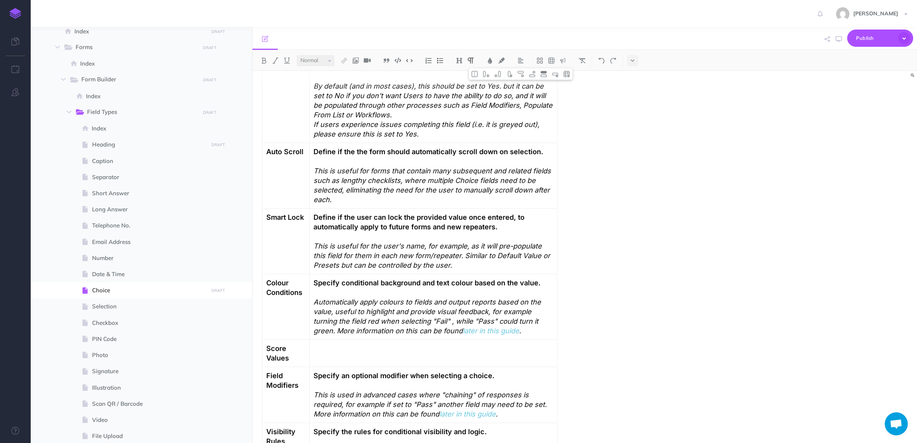
scroll to position [959, 0]
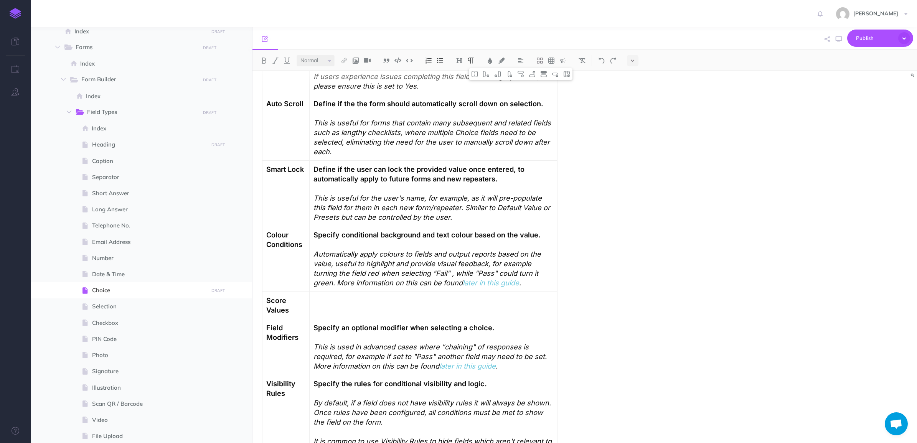
click at [332, 297] on p at bounding box center [432, 301] width 239 height 10
click at [343, 307] on td at bounding box center [433, 305] width 247 height 27
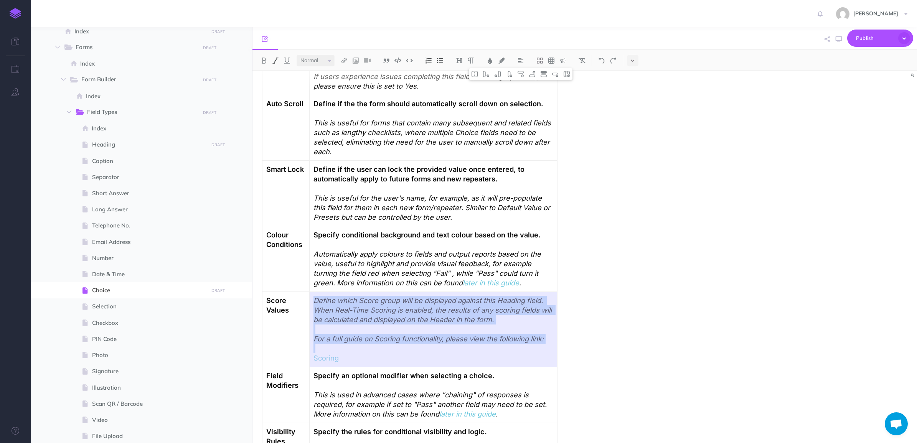
click at [414, 323] on em "Define which Score group will be displayed against this Heading field. When Rea…" at bounding box center [433, 310] width 240 height 28
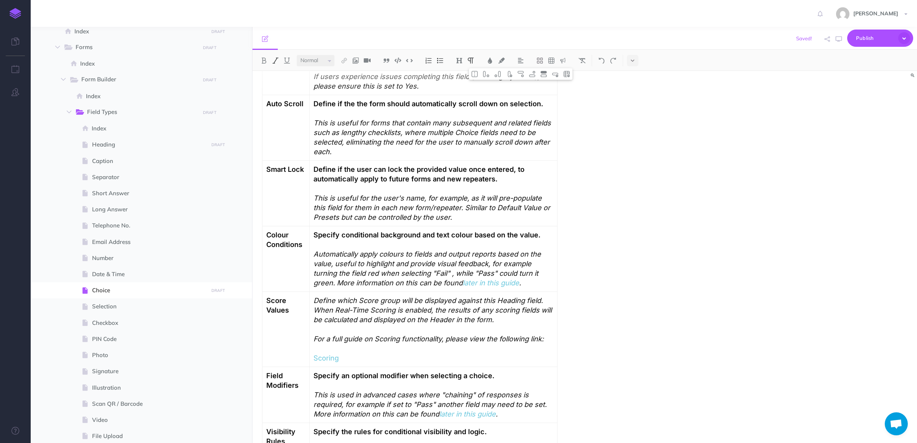
click at [316, 301] on em "Define which Score group will be displayed against this Heading field. When Rea…" at bounding box center [433, 310] width 240 height 28
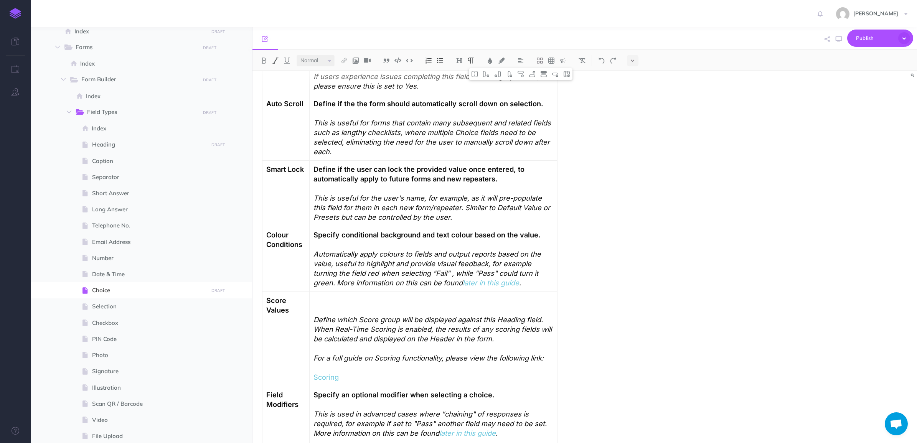
click at [354, 304] on p "Define which Score group will be displayed against this Heading field. When Rea…" at bounding box center [432, 320] width 239 height 48
click at [340, 304] on p "Define which Score group will be displayed against this Heading field. When Rea…" at bounding box center [432, 320] width 239 height 48
click at [323, 302] on em "Define" at bounding box center [324, 300] width 22 height 8
click at [448, 300] on strong "Define the values associated with each Choice answer" at bounding box center [405, 300] width 184 height 8
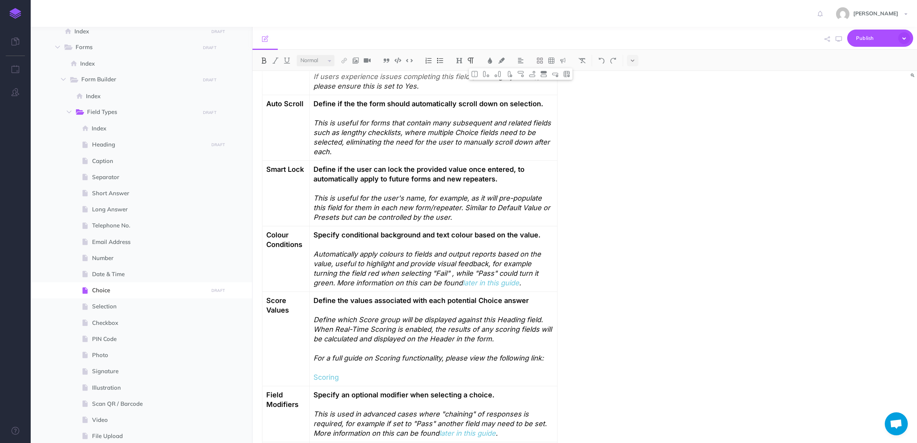
click at [386, 351] on p at bounding box center [432, 349] width 239 height 10
click at [372, 335] on p "Define the values associated with each potential Choice answer Define which Sco…" at bounding box center [432, 320] width 239 height 48
click at [389, 367] on p at bounding box center [432, 368] width 239 height 10
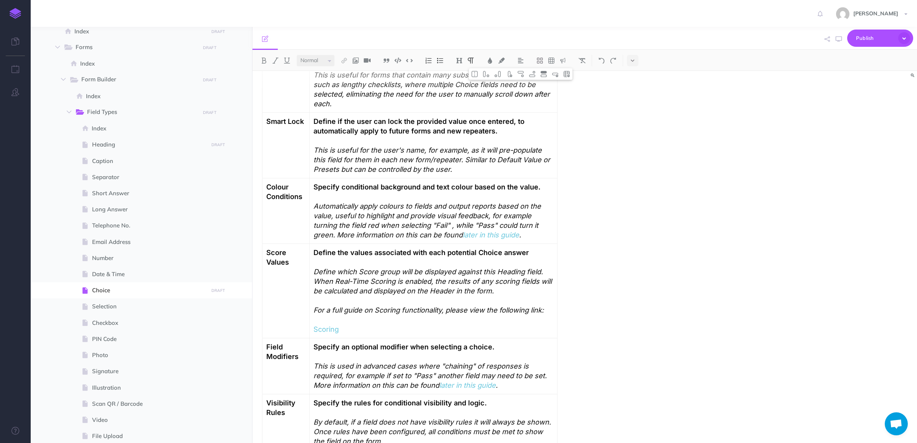
scroll to position [1055, 0]
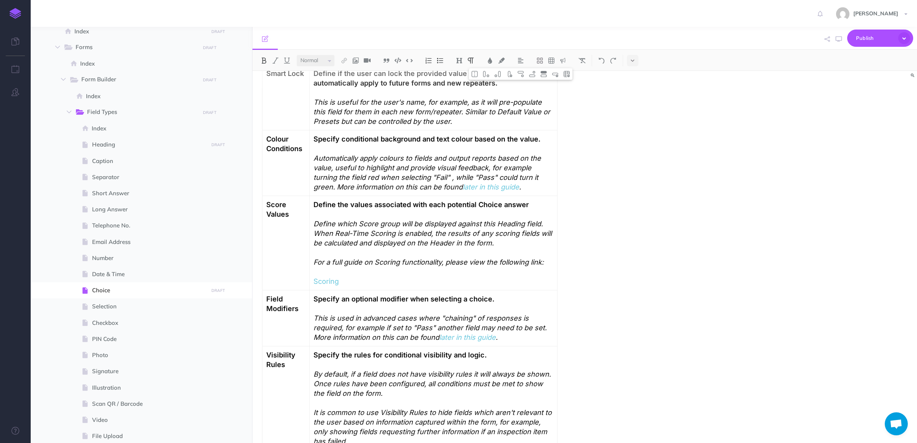
click at [300, 250] on td "Score Values" at bounding box center [286, 243] width 48 height 94
click at [373, 273] on p at bounding box center [432, 272] width 239 height 10
drag, startPoint x: 373, startPoint y: 272, endPoint x: 470, endPoint y: 25, distance: 265.5
click at [470, 25] on div "[PERSON_NAME] Settings Account Settings Teams Create Team Culverdocs Support Do…" at bounding box center [458, 13] width 905 height 27
click at [531, 72] on img at bounding box center [532, 74] width 7 height 6
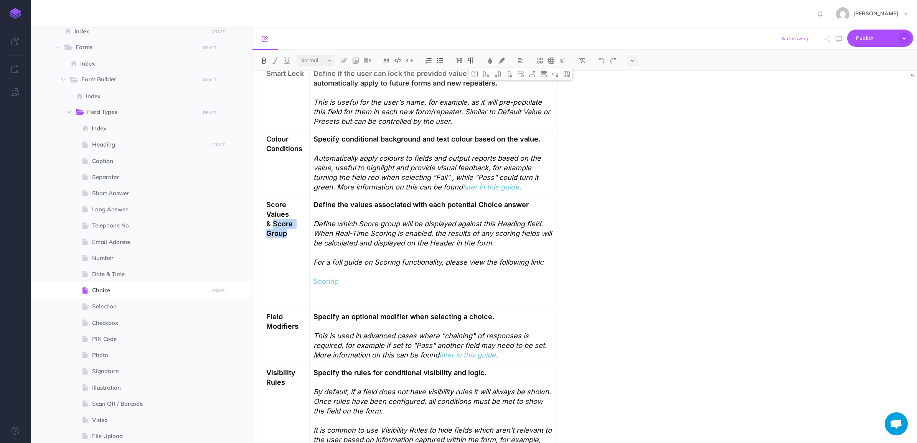
drag, startPoint x: 289, startPoint y: 236, endPoint x: 275, endPoint y: 226, distance: 17.5
click at [275, 226] on p "Score Values & Score Group" at bounding box center [286, 219] width 40 height 38
click at [279, 300] on p at bounding box center [286, 299] width 40 height 10
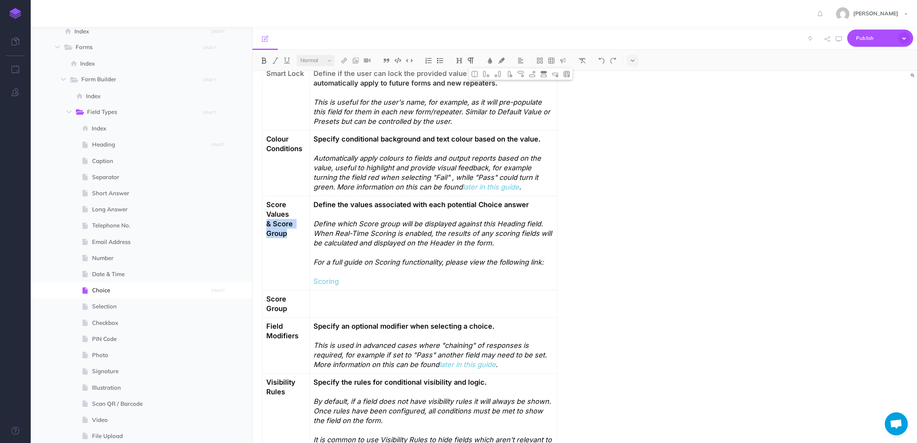
drag, startPoint x: 294, startPoint y: 234, endPoint x: 265, endPoint y: 226, distance: 30.1
click at [265, 226] on td "Score Values & Score Group" at bounding box center [286, 243] width 48 height 94
drag, startPoint x: 376, startPoint y: 283, endPoint x: 315, endPoint y: 261, distance: 64.4
click at [315, 261] on td "Define the values associated with each potential Choice answer Define which Sco…" at bounding box center [433, 243] width 247 height 94
click at [394, 277] on p at bounding box center [432, 272] width 239 height 10
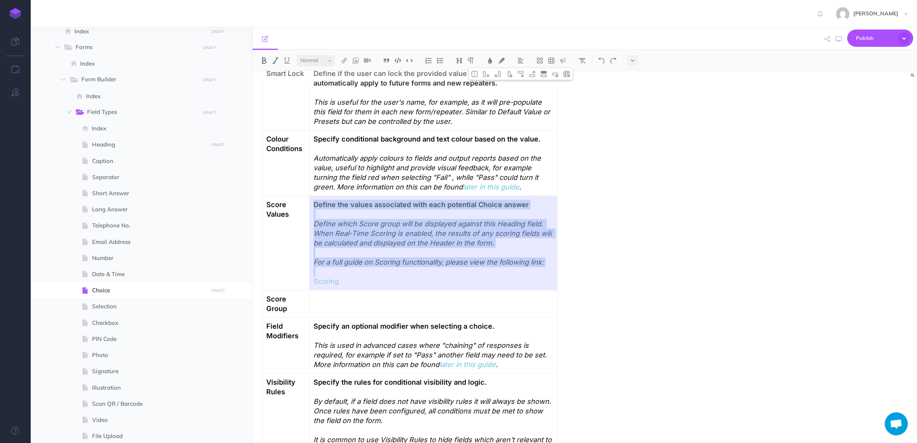
drag, startPoint x: 366, startPoint y: 281, endPoint x: 319, endPoint y: 233, distance: 67.6
click at [319, 233] on td "Define the values associated with each potential Choice answer Define which Sco…" at bounding box center [433, 243] width 247 height 94
click at [325, 233] on em "Define which Score group will be displayed against this Heading field. When Rea…" at bounding box center [433, 233] width 240 height 28
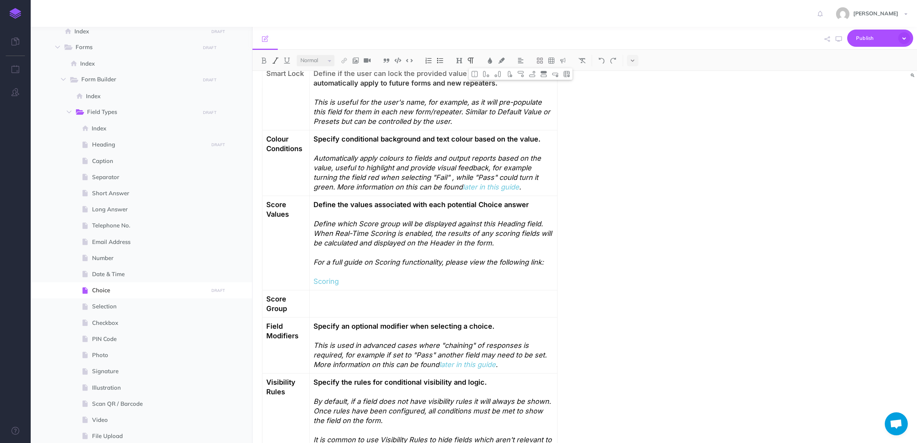
click at [373, 277] on p "Scoring" at bounding box center [432, 282] width 239 height 10
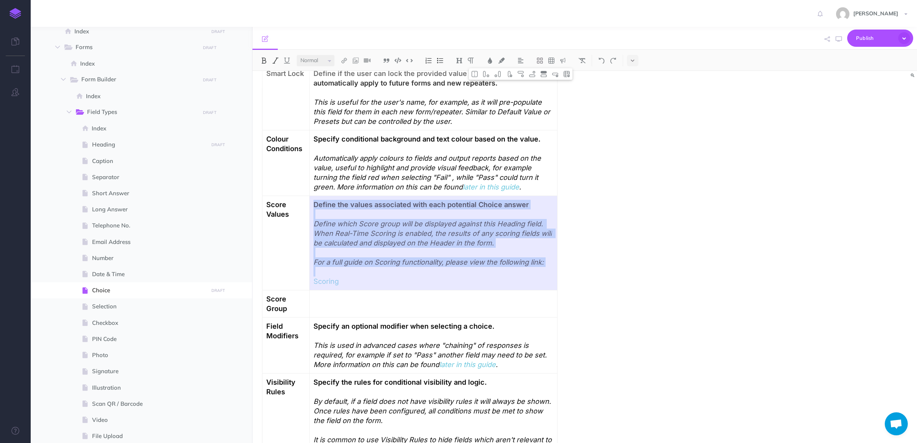
click at [373, 277] on p "Scoring" at bounding box center [432, 282] width 239 height 10
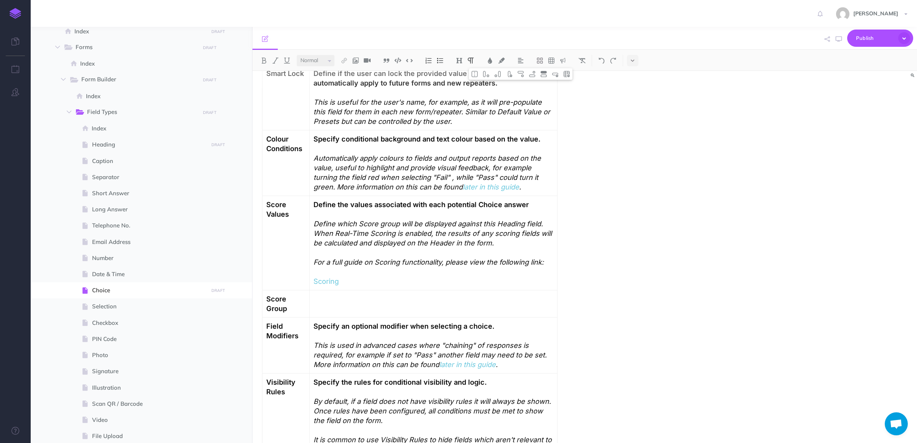
click at [359, 300] on p at bounding box center [432, 299] width 239 height 10
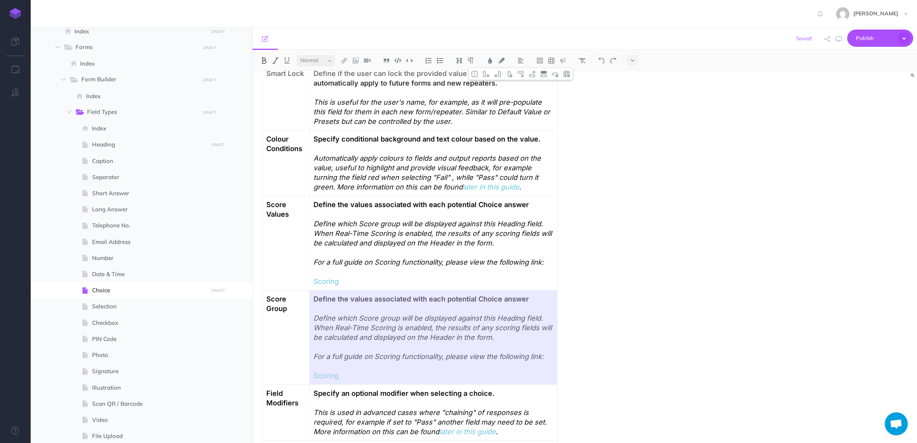
click at [381, 230] on em "Define which Score group will be displayed against this Heading field. When Rea…" at bounding box center [433, 233] width 240 height 28
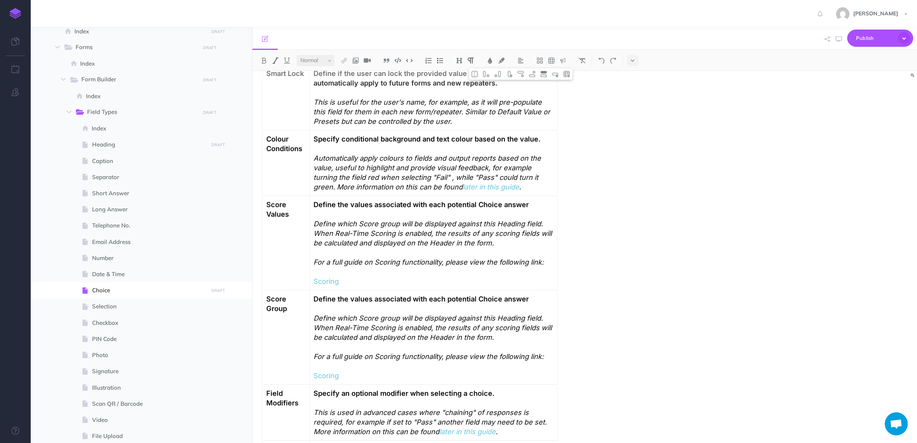
click at [381, 230] on em "Define which Score group will be displayed against this Heading field. When Rea…" at bounding box center [433, 233] width 240 height 28
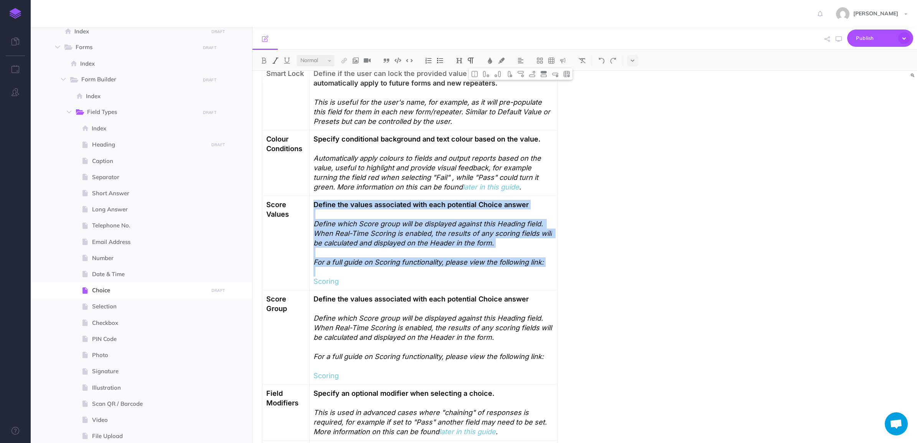
click at [381, 230] on em "Define which Score group will be displayed against this Heading field. When Rea…" at bounding box center [433, 233] width 240 height 28
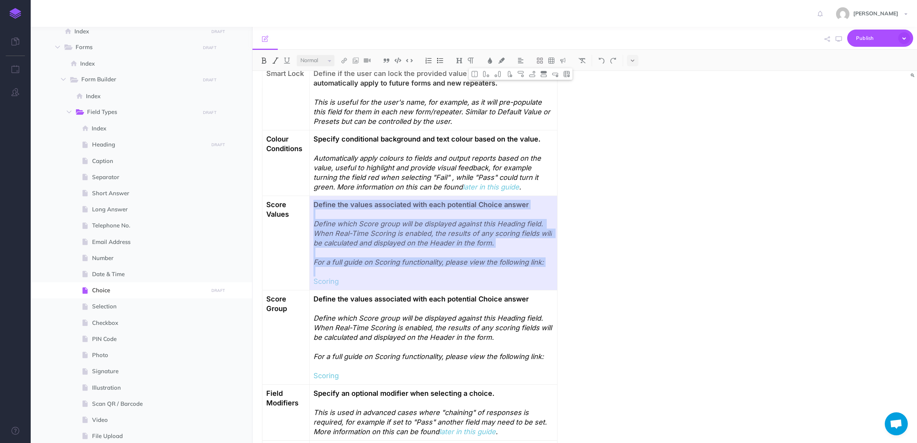
drag, startPoint x: 413, startPoint y: 244, endPoint x: 428, endPoint y: 236, distance: 16.5
click at [414, 244] on em "Define which Score group will be displayed against this Heading field. When Rea…" at bounding box center [433, 233] width 240 height 28
click at [465, 236] on em "Define which Score group will be displayed against this Heading field. When Rea…" at bounding box center [433, 233] width 240 height 28
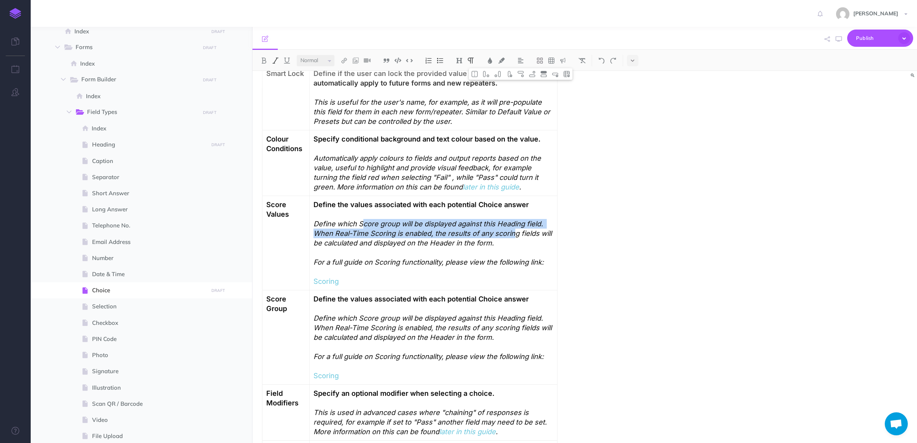
drag, startPoint x: 513, startPoint y: 238, endPoint x: 364, endPoint y: 222, distance: 149.8
click at [364, 222] on em "Define which Score group will be displayed against this Heading field. When Rea…" at bounding box center [433, 233] width 240 height 28
click at [457, 236] on em "Define which Score group will be displayed against this Heading field. When Rea…" at bounding box center [433, 233] width 240 height 28
click at [500, 246] on p "Define the values associated with each potential Choice answer Define which Sco…" at bounding box center [432, 224] width 239 height 48
drag, startPoint x: 511, startPoint y: 245, endPoint x: 315, endPoint y: 225, distance: 197.1
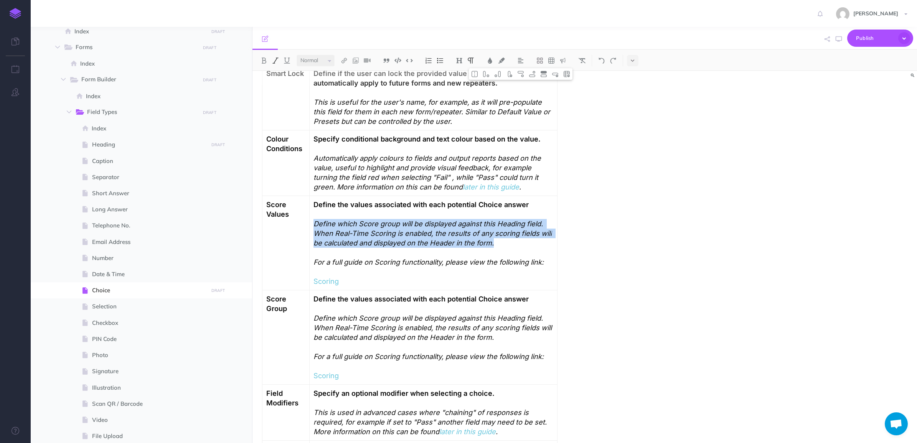
click at [315, 225] on p "Define the values associated with each potential Choice answer Define which Sco…" at bounding box center [432, 224] width 239 height 48
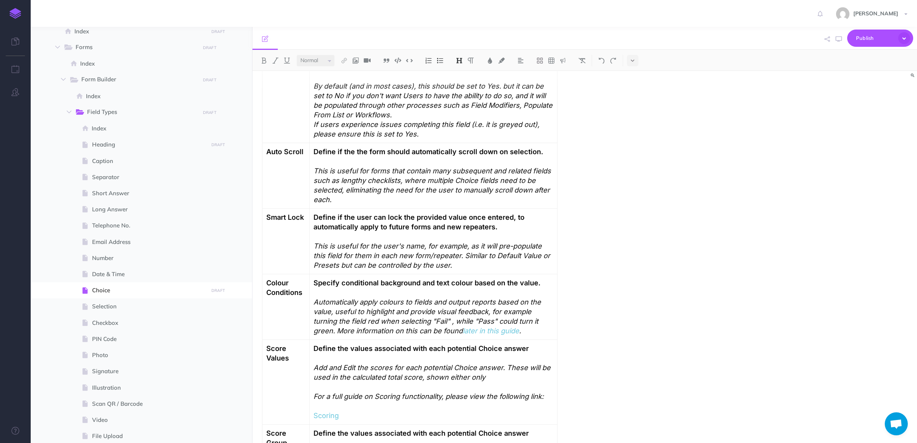
scroll to position [1007, 0]
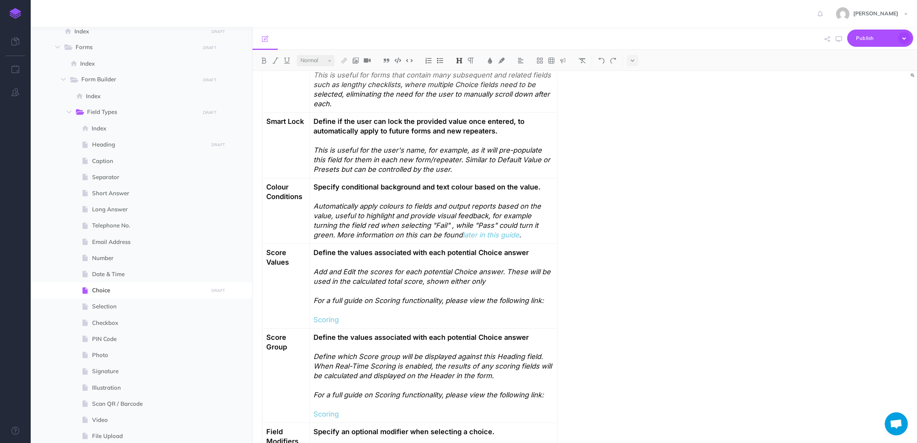
click at [498, 282] on p "Define the values associated with each potential Choice answer Add and Edit the…" at bounding box center [432, 267] width 239 height 38
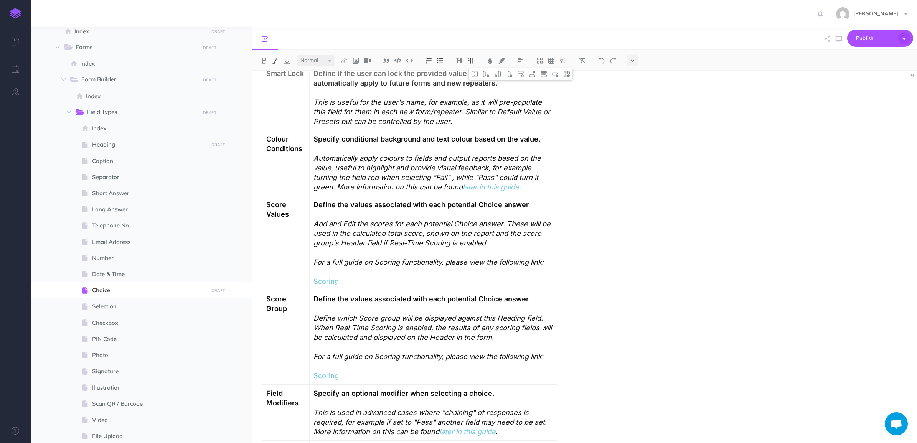
scroll to position [1103, 0]
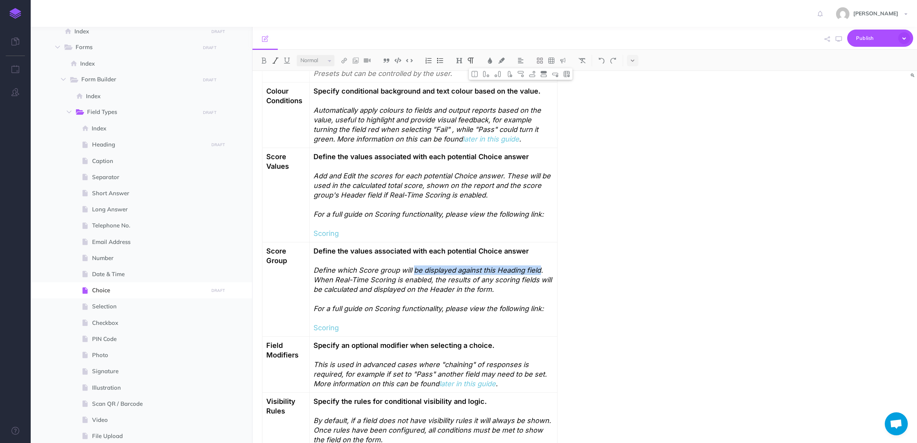
drag, startPoint x: 415, startPoint y: 269, endPoint x: 542, endPoint y: 267, distance: 127.4
click at [542, 267] on em "Define which Score group will be displayed against this Heading field. When Rea…" at bounding box center [433, 280] width 240 height 28
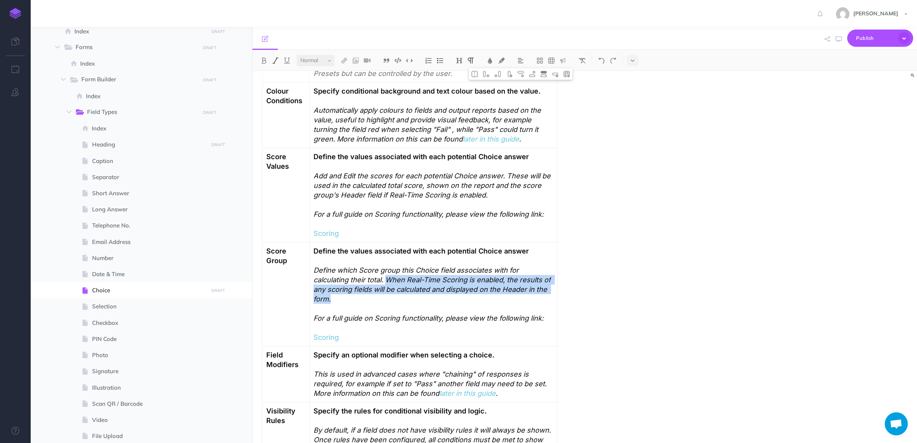
drag, startPoint x: 415, startPoint y: 296, endPoint x: 389, endPoint y: 279, distance: 30.4
click at [389, 279] on p "Define the values associated with each potential Choice answer Define which Sco…" at bounding box center [432, 275] width 239 height 58
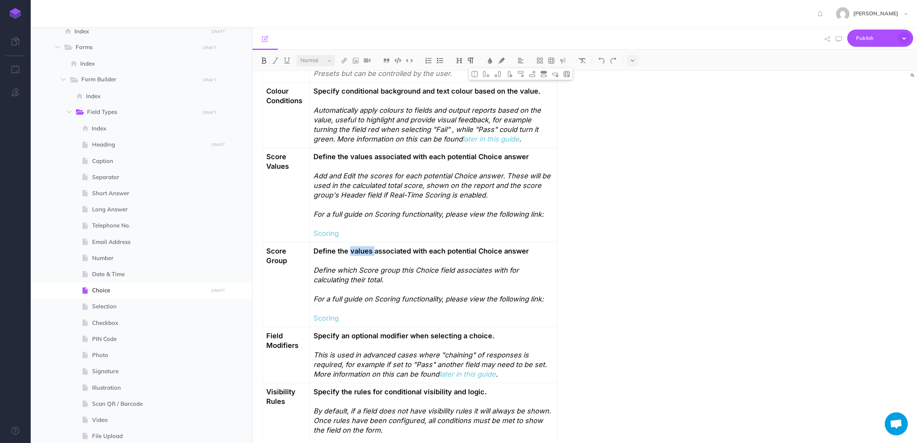
drag, startPoint x: 351, startPoint y: 251, endPoint x: 374, endPoint y: 250, distance: 22.6
click at [374, 250] on strong "Define the values associated with each potential Choice answer" at bounding box center [420, 251] width 215 height 8
click at [450, 251] on strong "Define the Score Group associated with each potential Choice answer" at bounding box center [431, 251] width 236 height 8
click at [455, 250] on strong "Define the Score Group associated with potential Choice answer" at bounding box center [421, 251] width 217 height 8
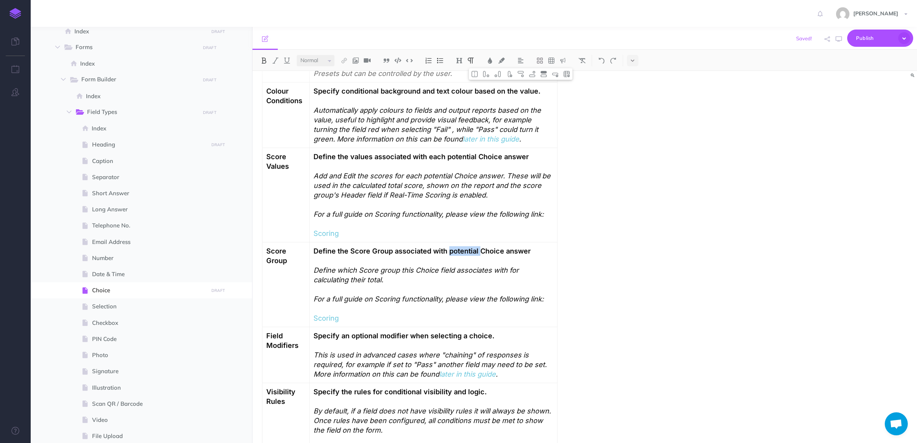
click at [455, 250] on strong "Define the Score Group associated with potential Choice answer" at bounding box center [421, 251] width 217 height 8
click at [496, 253] on strong "Define the Score Group associated with this Choice answer" at bounding box center [413, 251] width 200 height 8
click at [362, 279] on em "Define which Score group this Choice field associates with for calculating thei…" at bounding box center [416, 275] width 207 height 18
click at [379, 282] on em "Define which Score group this Choice field associates with for calculating the …" at bounding box center [416, 275] width 207 height 18
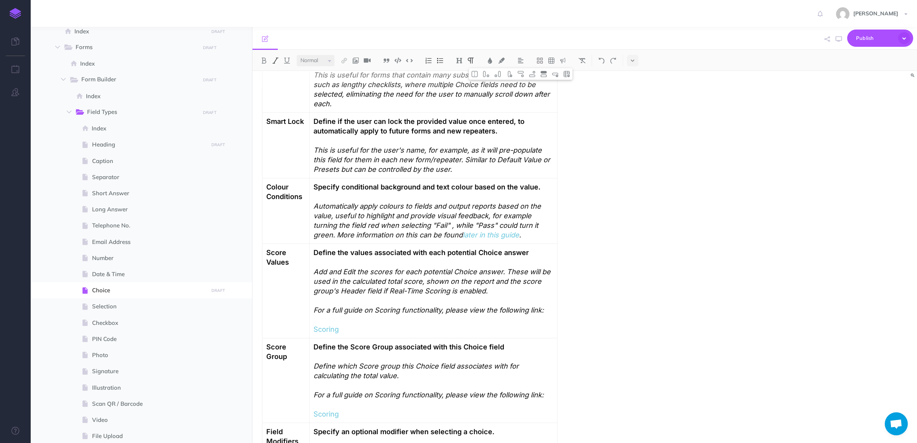
scroll to position [1055, 0]
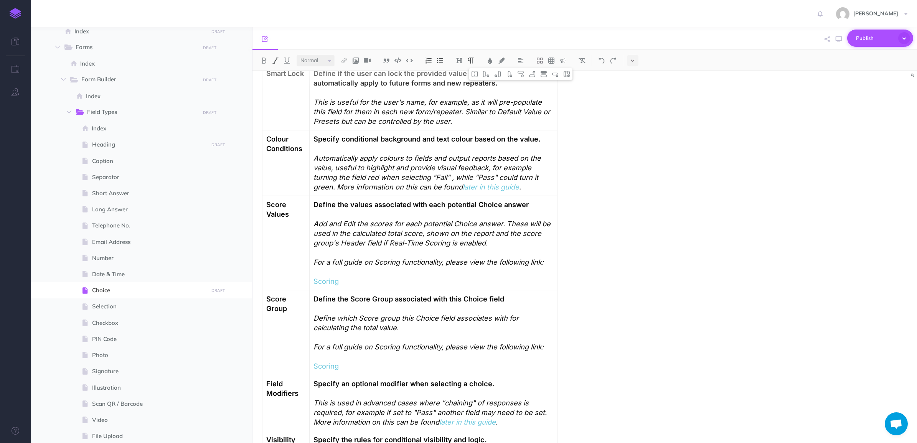
click at [875, 40] on span "Publish" at bounding box center [875, 38] width 38 height 12
click at [853, 62] on p "Your changes will be submitted for review by a team owner." at bounding box center [867, 69] width 77 height 14
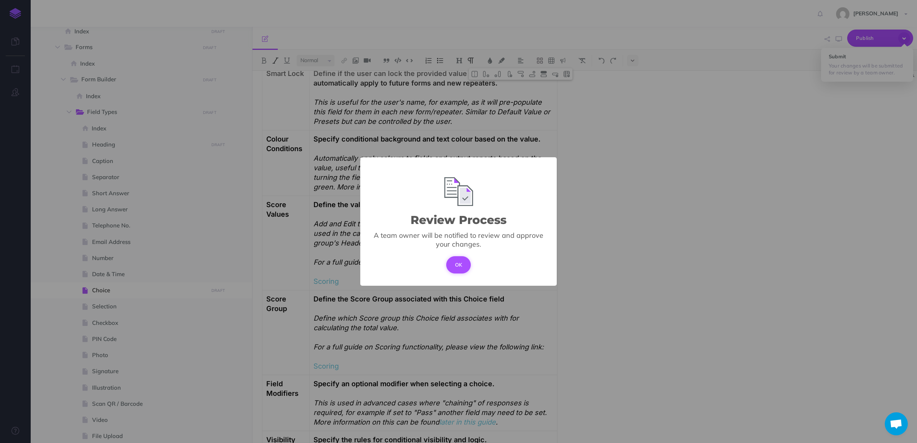
drag, startPoint x: 462, startPoint y: 269, endPoint x: 461, endPoint y: 245, distance: 23.8
click at [462, 269] on button "OK" at bounding box center [458, 264] width 25 height 17
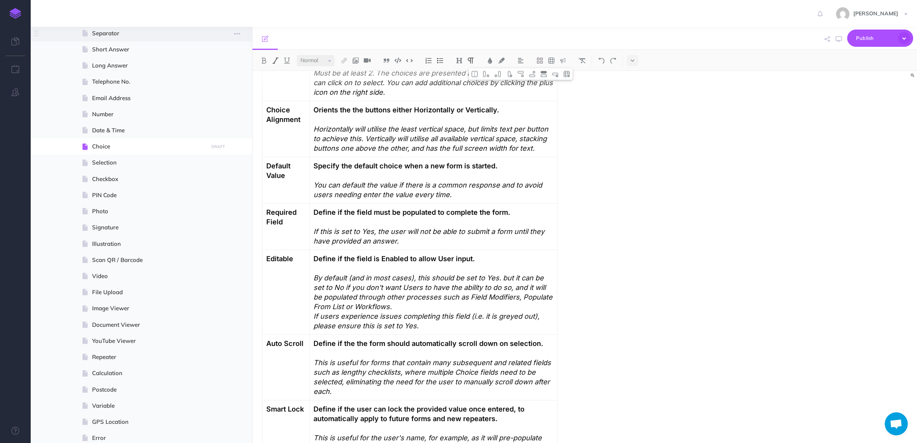
scroll to position [384, 0]
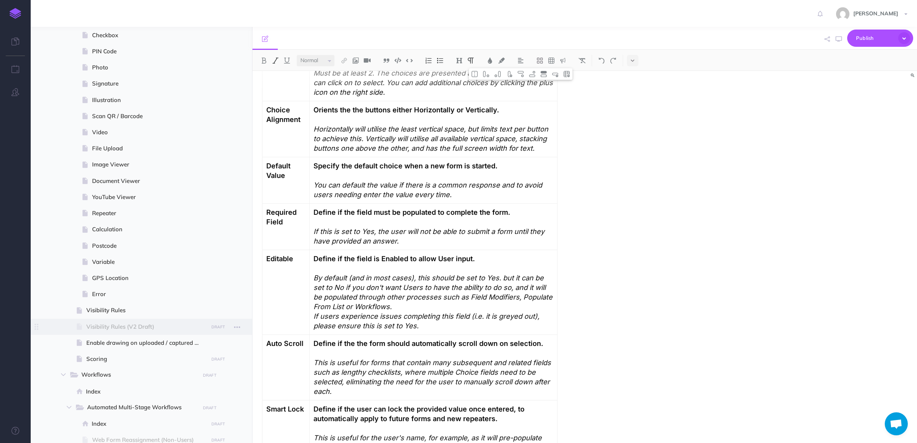
click at [139, 325] on span "Visibility Rules (V2 Draft)" at bounding box center [146, 326] width 120 height 9
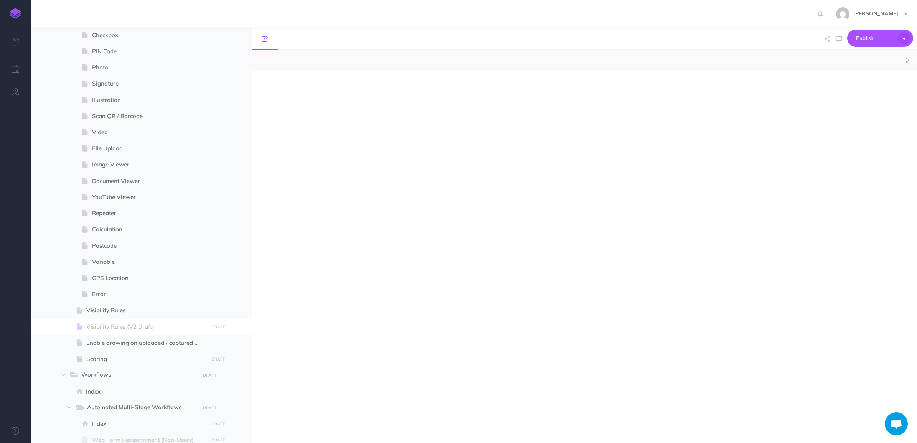
select select "null"
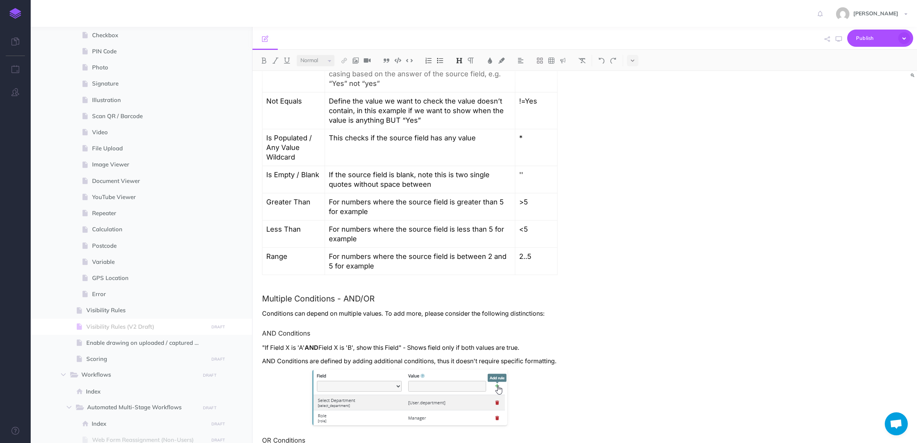
scroll to position [2398, 0]
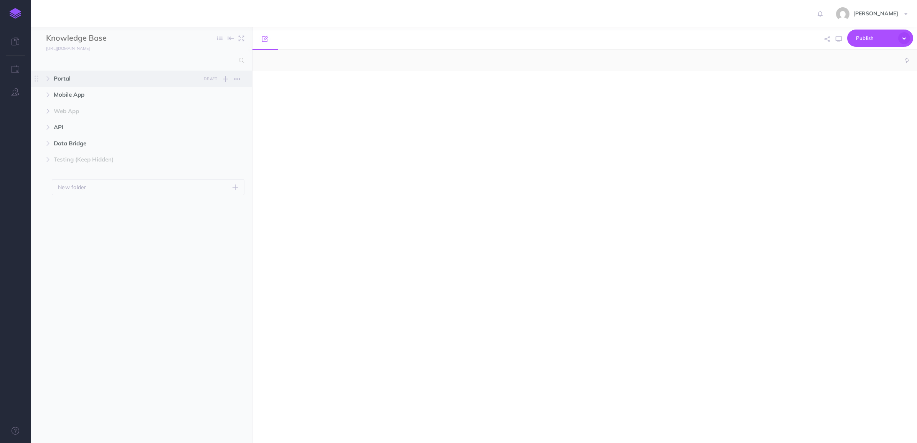
select select "null"
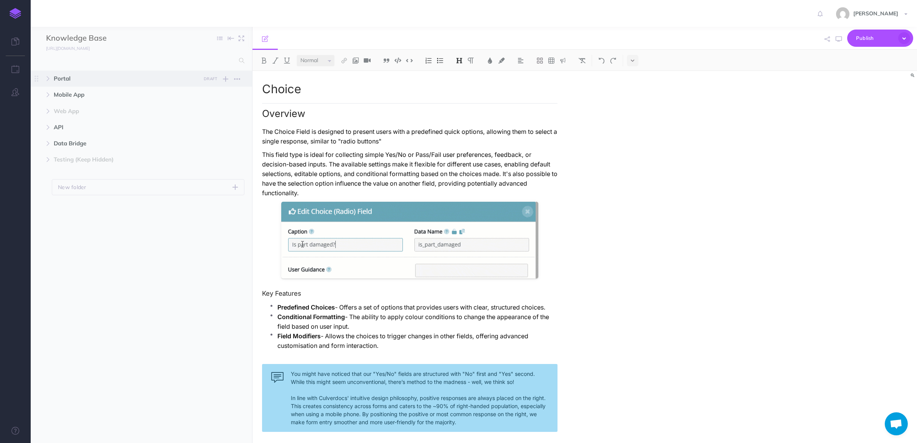
click at [126, 77] on span "Portal" at bounding box center [125, 78] width 143 height 9
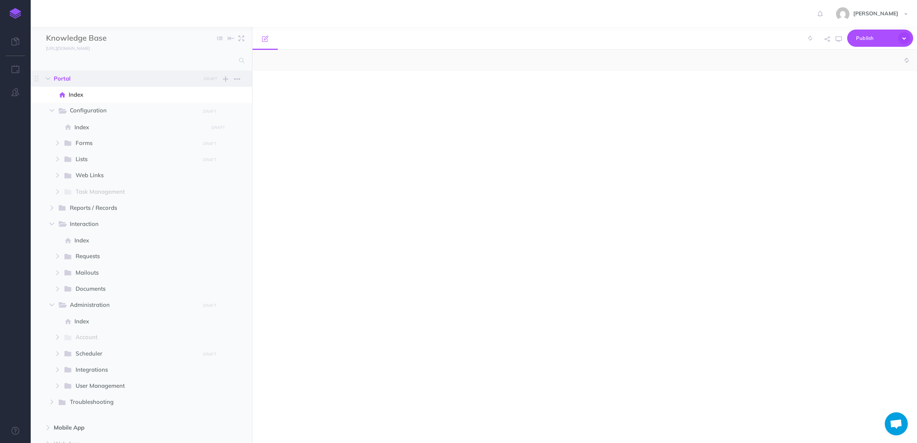
select select "null"
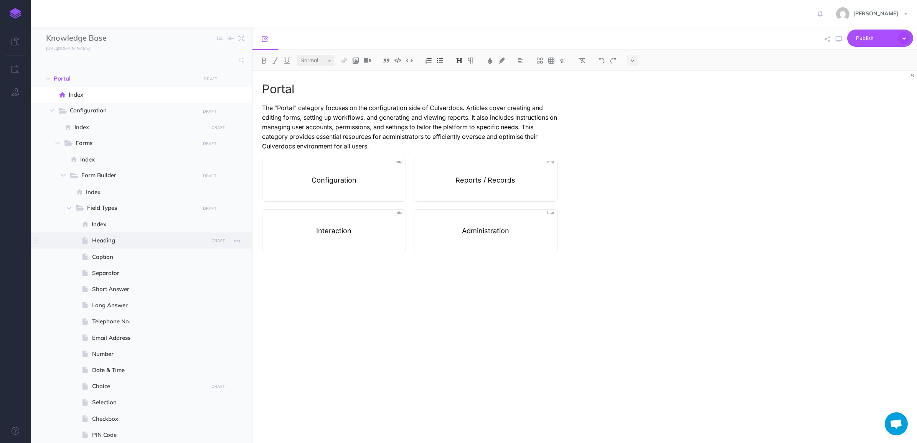
click at [127, 235] on span at bounding box center [141, 241] width 221 height 16
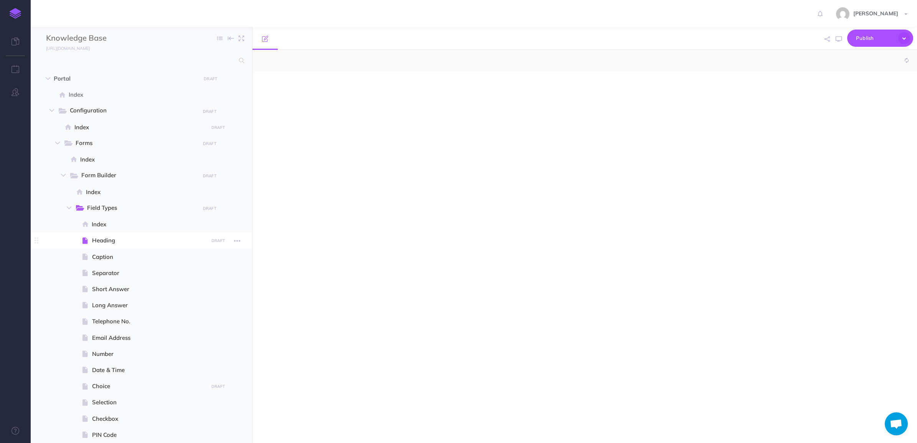
select select "null"
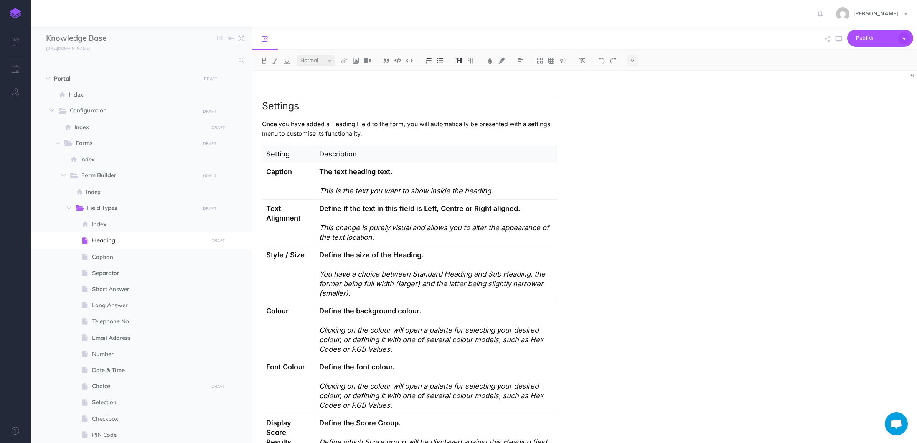
scroll to position [432, 0]
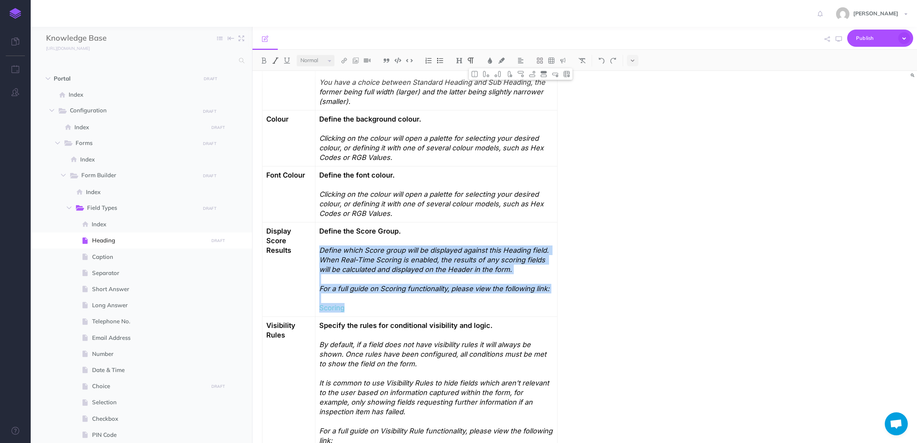
drag, startPoint x: 380, startPoint y: 310, endPoint x: 319, endPoint y: 252, distance: 84.4
click at [319, 252] on td "Define the Score Group. Define which Score group will be displayed against this…" at bounding box center [436, 270] width 242 height 94
copy td "Define which Score group will be displayed against this Heading field. When Rea…"
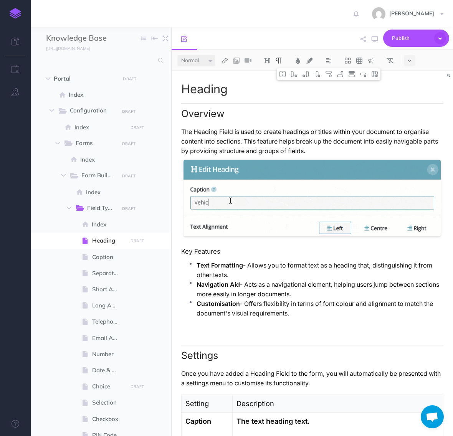
select select "null"
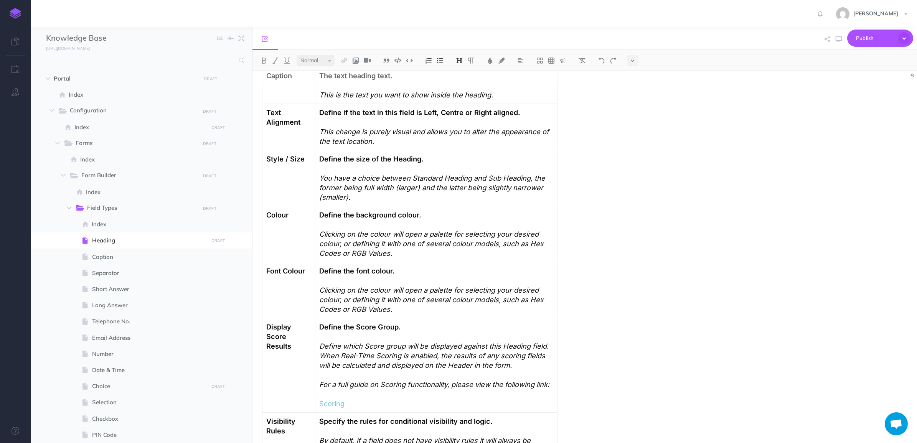
scroll to position [96, 0]
